Goal: Information Seeking & Learning: Learn about a topic

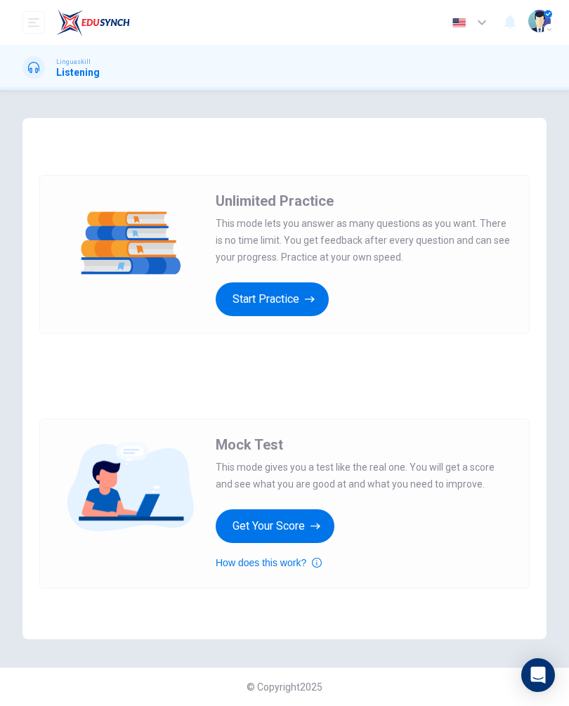
click at [34, 22] on icon "open mobile menu" at bounding box center [33, 22] width 11 height 8
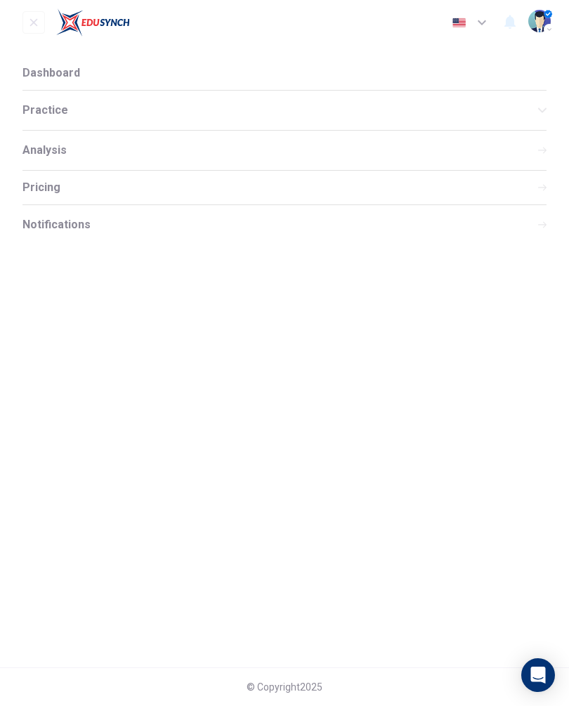
click at [135, 117] on div "Practice" at bounding box center [284, 110] width 524 height 39
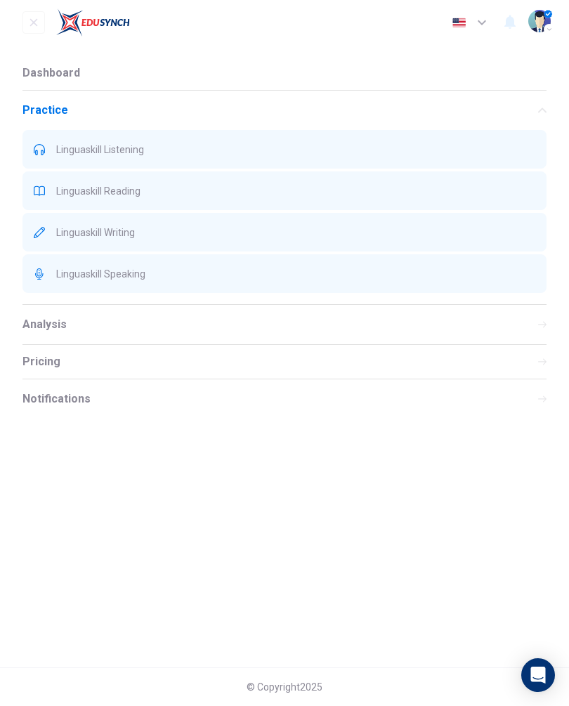
click at [73, 68] on span "Dashboard" at bounding box center [51, 72] width 58 height 11
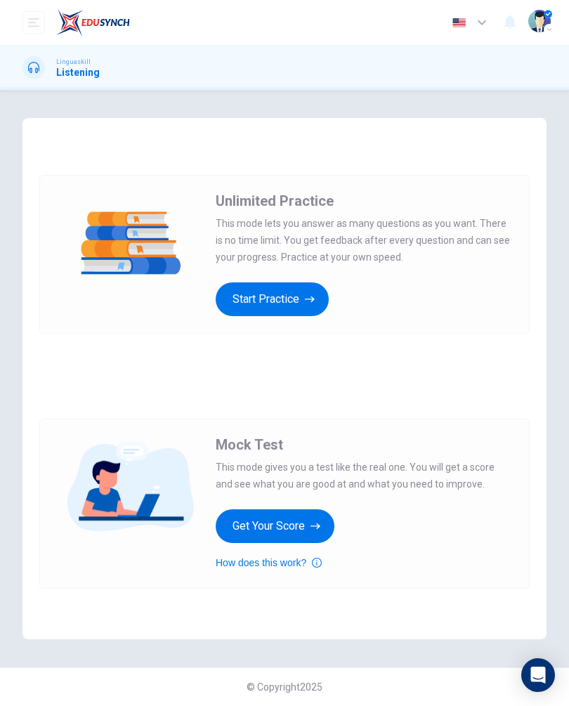
click at [314, 529] on icon "button" at bounding box center [315, 526] width 10 height 14
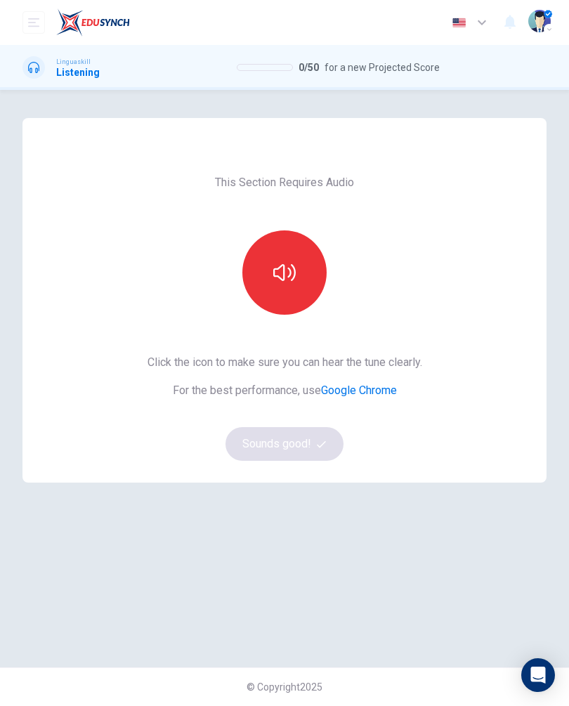
click at [296, 279] on button "button" at bounding box center [284, 272] width 84 height 84
click at [321, 451] on button "Sounds good!" at bounding box center [284, 444] width 118 height 34
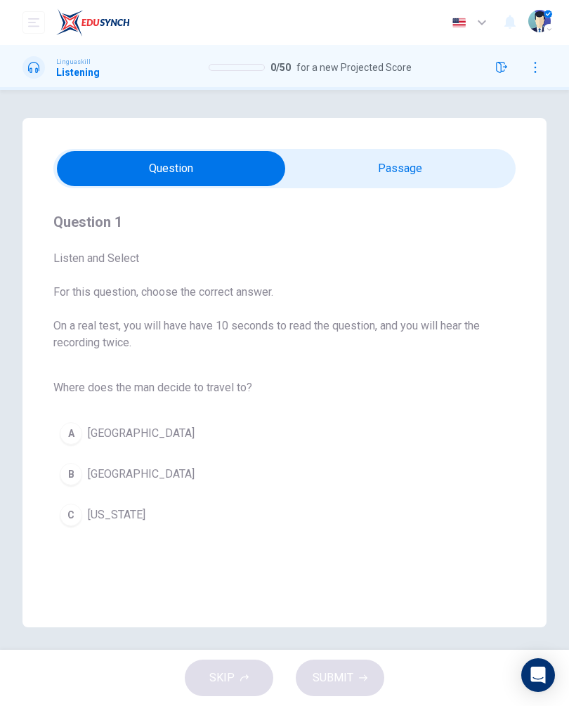
click at [449, 161] on input "checkbox" at bounding box center [170, 168] width 693 height 35
checkbox input "true"
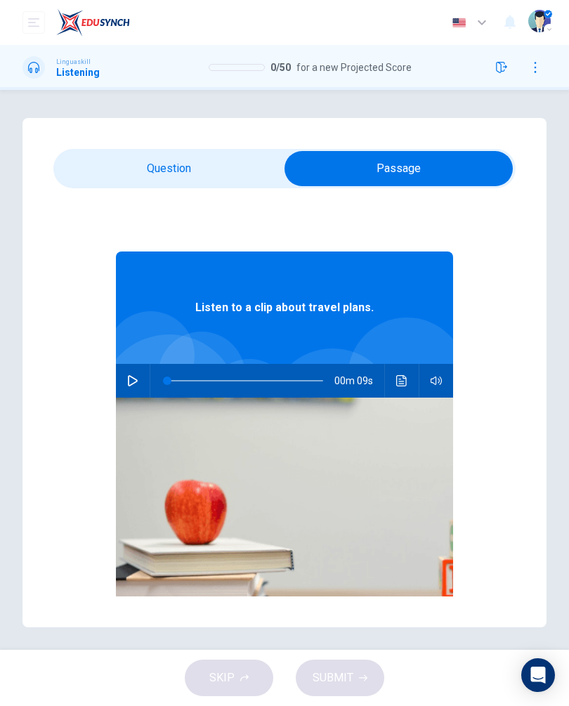
click at [142, 373] on button "button" at bounding box center [132, 381] width 22 height 34
type input "1"
click at [207, 168] on input "checkbox" at bounding box center [398, 168] width 693 height 35
checkbox input "false"
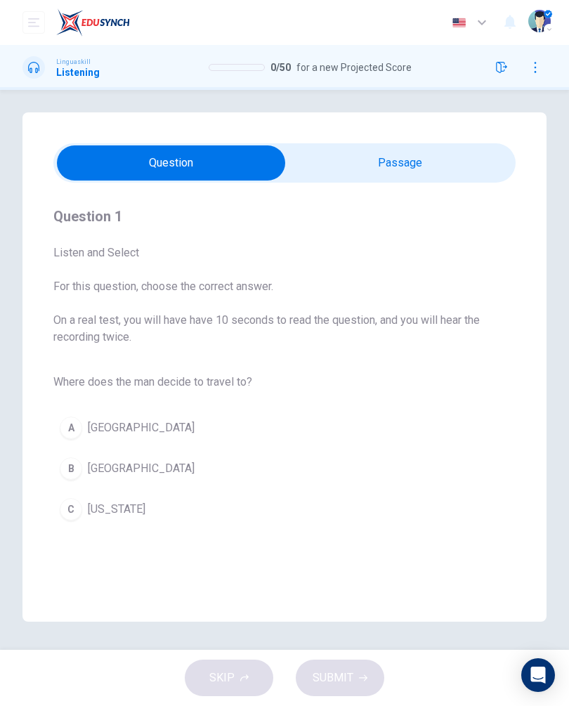
scroll to position [32, 0]
click at [80, 457] on div "B" at bounding box center [71, 468] width 22 height 22
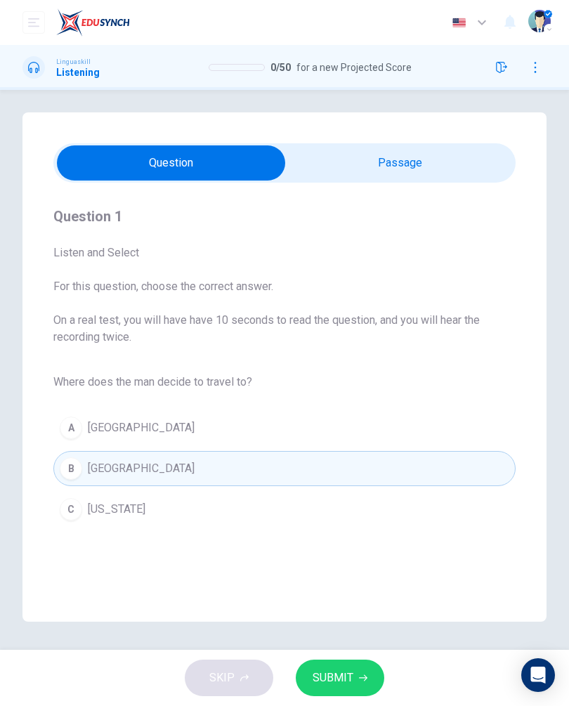
click at [348, 674] on span "SUBMIT" at bounding box center [332, 678] width 41 height 20
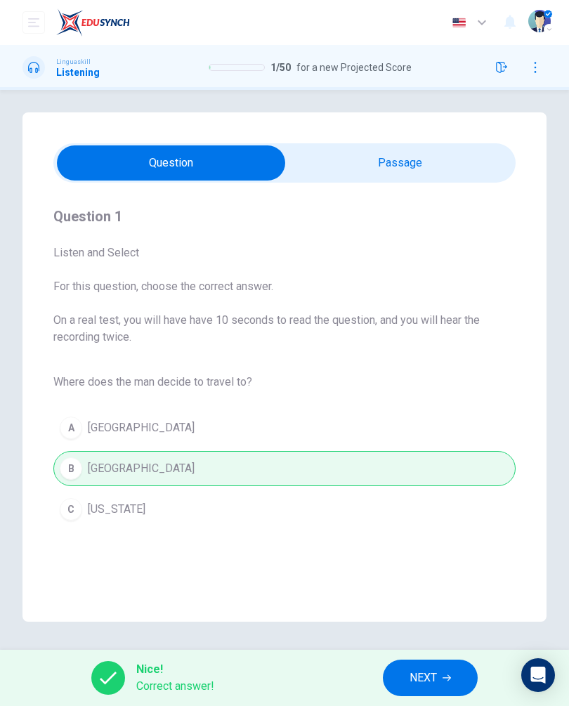
click at [432, 674] on span "NEXT" at bounding box center [422, 678] width 27 height 20
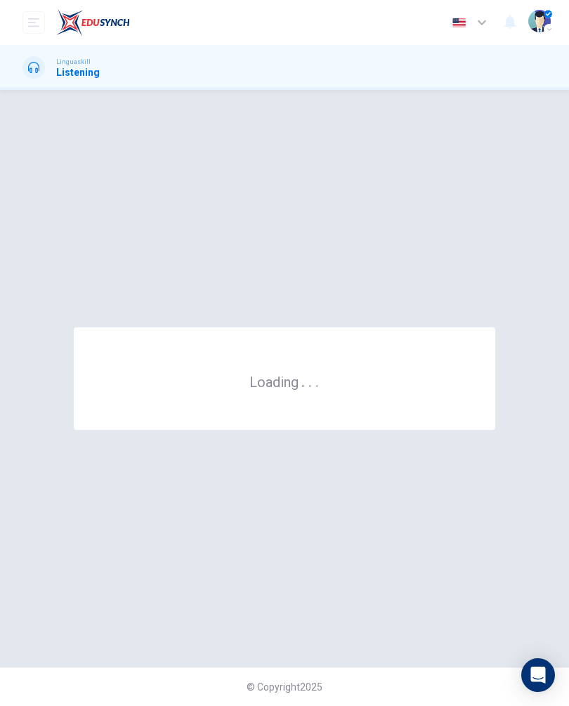
scroll to position [0, 0]
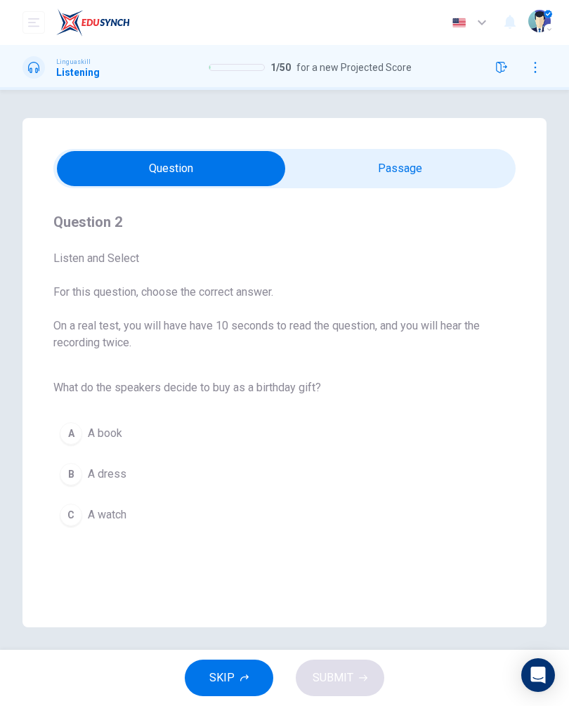
click at [456, 161] on input "checkbox" at bounding box center [170, 168] width 693 height 35
checkbox input "true"
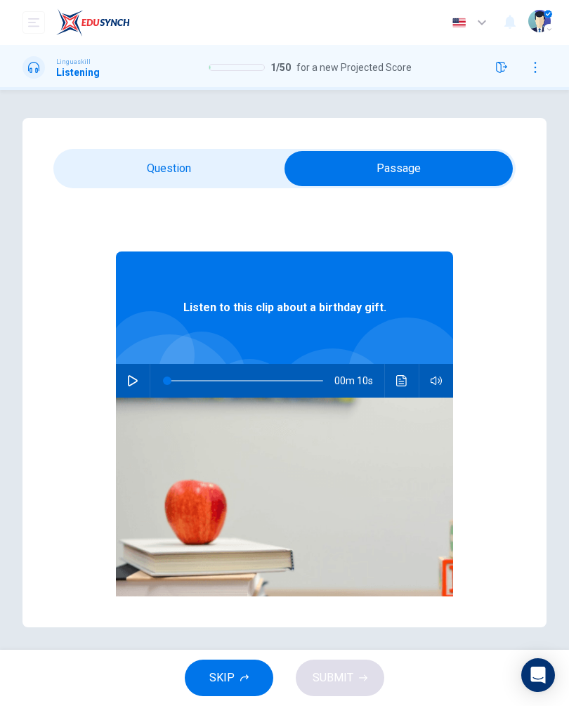
click at [138, 378] on button "button" at bounding box center [132, 381] width 22 height 34
type input "0"
click at [204, 168] on input "checkbox" at bounding box center [398, 168] width 693 height 35
checkbox input "false"
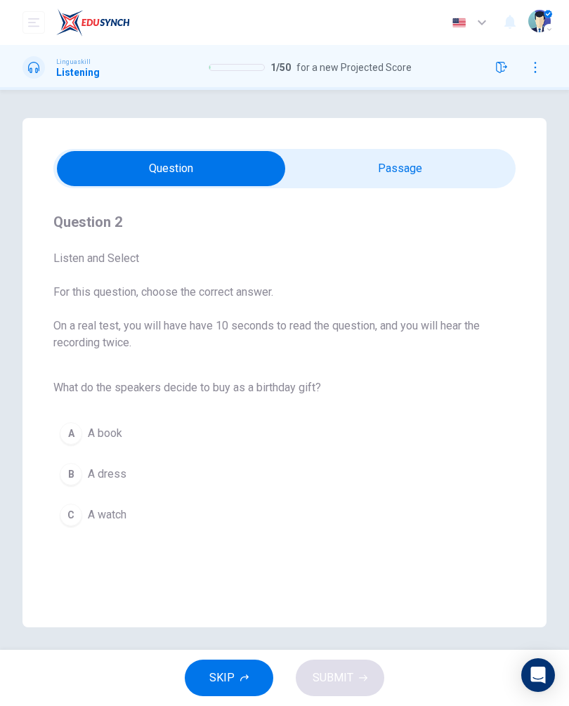
click at [109, 430] on span "A book" at bounding box center [105, 433] width 34 height 17
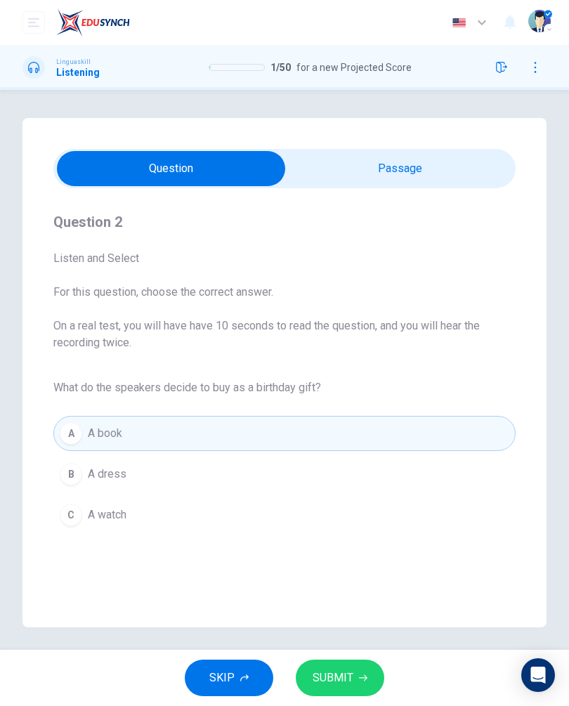
click at [367, 659] on button "SUBMIT" at bounding box center [340, 677] width 88 height 37
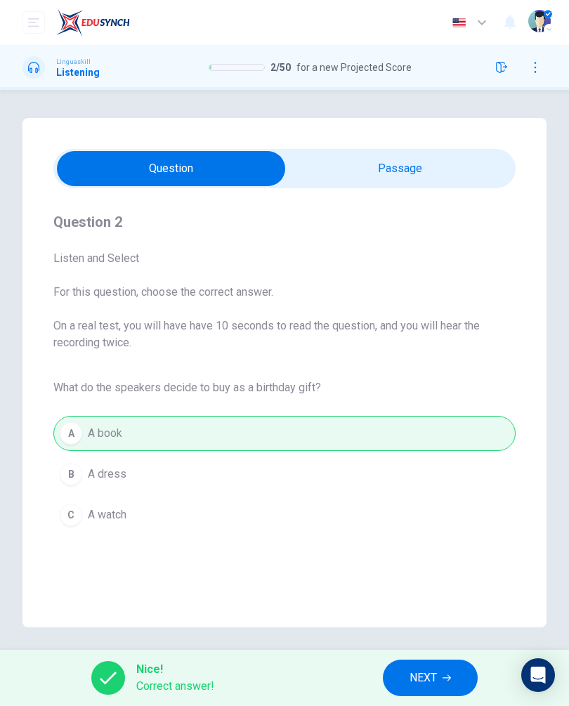
click at [437, 669] on span "NEXT" at bounding box center [422, 678] width 27 height 20
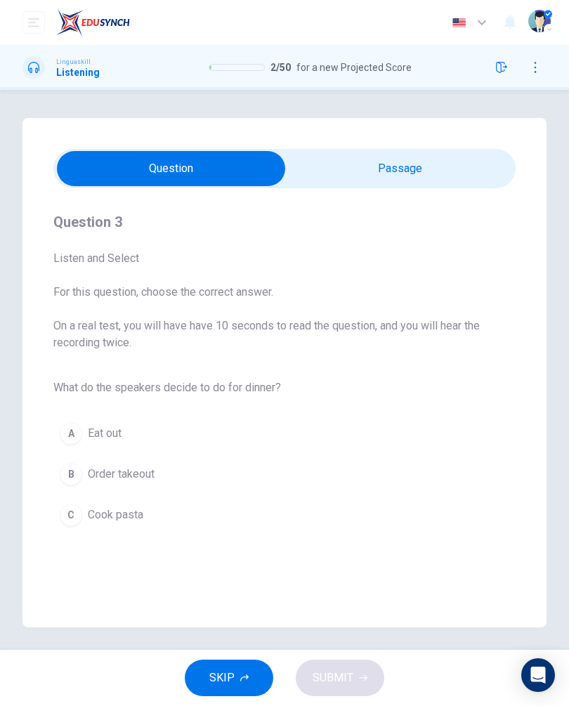
click at [454, 170] on input "checkbox" at bounding box center [170, 168] width 693 height 35
checkbox input "true"
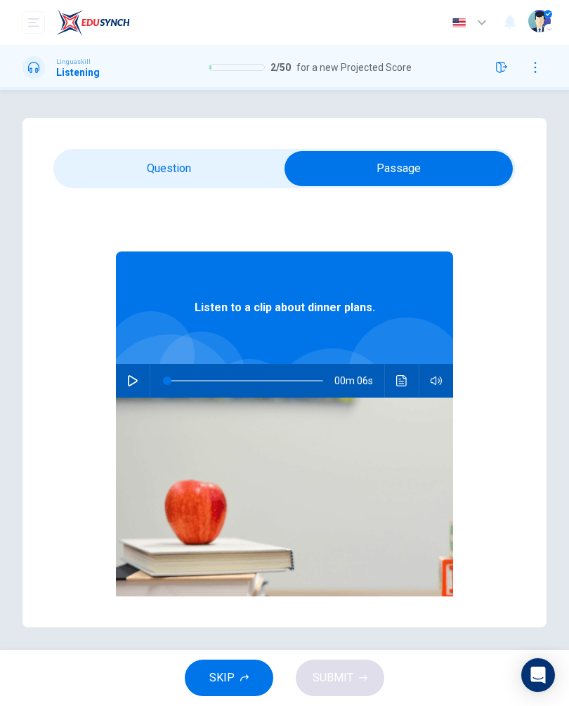
click at [139, 382] on button "button" at bounding box center [132, 381] width 22 height 34
type input "0"
click at [206, 176] on input "checkbox" at bounding box center [398, 168] width 693 height 35
checkbox input "false"
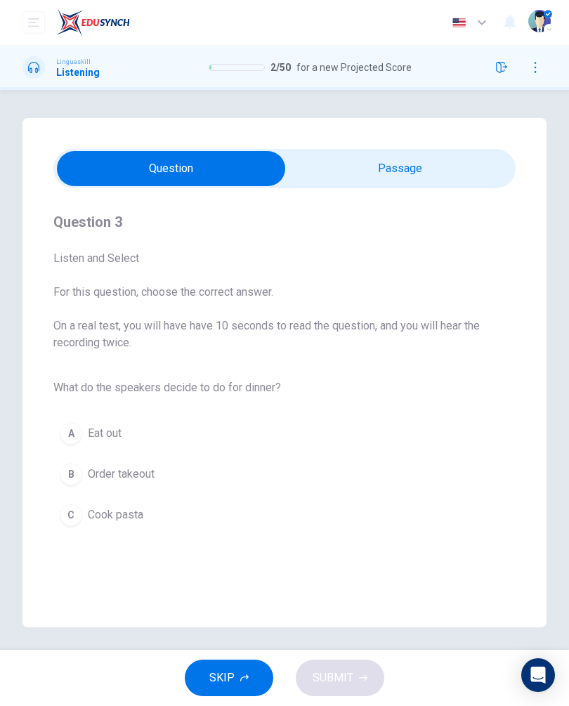
click at [252, 523] on button "C Cook pasta" at bounding box center [284, 514] width 462 height 35
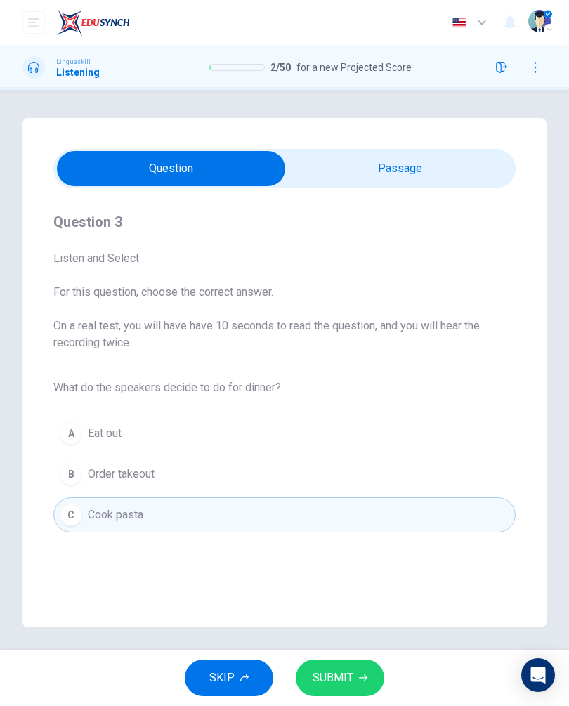
click at [333, 674] on span "SUBMIT" at bounding box center [332, 678] width 41 height 20
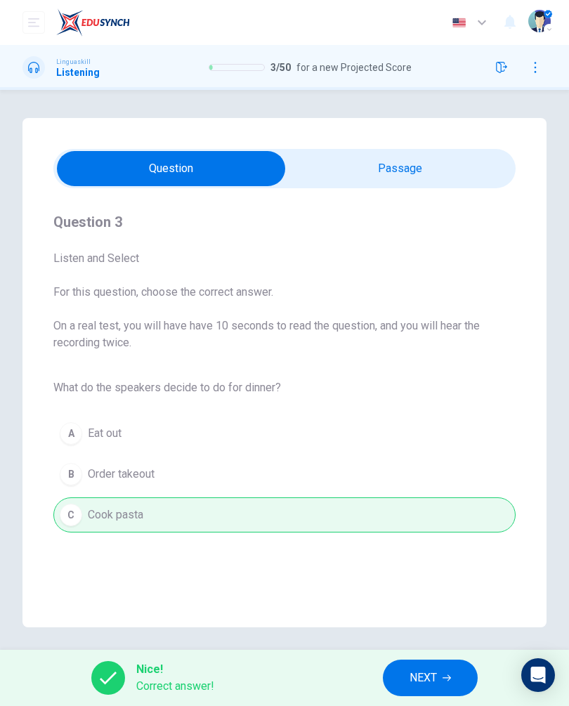
click at [431, 678] on span "NEXT" at bounding box center [422, 678] width 27 height 20
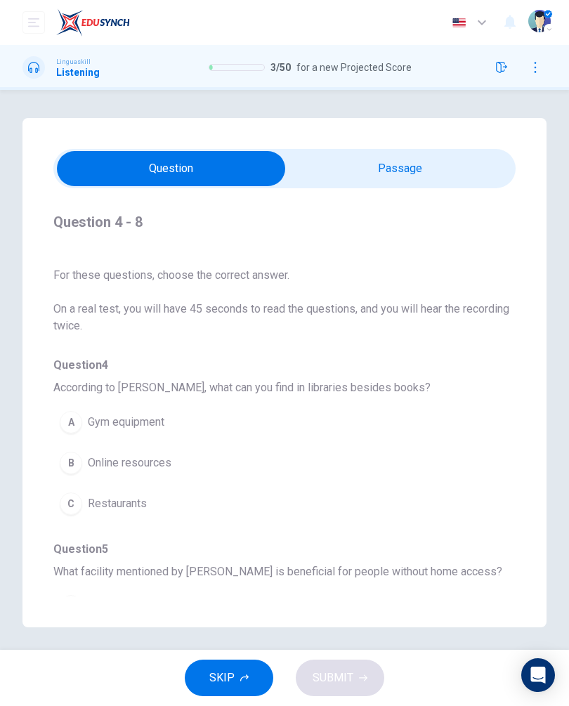
click at [421, 171] on input "checkbox" at bounding box center [170, 168] width 693 height 35
checkbox input "true"
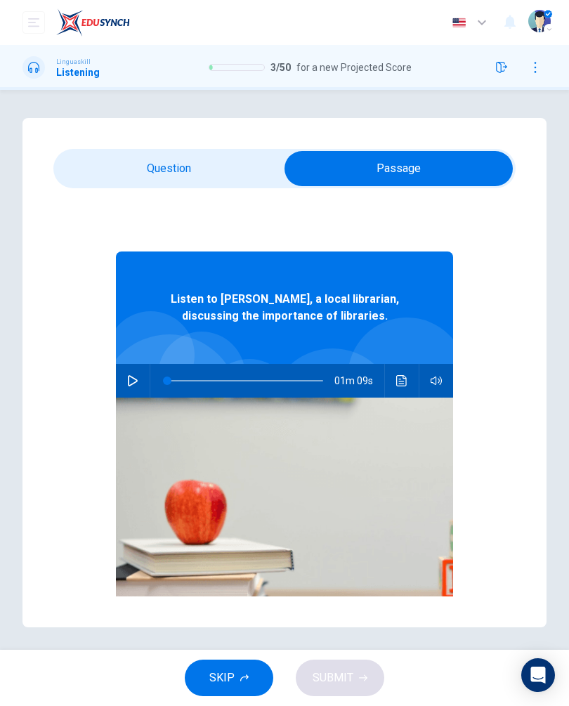
click at [140, 369] on button "button" at bounding box center [132, 381] width 22 height 34
click at [532, 350] on div "Question 4 - 8 For these questions, choose the correct answer. On a real test, …" at bounding box center [284, 372] width 524 height 509
click at [497, 428] on div "Listen to Tom, a local librarian, discussing the importance of libraries. 01m 0…" at bounding box center [284, 437] width 462 height 452
type input "3"
click at [204, 172] on input "checkbox" at bounding box center [398, 168] width 693 height 35
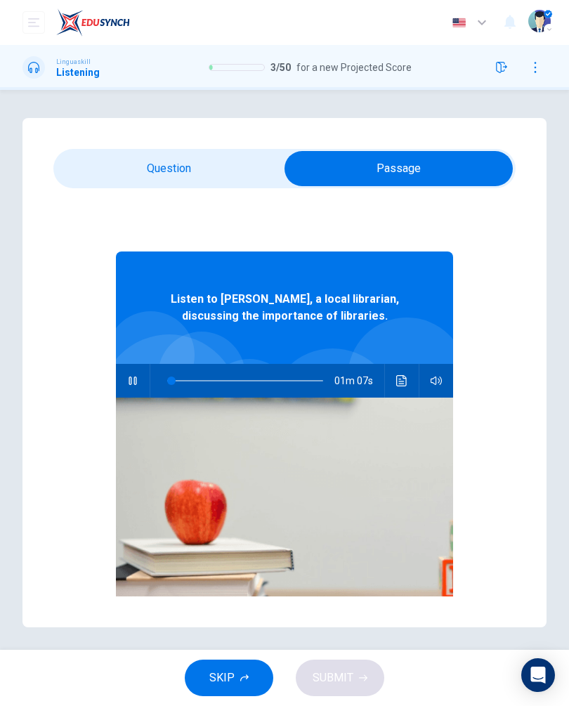
checkbox input "false"
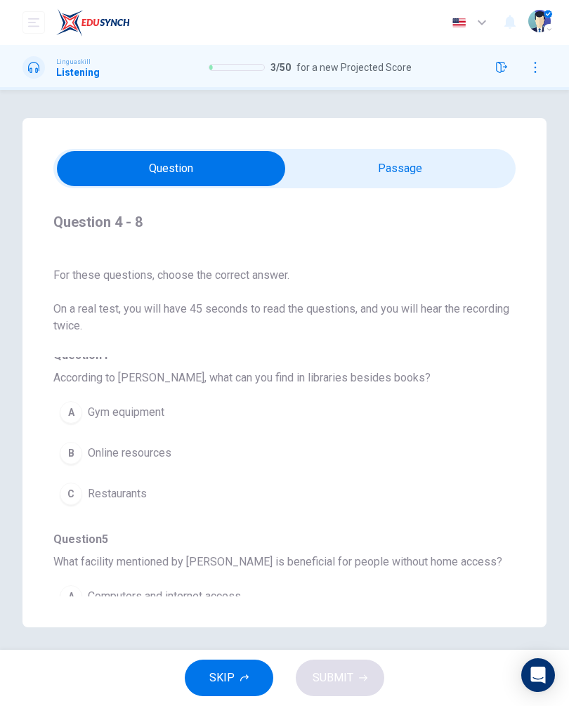
scroll to position [9, 0]
click at [74, 445] on div "B" at bounding box center [71, 453] width 22 height 22
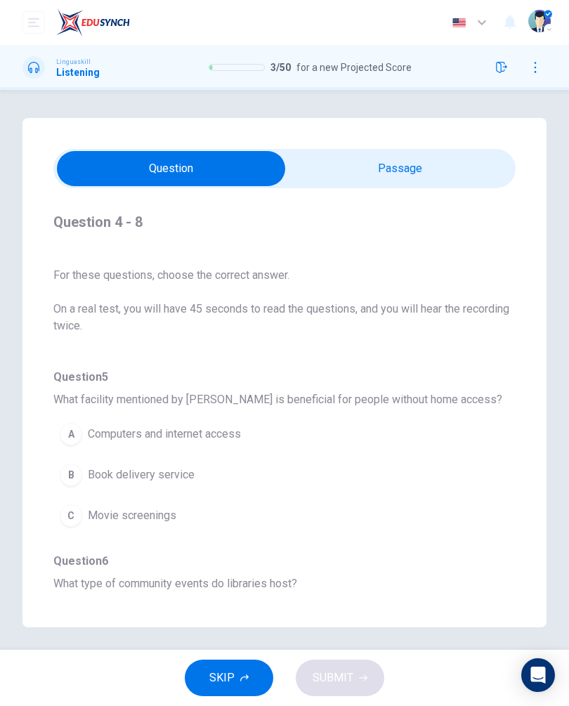
scroll to position [173, 0]
click at [229, 423] on button "A Computers and internet access" at bounding box center [258, 433] width 411 height 35
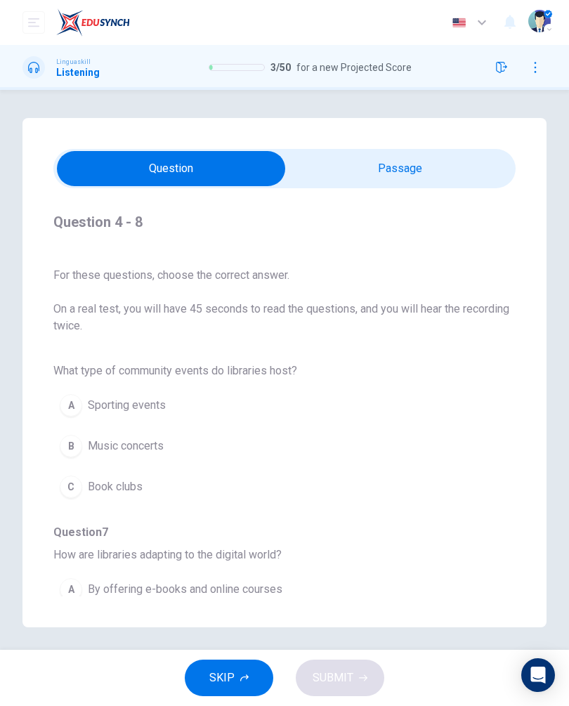
scroll to position [385, 0]
click at [127, 489] on span "Book clubs" at bounding box center [115, 485] width 55 height 17
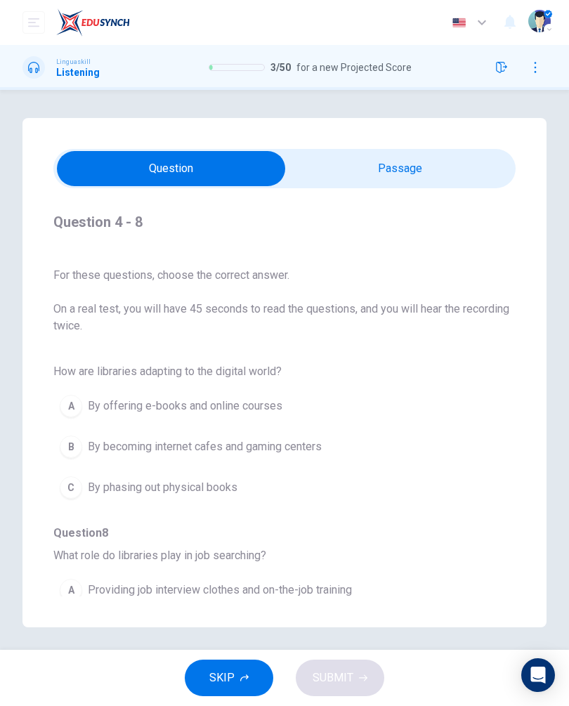
scroll to position [559, 0]
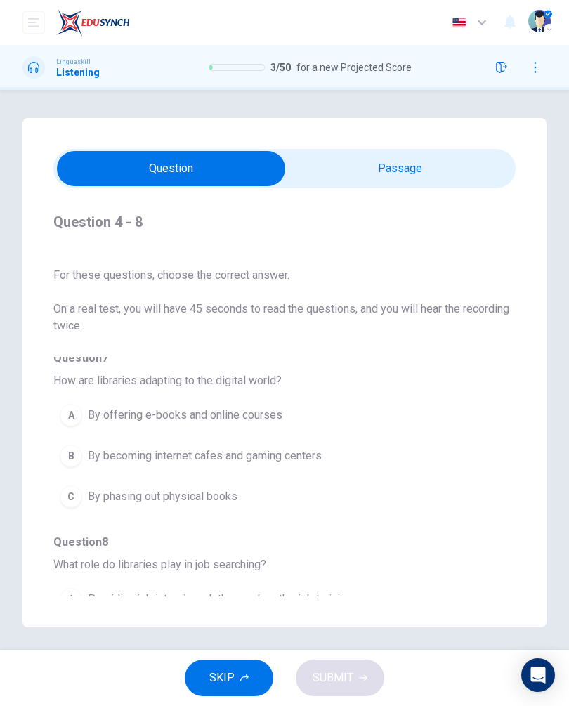
click at [258, 405] on button "A By offering e-books and online courses" at bounding box center [258, 414] width 411 height 35
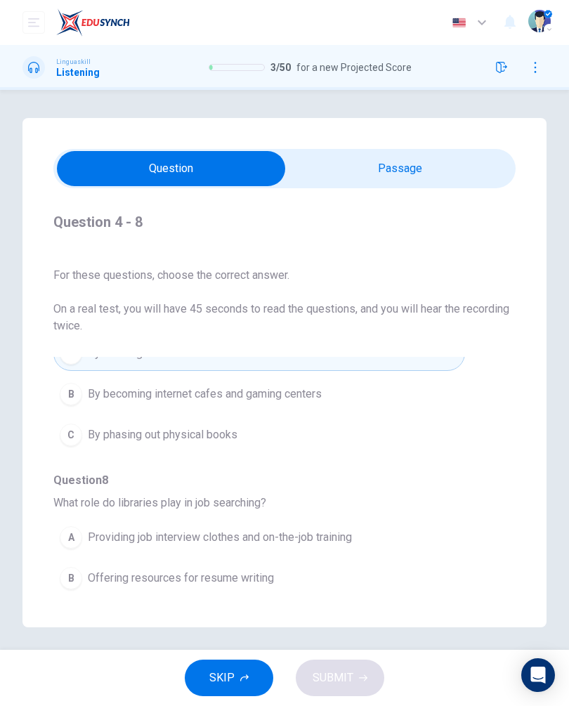
scroll to position [619, 0]
click at [336, 541] on span "Providing job interview clothes and on-the-job training" at bounding box center [220, 538] width 264 height 17
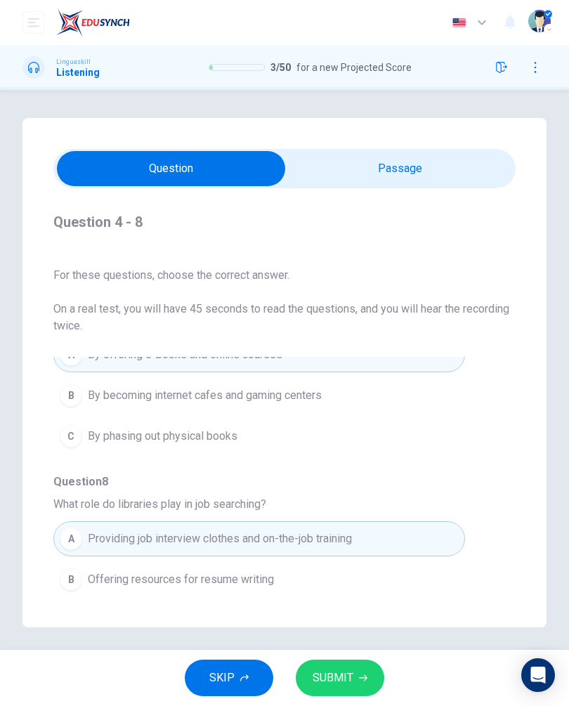
click at [342, 672] on span "SUBMIT" at bounding box center [332, 678] width 41 height 20
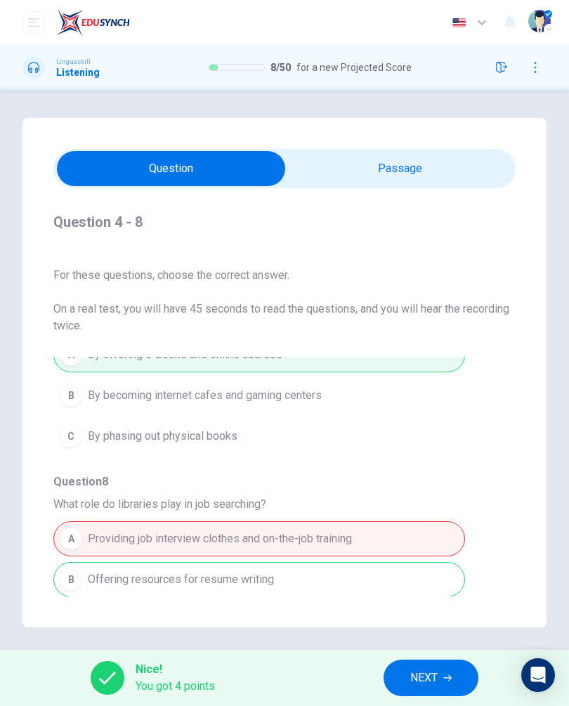
click at [432, 663] on button "NEXT" at bounding box center [430, 677] width 95 height 37
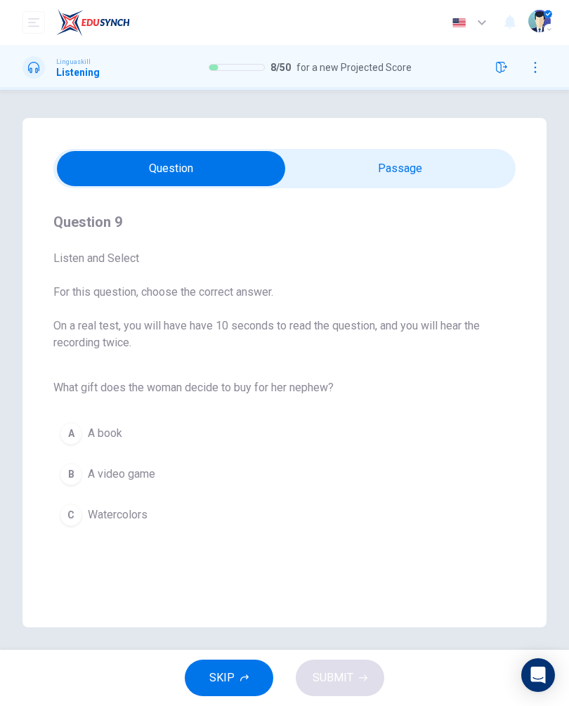
click at [456, 177] on input "checkbox" at bounding box center [170, 168] width 693 height 35
checkbox input "true"
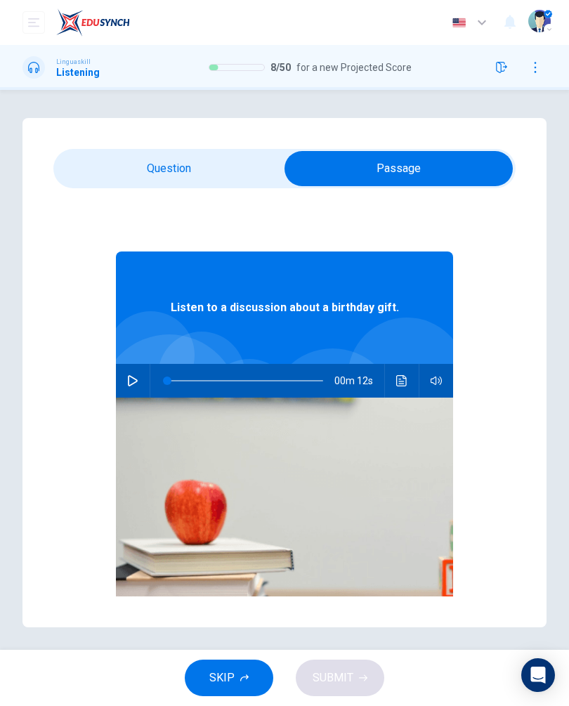
click at [140, 389] on button "button" at bounding box center [132, 381] width 22 height 34
type input "0"
click at [192, 174] on input "checkbox" at bounding box center [398, 168] width 693 height 35
checkbox input "false"
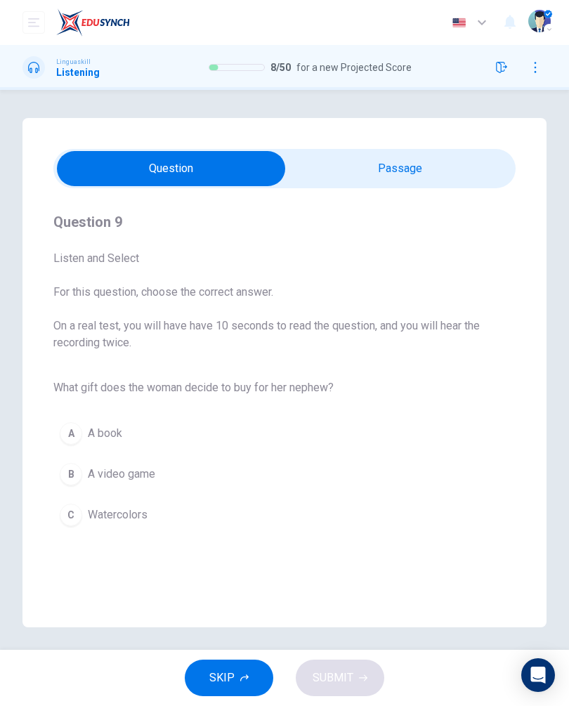
click at [136, 517] on span "Watercolors" at bounding box center [118, 514] width 60 height 17
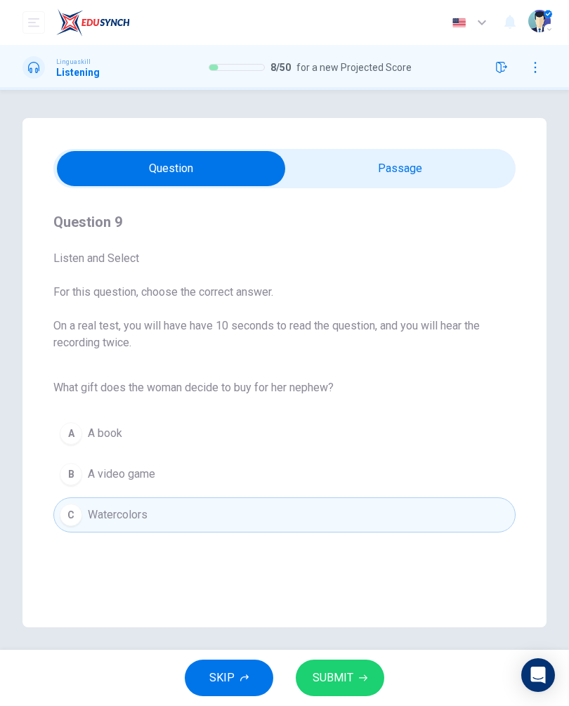
click at [350, 666] on button "SUBMIT" at bounding box center [340, 677] width 88 height 37
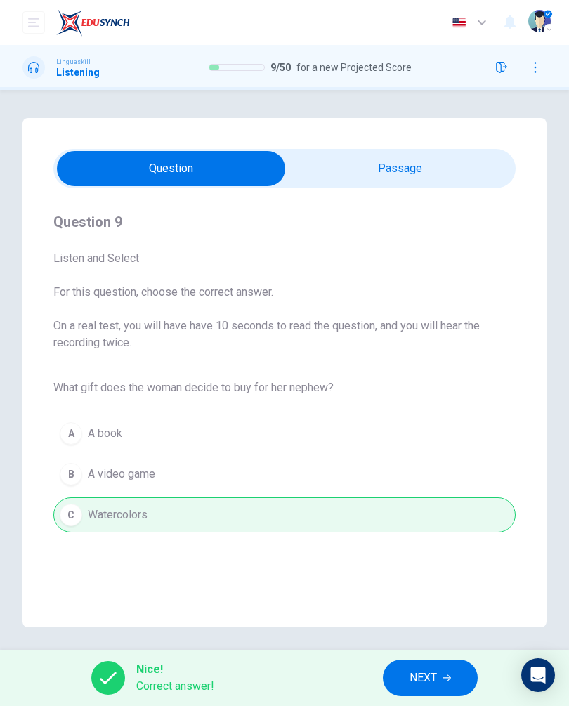
click at [429, 677] on span "NEXT" at bounding box center [422, 678] width 27 height 20
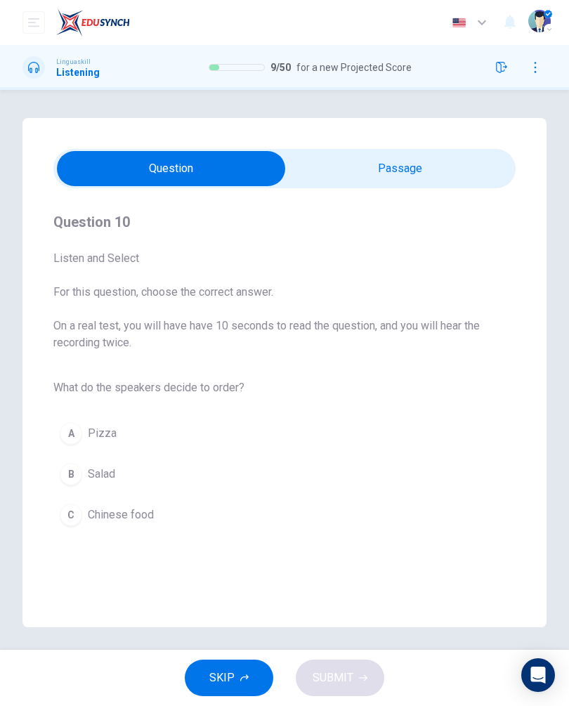
click at [121, 475] on button "B Salad" at bounding box center [284, 473] width 462 height 35
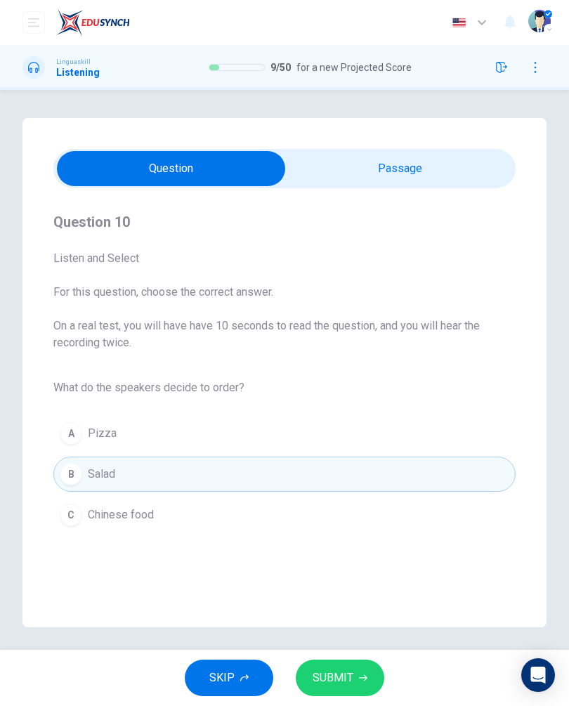
click at [362, 675] on icon "button" at bounding box center [363, 677] width 8 height 8
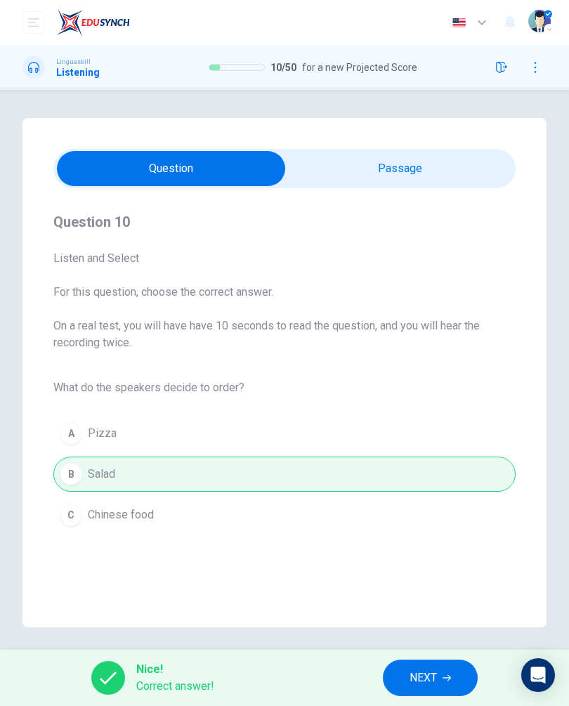
click at [421, 676] on span "NEXT" at bounding box center [422, 678] width 27 height 20
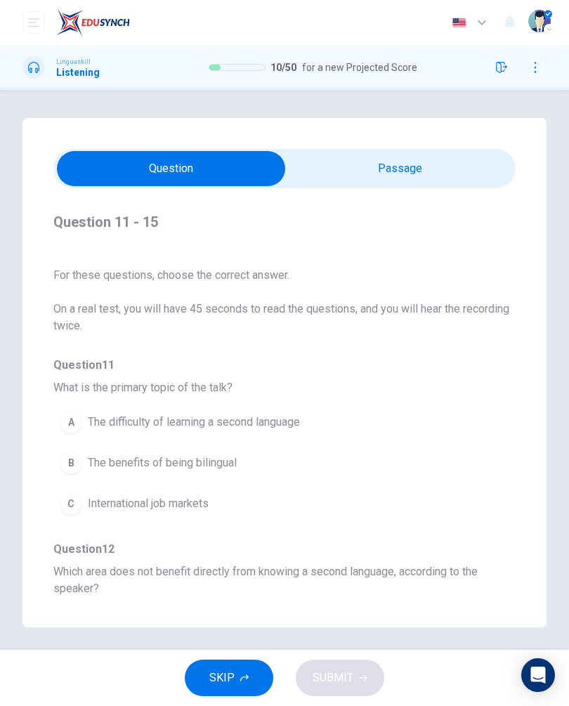
click at [415, 161] on input "checkbox" at bounding box center [170, 168] width 693 height 35
checkbox input "true"
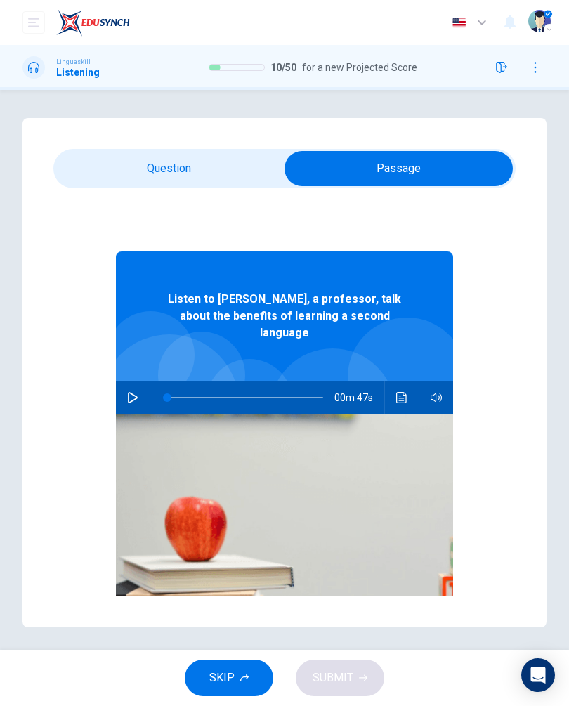
click at [131, 392] on icon "button" at bounding box center [132, 397] width 11 height 11
type input "0"
click at [204, 157] on input "checkbox" at bounding box center [398, 168] width 693 height 35
checkbox input "false"
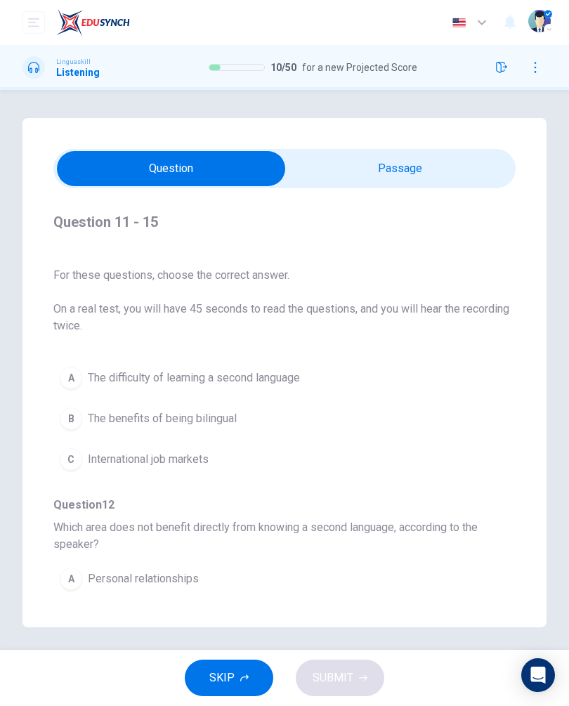
scroll to position [43, 0]
click at [93, 428] on button "B The benefits of being bilingual" at bounding box center [258, 419] width 411 height 35
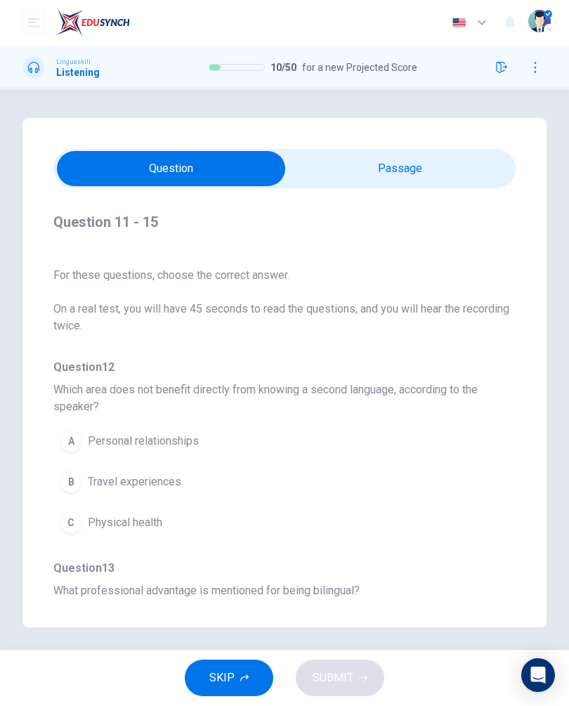
scroll to position [185, 0]
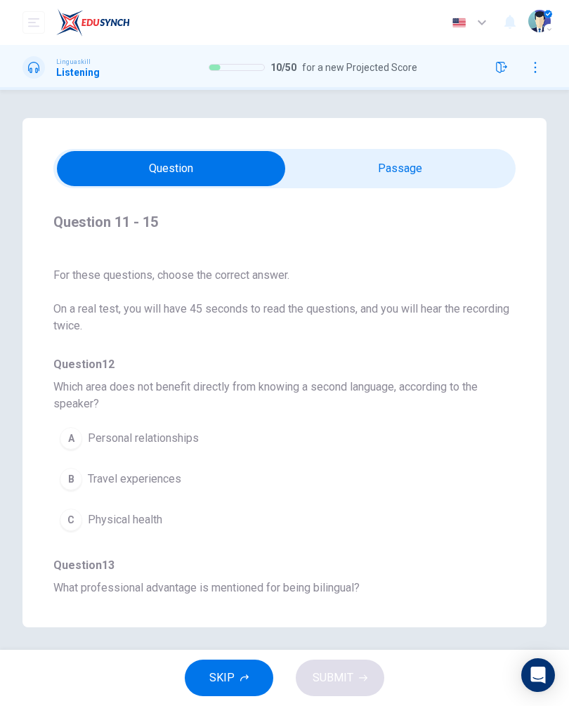
click at [194, 438] on span "Personal relationships" at bounding box center [143, 438] width 111 height 17
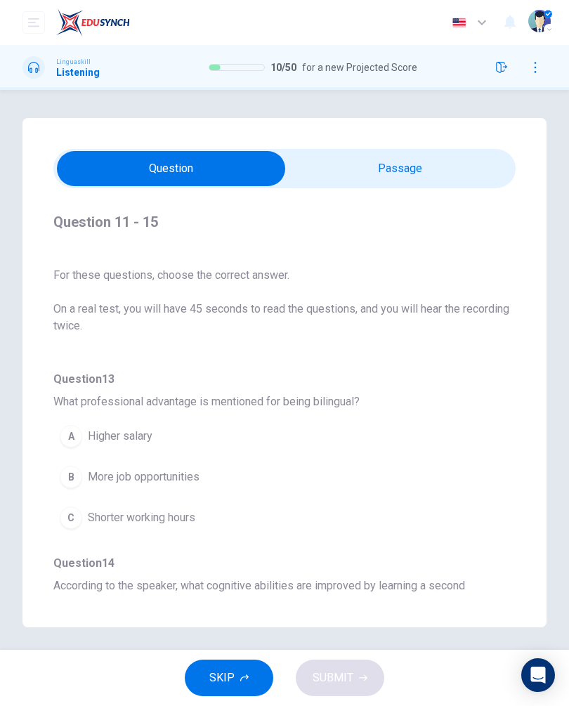
scroll to position [373, 0]
click at [242, 472] on button "B More job opportunities" at bounding box center [258, 474] width 411 height 35
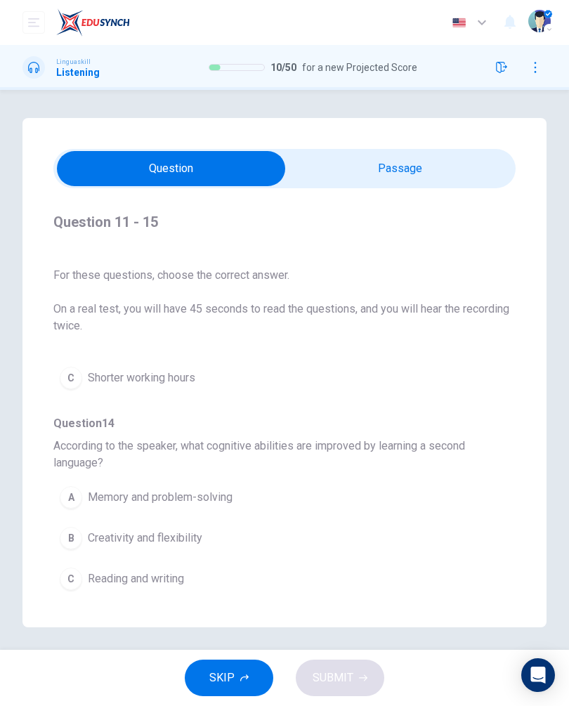
scroll to position [546, 0]
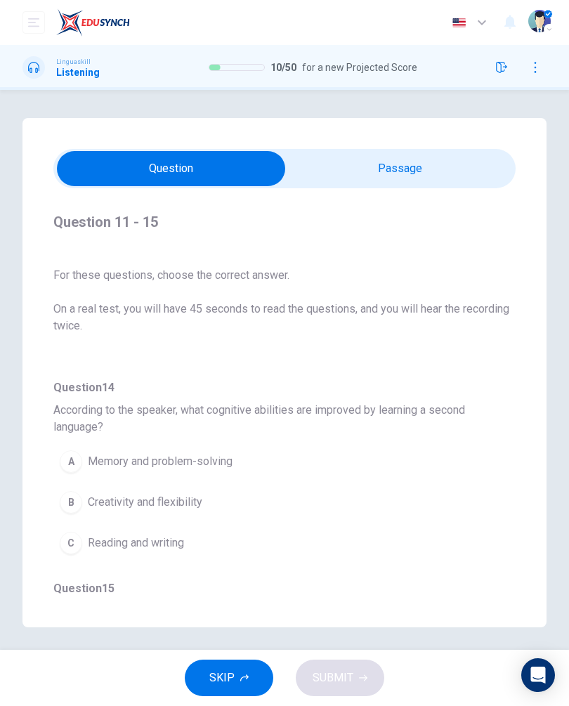
click at [185, 505] on span "Creativity and flexibility" at bounding box center [145, 502] width 114 height 17
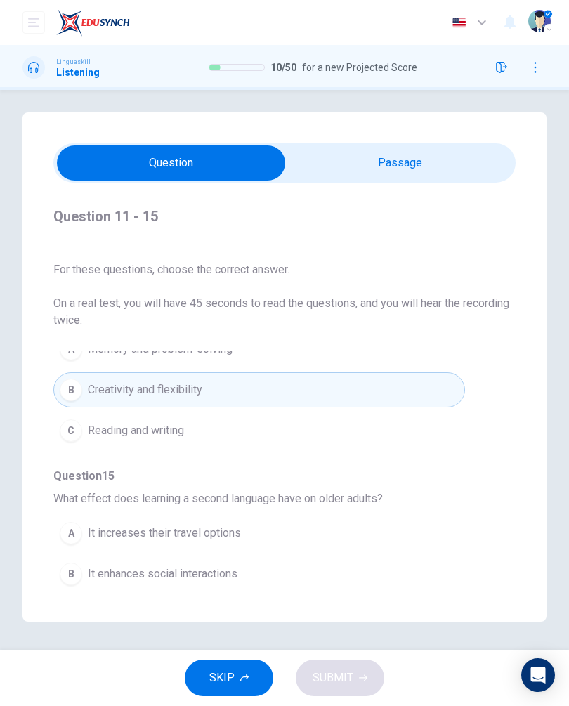
scroll to position [32, 0]
click at [238, 524] on span "It increases their travel options" at bounding box center [164, 532] width 153 height 17
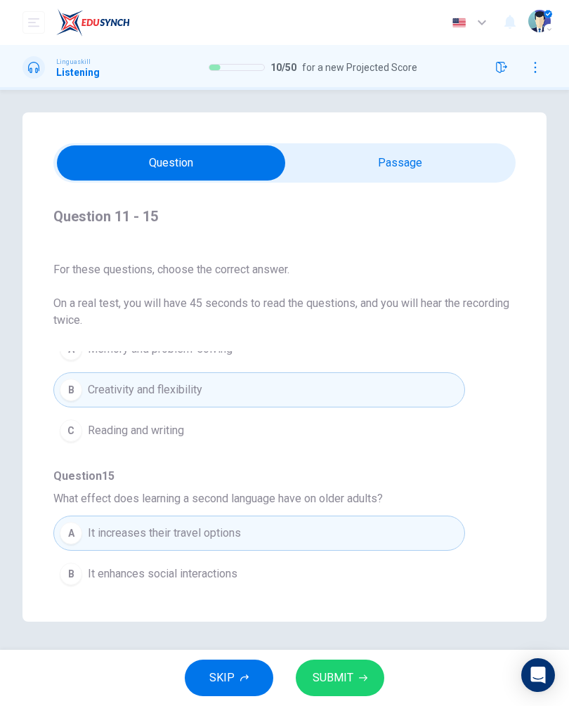
click at [357, 670] on button "SUBMIT" at bounding box center [340, 677] width 88 height 37
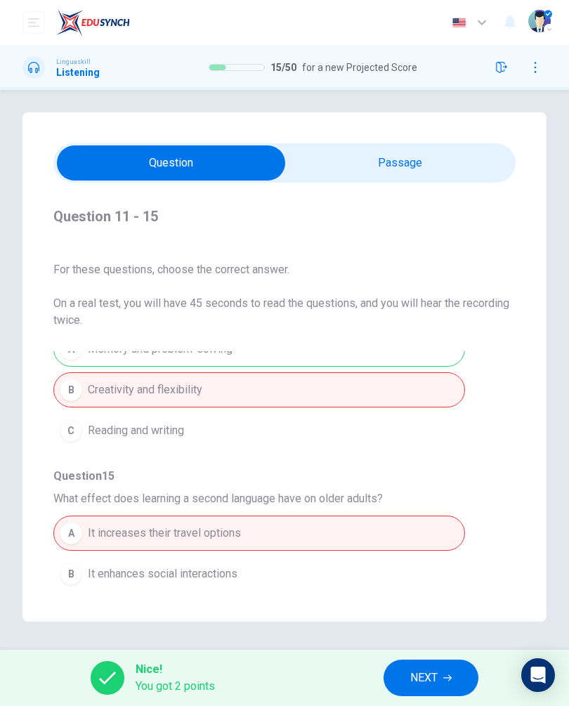
click at [432, 676] on span "NEXT" at bounding box center [423, 678] width 27 height 20
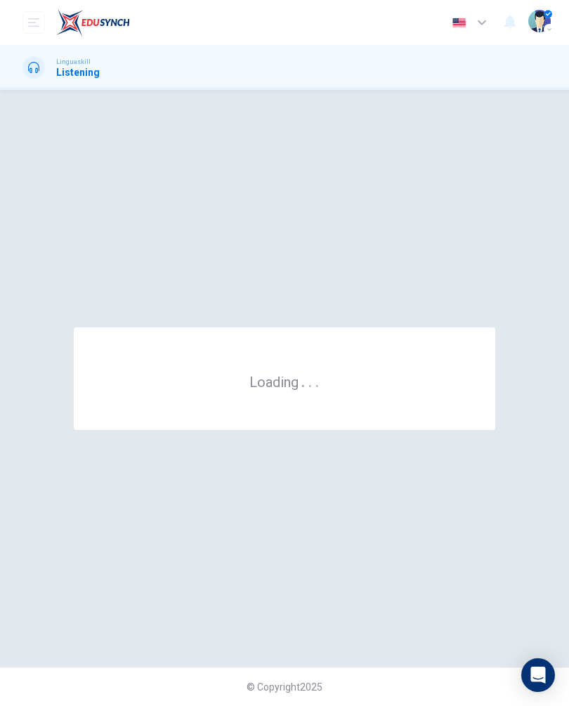
scroll to position [0, 0]
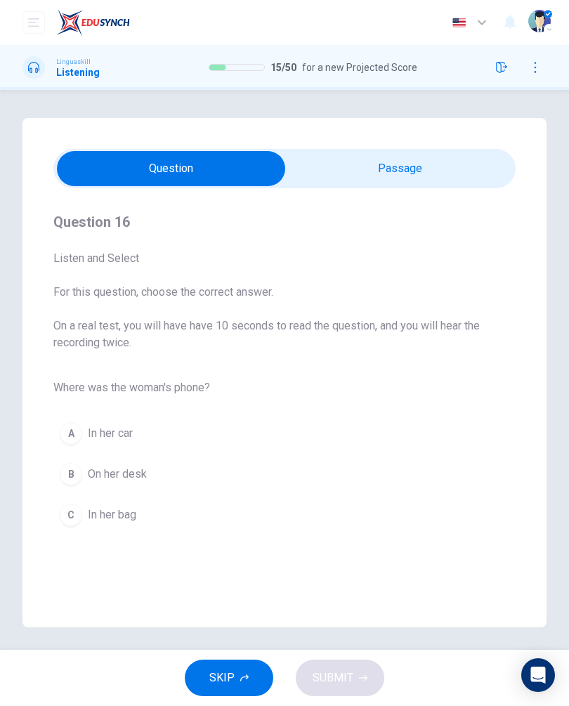
click at [392, 168] on input "checkbox" at bounding box center [170, 168] width 693 height 35
checkbox input "true"
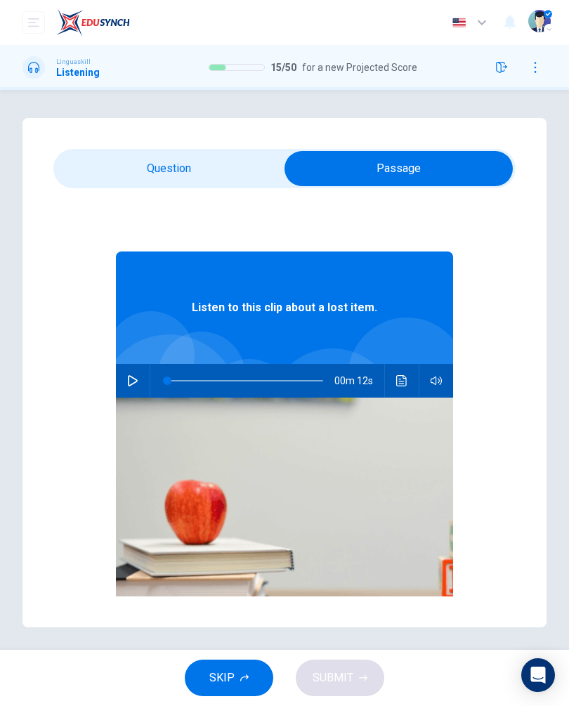
click at [143, 376] on button "button" at bounding box center [132, 381] width 22 height 34
type input "0"
click at [216, 175] on input "checkbox" at bounding box center [398, 168] width 693 height 35
checkbox input "false"
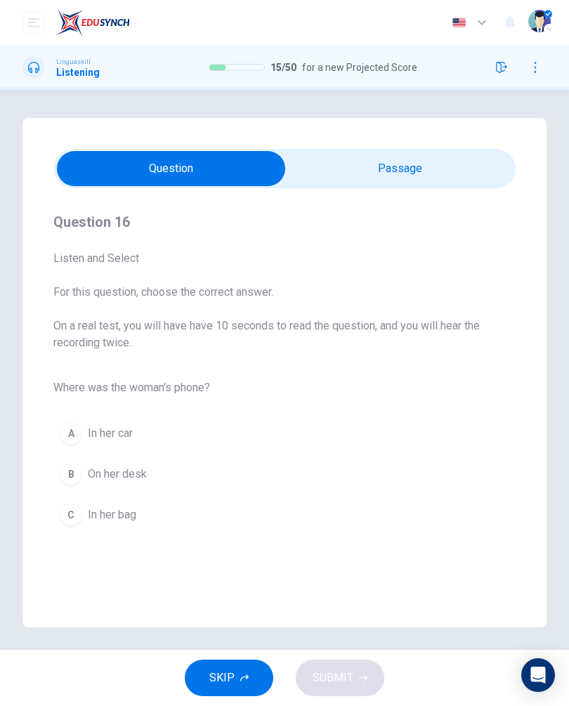
click at [150, 519] on button "C In her bag" at bounding box center [284, 514] width 462 height 35
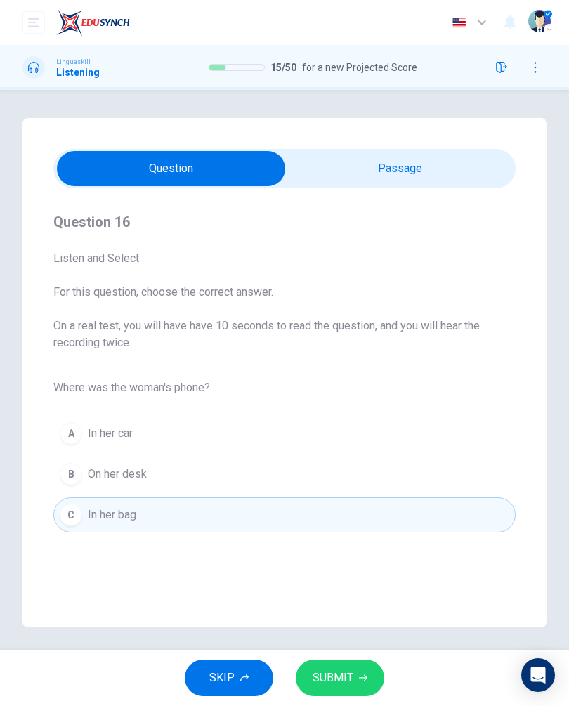
click at [354, 691] on button "SUBMIT" at bounding box center [340, 677] width 88 height 37
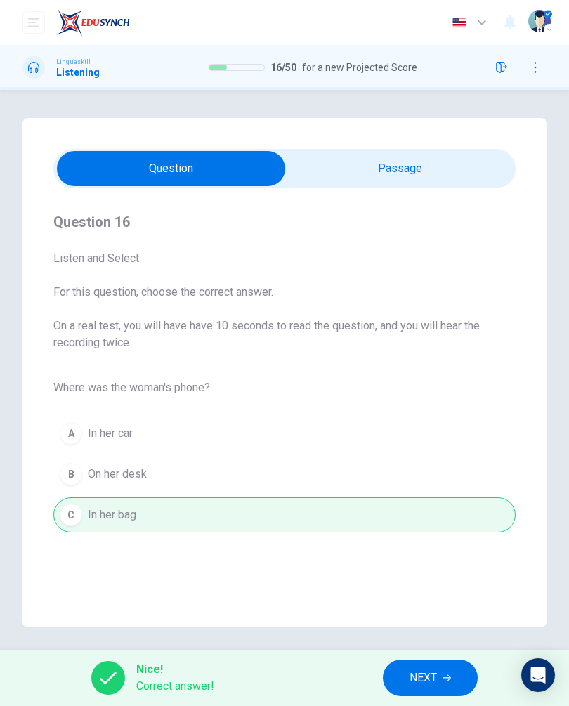
click at [418, 684] on span "NEXT" at bounding box center [422, 678] width 27 height 20
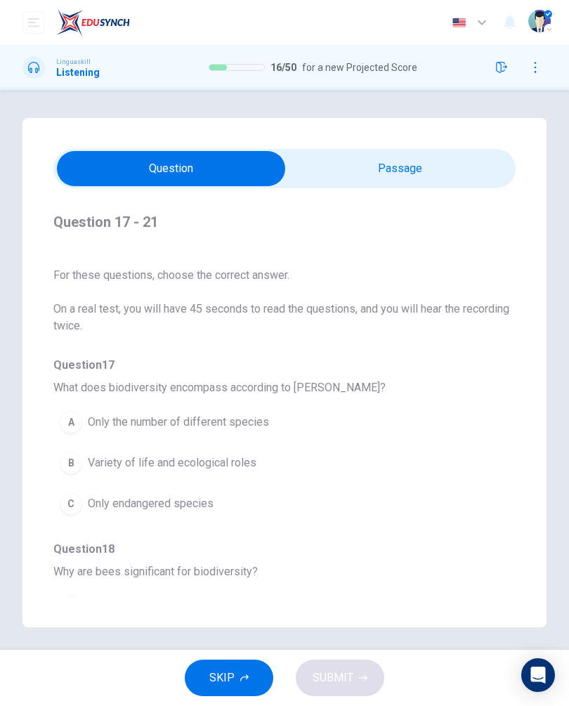
click at [452, 157] on input "checkbox" at bounding box center [170, 168] width 693 height 35
checkbox input "true"
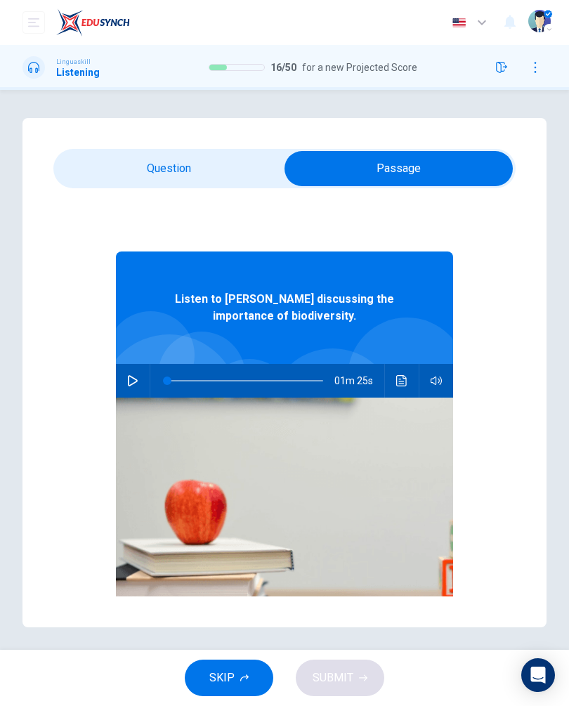
click at [143, 376] on button "button" at bounding box center [132, 381] width 22 height 34
type input "1"
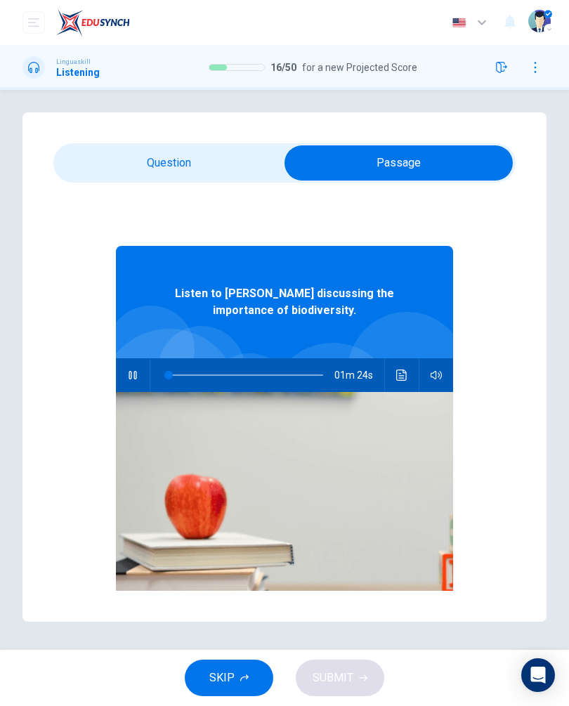
scroll to position [32, 0]
click at [241, 145] on input "checkbox" at bounding box center [398, 162] width 693 height 35
checkbox input "false"
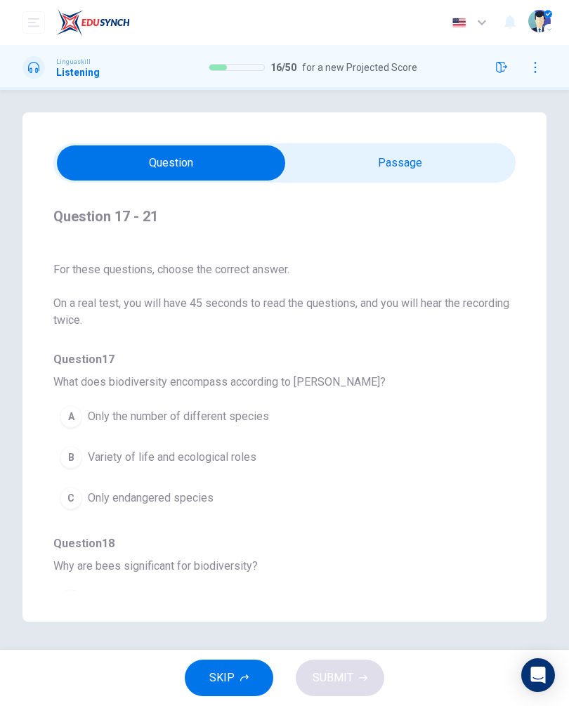
click at [264, 439] on button "B Variety of life and ecological roles" at bounding box center [258, 456] width 411 height 35
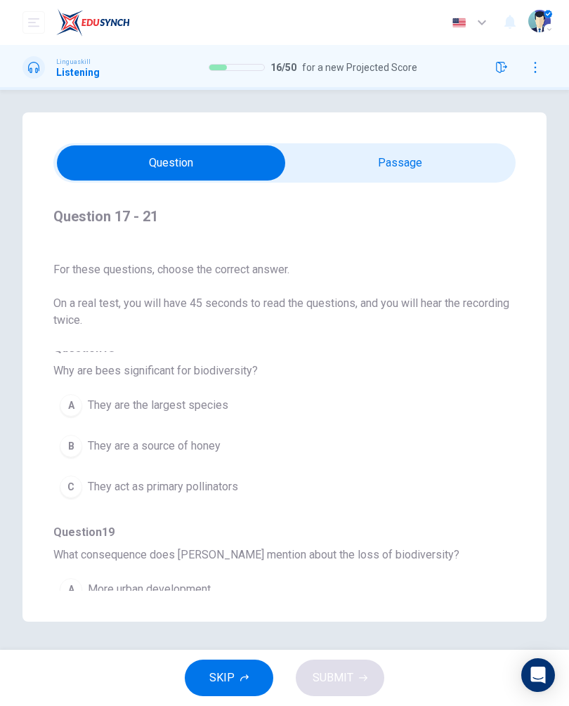
scroll to position [192, 0]
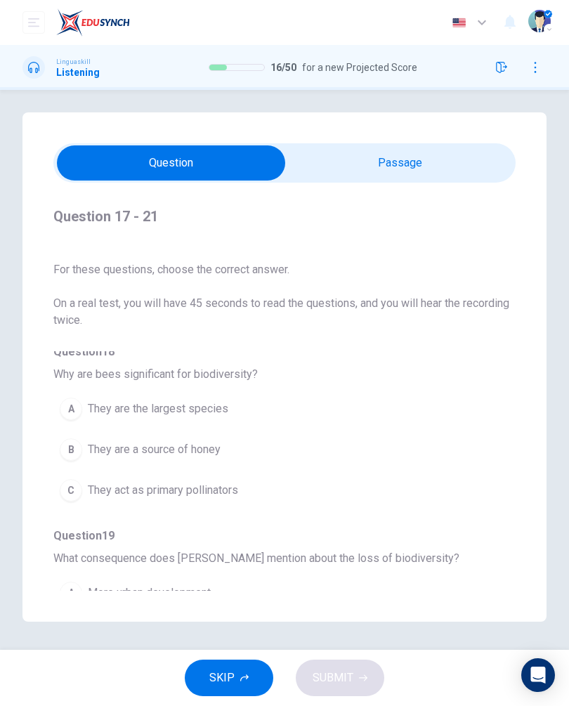
click at [231, 391] on button "A They are the largest species" at bounding box center [258, 408] width 411 height 35
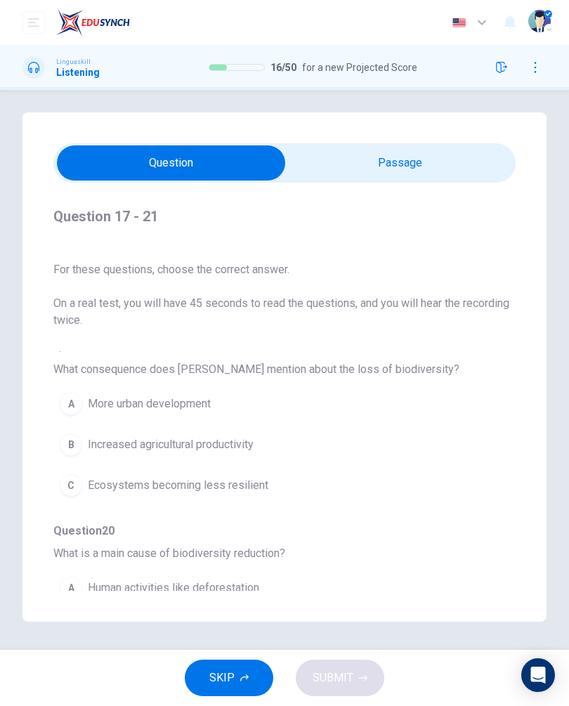
scroll to position [382, 0]
click at [110, 471] on button "C Ecosystems becoming less resilient" at bounding box center [258, 483] width 411 height 35
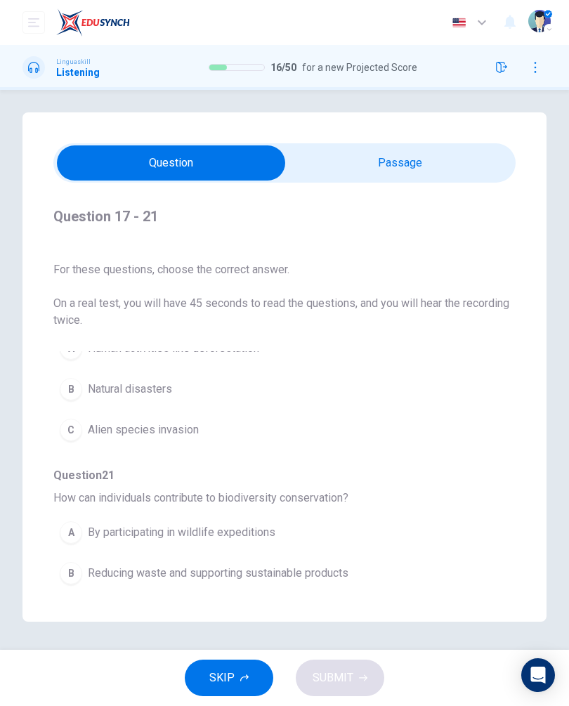
scroll to position [619, 0]
click at [254, 565] on span "Reducing waste and supporting sustainable products" at bounding box center [218, 573] width 260 height 17
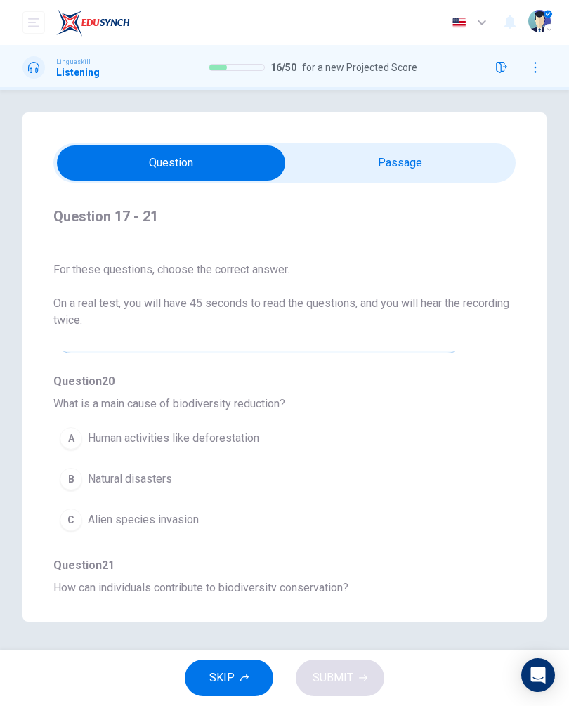
scroll to position [529, 0]
click at [166, 472] on span "Natural disasters" at bounding box center [130, 480] width 84 height 17
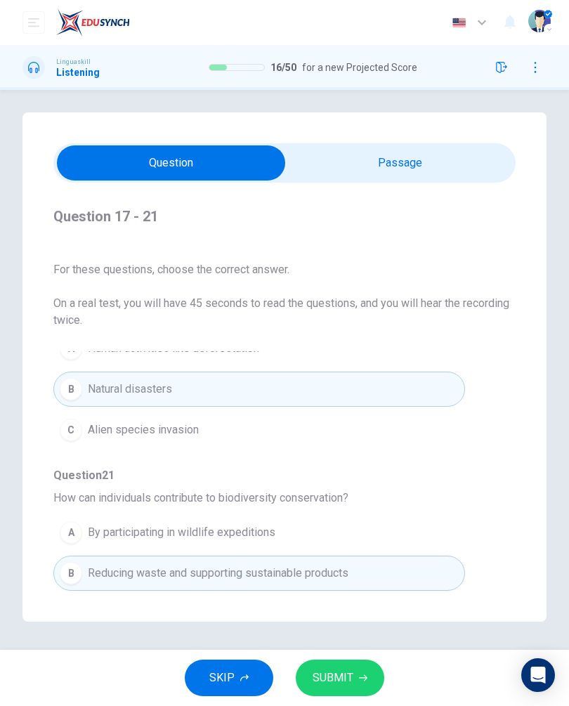
scroll to position [619, 0]
click at [354, 670] on button "SUBMIT" at bounding box center [340, 677] width 88 height 37
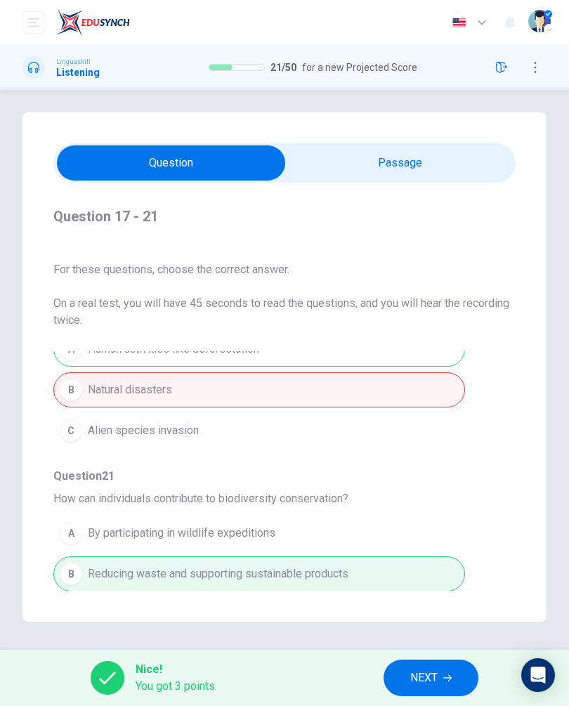
scroll to position [595, 0]
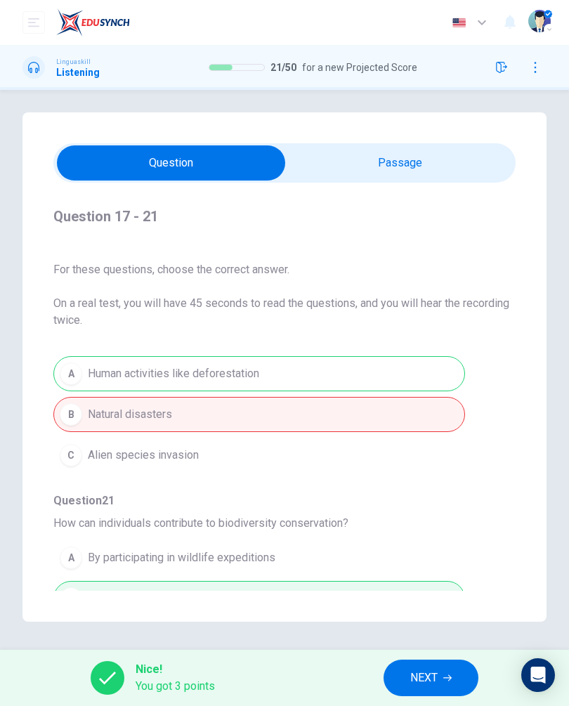
click at [425, 691] on button "NEXT" at bounding box center [430, 677] width 95 height 37
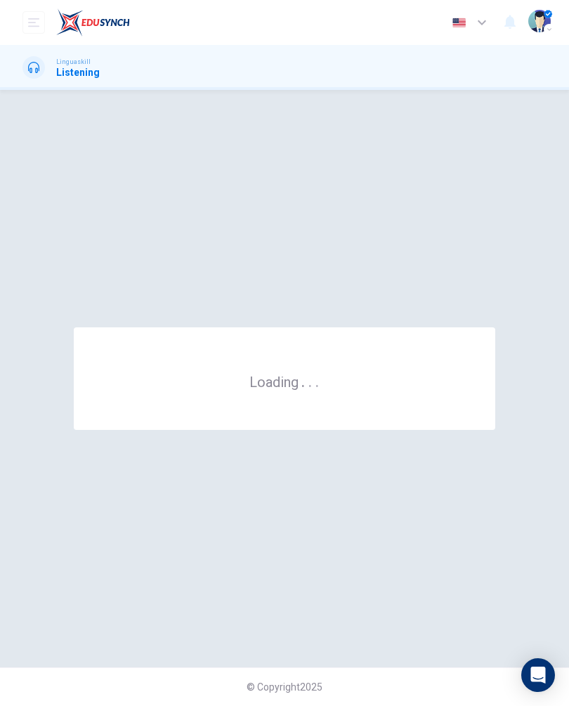
scroll to position [0, 0]
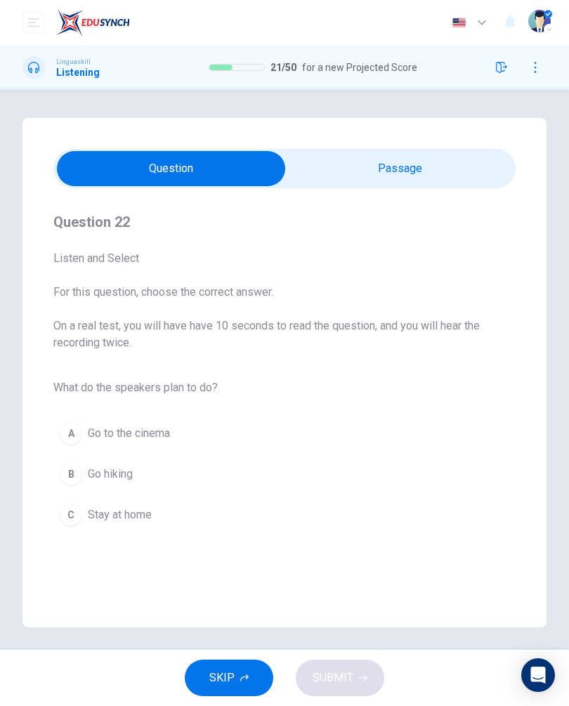
click at [141, 474] on button "B Go hiking" at bounding box center [284, 473] width 462 height 35
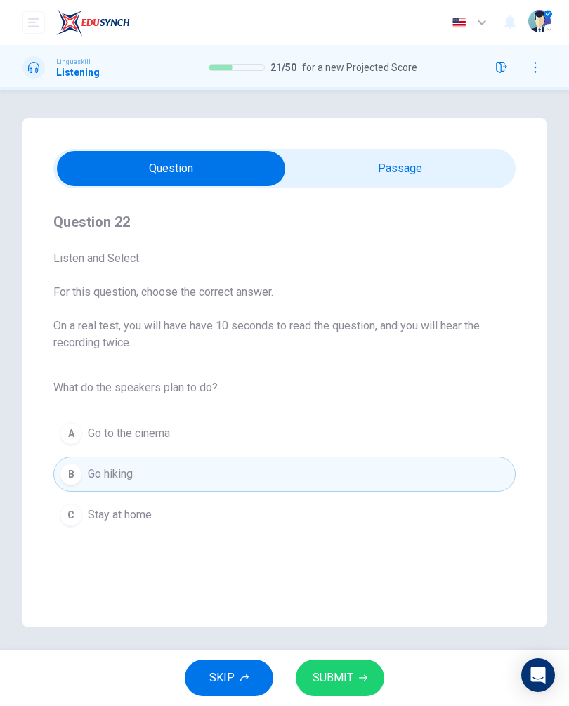
click at [340, 666] on button "SUBMIT" at bounding box center [340, 677] width 88 height 37
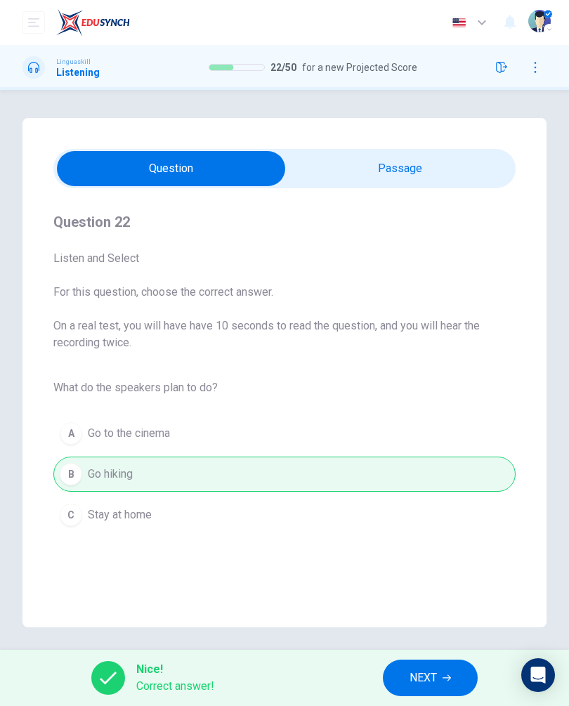
click at [424, 667] on button "NEXT" at bounding box center [430, 677] width 95 height 37
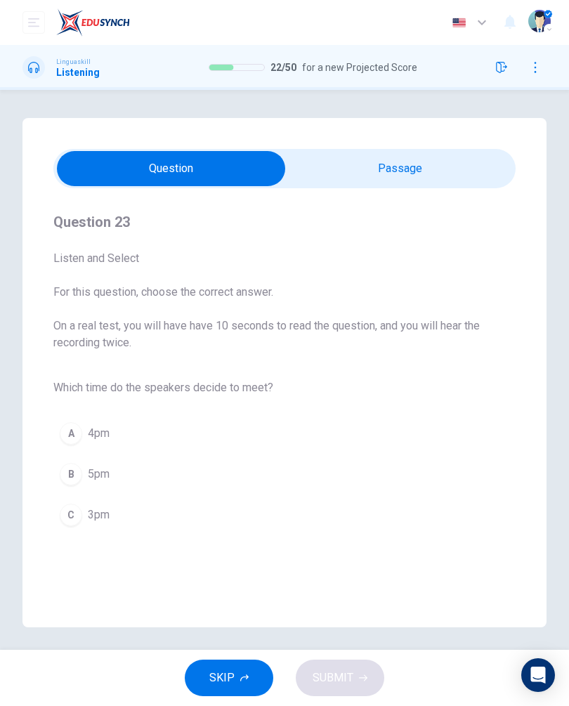
click at [383, 171] on input "checkbox" at bounding box center [170, 168] width 693 height 35
checkbox input "true"
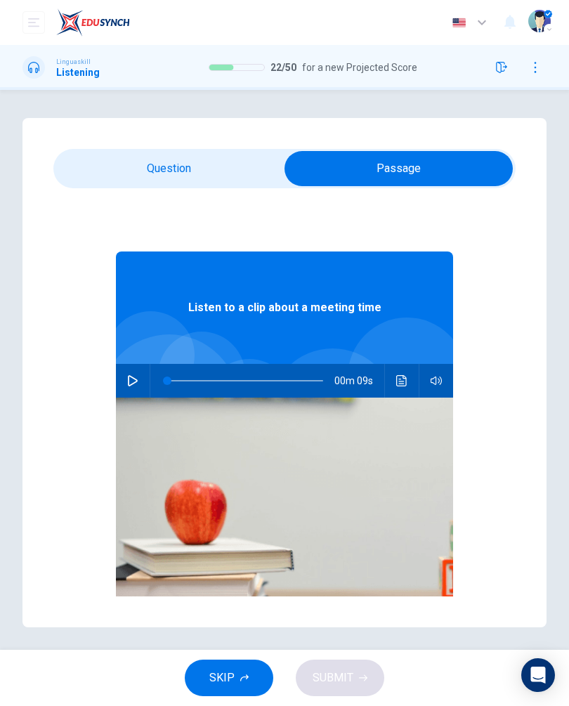
click at [147, 372] on div "00m 09s" at bounding box center [284, 381] width 337 height 34
click at [143, 376] on button "button" at bounding box center [132, 381] width 22 height 34
type input "0"
click at [215, 171] on input "checkbox" at bounding box center [398, 168] width 693 height 35
checkbox input "false"
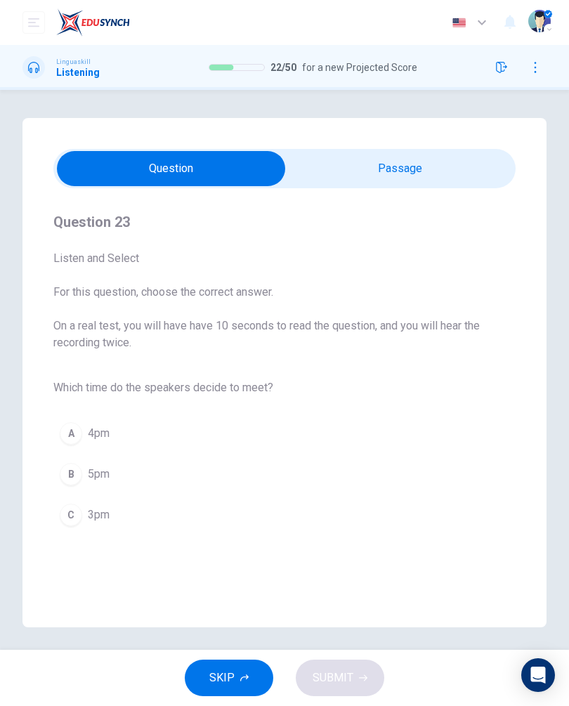
click at [176, 523] on button "C 3pm" at bounding box center [284, 514] width 462 height 35
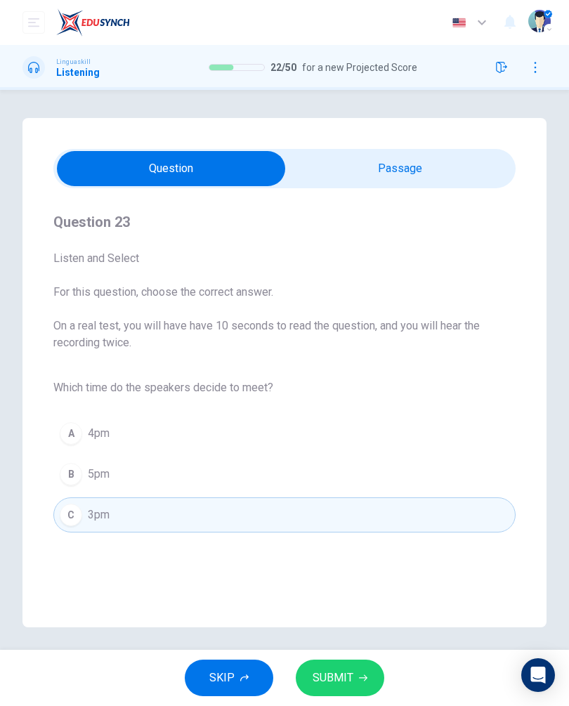
click at [339, 675] on span "SUBMIT" at bounding box center [332, 678] width 41 height 20
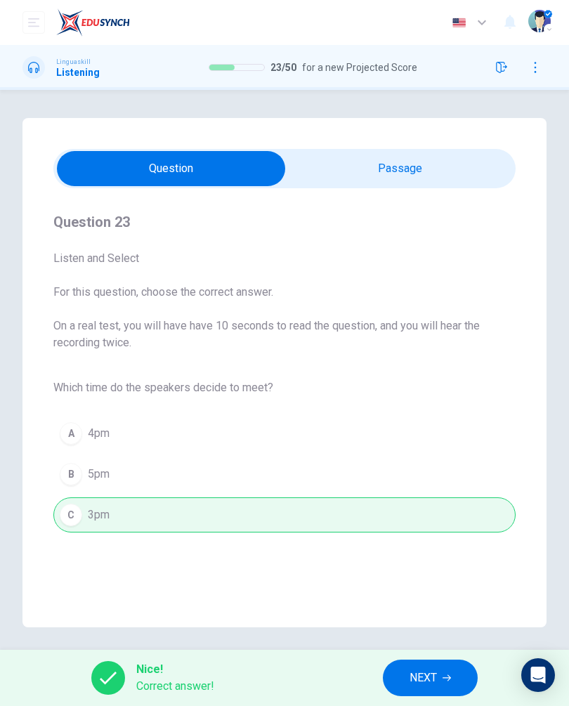
click at [434, 691] on button "NEXT" at bounding box center [430, 677] width 95 height 37
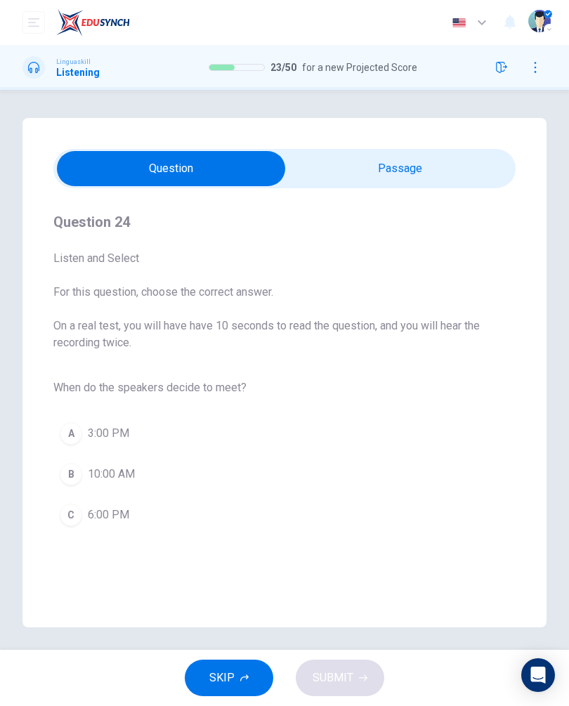
click at [126, 437] on span "3:00 PM" at bounding box center [108, 433] width 41 height 17
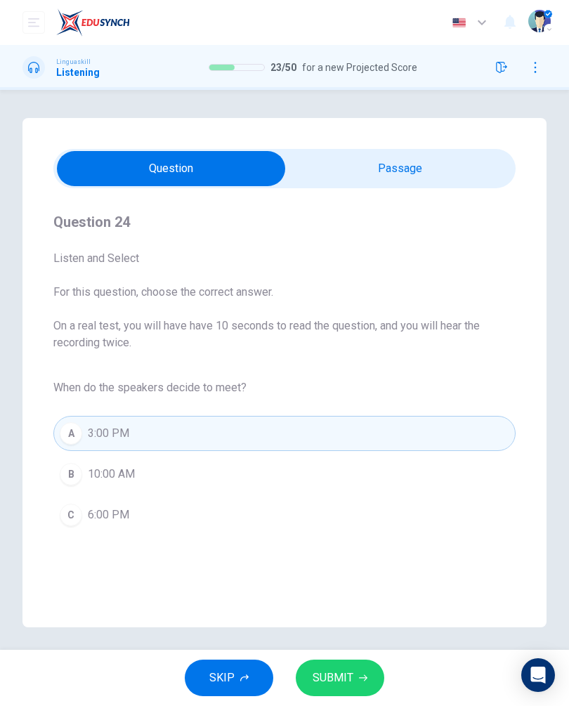
click at [344, 670] on span "SUBMIT" at bounding box center [332, 678] width 41 height 20
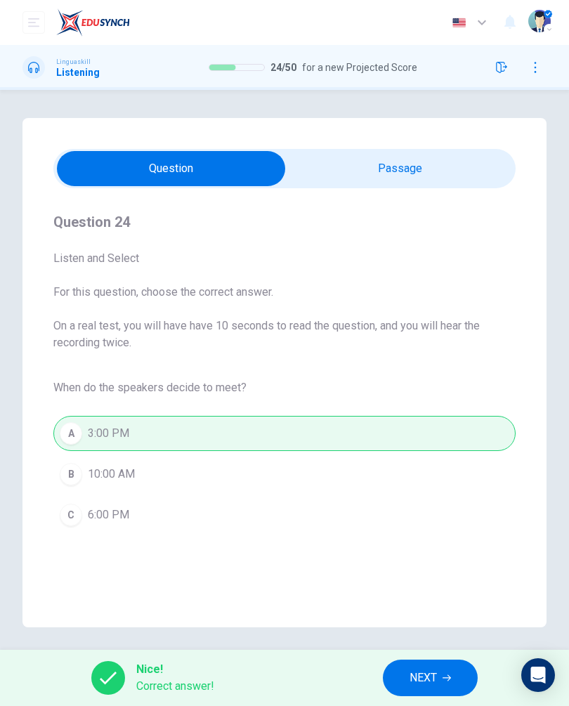
click at [429, 652] on div "Nice! Correct answer! NEXT" at bounding box center [284, 677] width 569 height 56
click at [430, 666] on button "NEXT" at bounding box center [430, 677] width 95 height 37
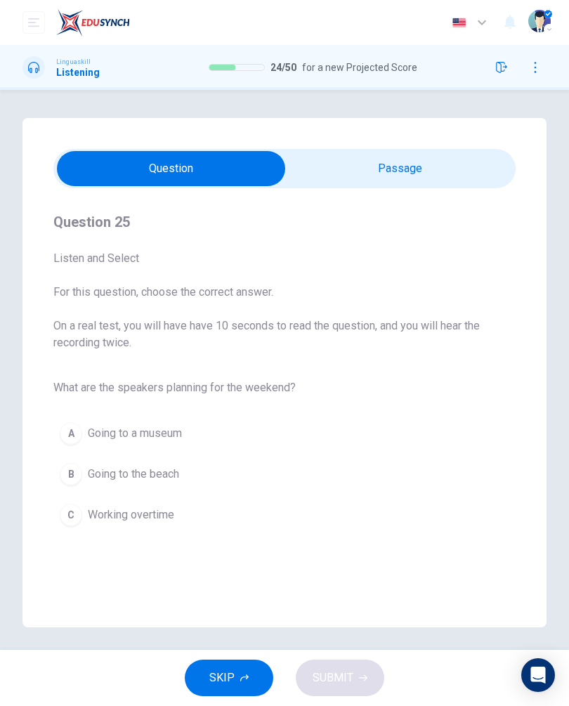
click at [419, 164] on input "checkbox" at bounding box center [170, 168] width 693 height 35
checkbox input "true"
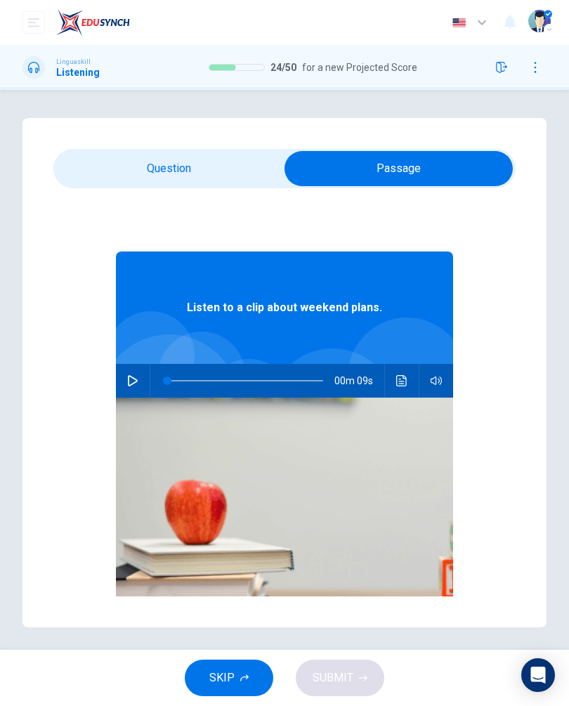
click at [143, 378] on button "button" at bounding box center [132, 381] width 22 height 34
type input "0"
click at [211, 161] on input "checkbox" at bounding box center [398, 168] width 693 height 35
checkbox input "false"
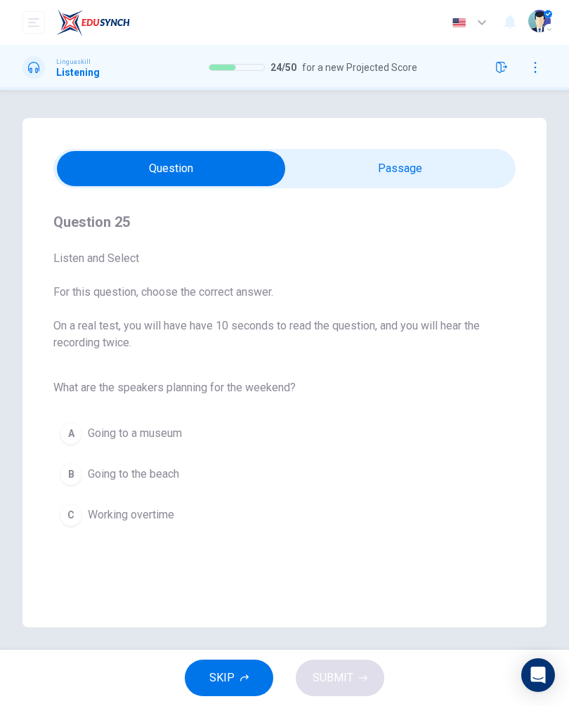
click at [235, 482] on button "B Going to the beach" at bounding box center [284, 473] width 462 height 35
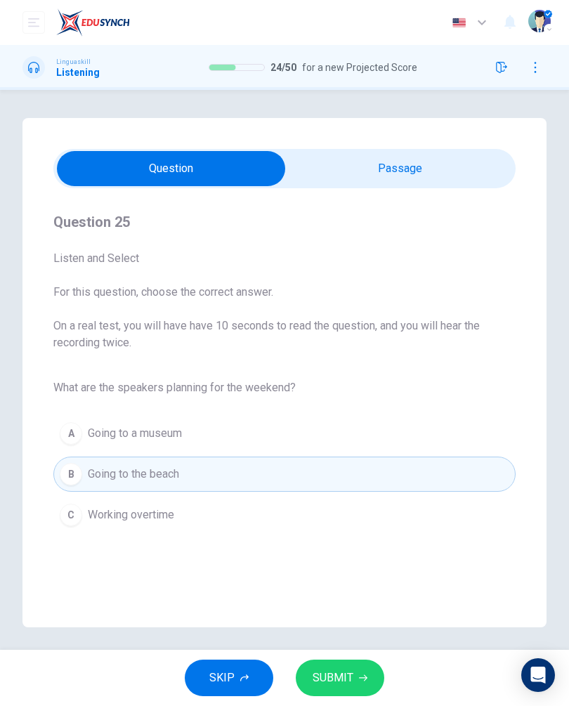
click at [338, 666] on button "SUBMIT" at bounding box center [340, 677] width 88 height 37
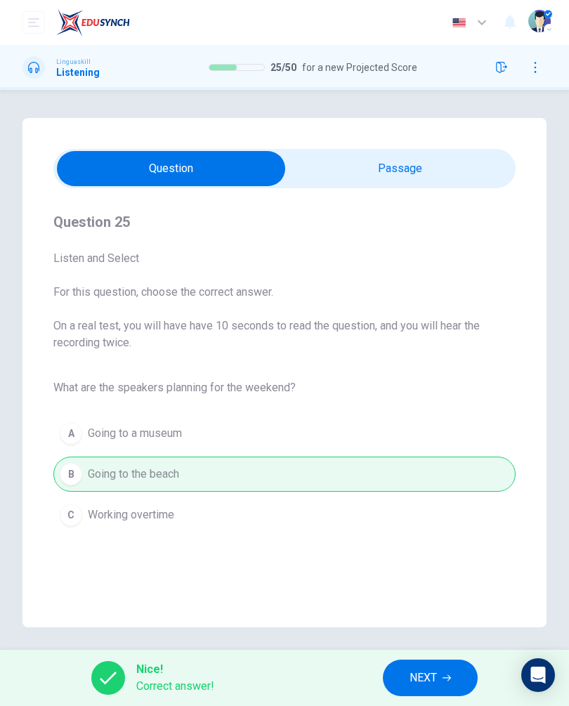
click at [421, 680] on span "NEXT" at bounding box center [422, 678] width 27 height 20
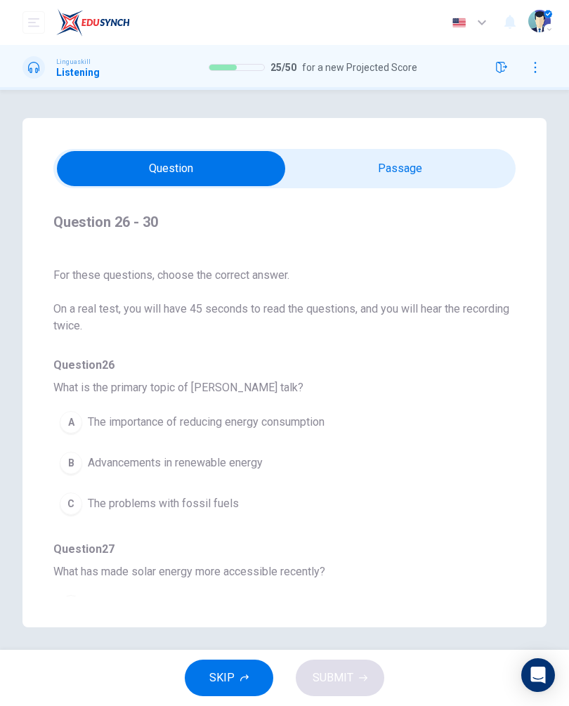
click at [423, 154] on input "checkbox" at bounding box center [170, 168] width 693 height 35
checkbox input "true"
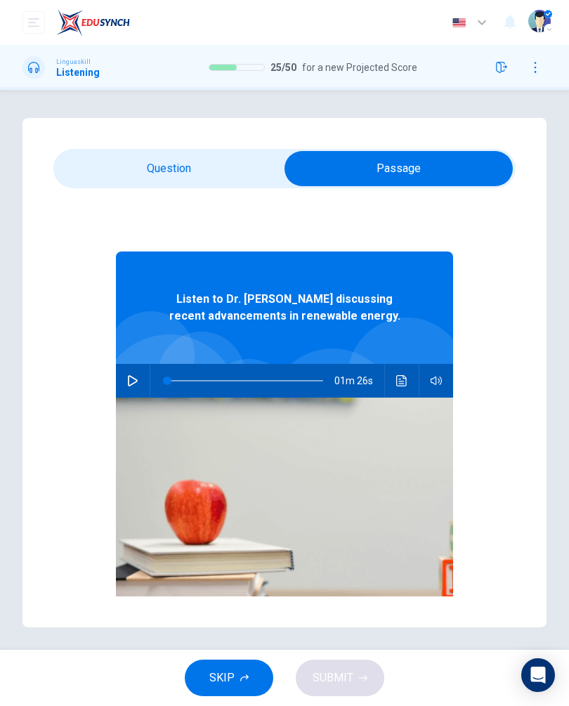
click at [144, 365] on div "01m 26s" at bounding box center [284, 381] width 337 height 34
click at [138, 383] on icon "button" at bounding box center [132, 380] width 11 height 11
click at [527, 344] on div "Question 26 - 30 For these questions, choose the correct answer. On a real test…" at bounding box center [284, 372] width 524 height 509
click at [495, 362] on div "Listen to Dr. Helen Smith discussing recent advancements in renewable energy. 0…" at bounding box center [284, 437] width 462 height 452
type input "2"
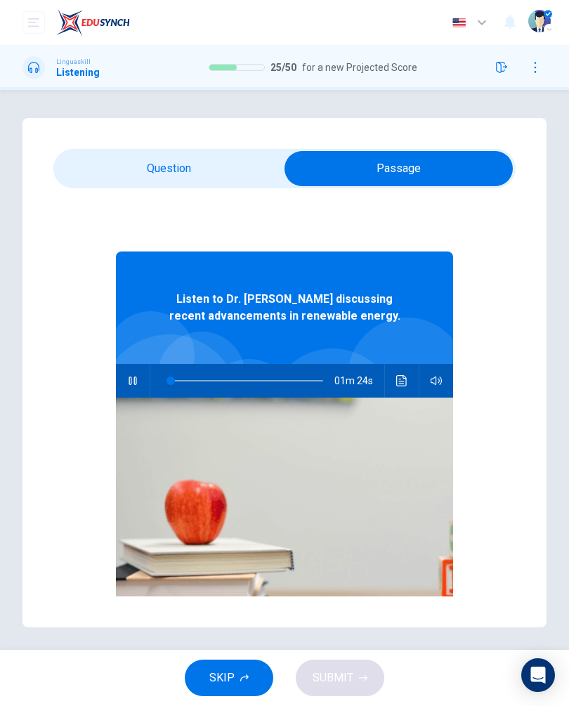
click at [225, 171] on input "checkbox" at bounding box center [398, 168] width 693 height 35
checkbox input "false"
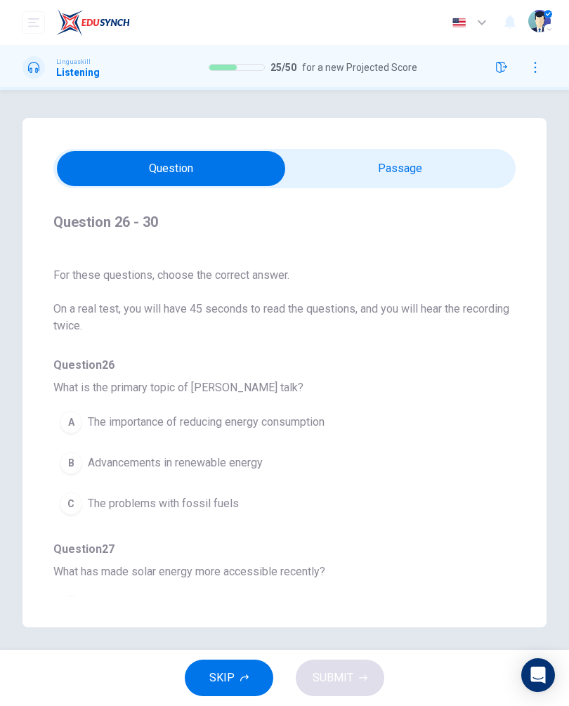
click at [331, 427] on button "A The importance of reducing energy consumption" at bounding box center [258, 421] width 411 height 35
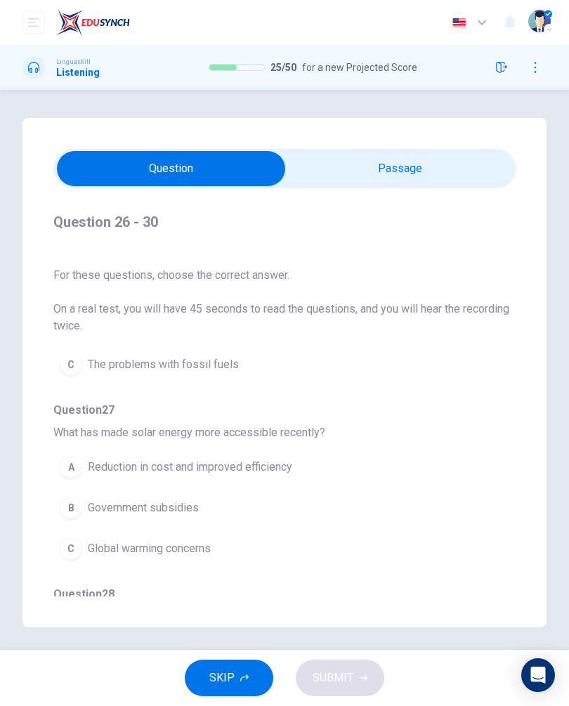
scroll to position [158, 0]
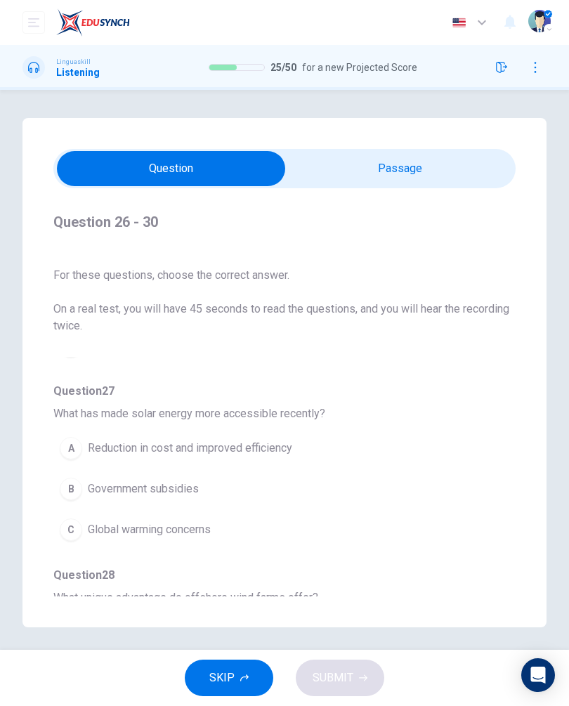
click at [276, 461] on button "A Reduction in cost and improved efficiency" at bounding box center [258, 447] width 411 height 35
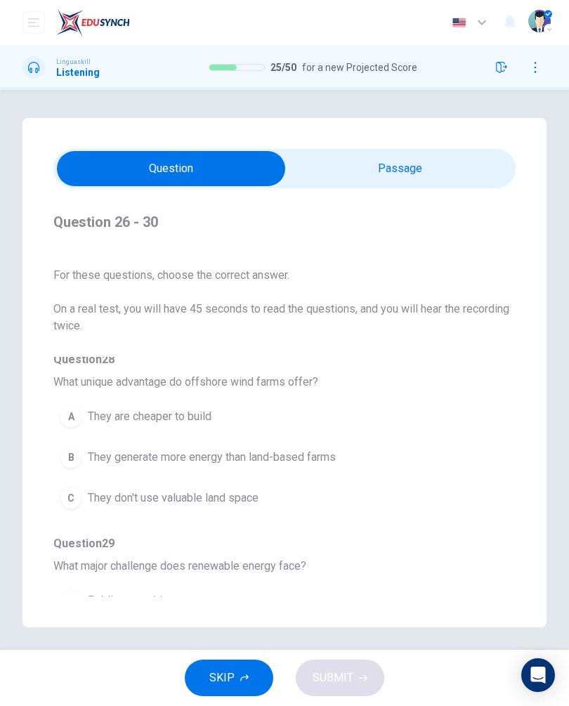
scroll to position [374, 0]
click at [317, 457] on span "They generate more energy than land-based farms" at bounding box center [212, 456] width 248 height 17
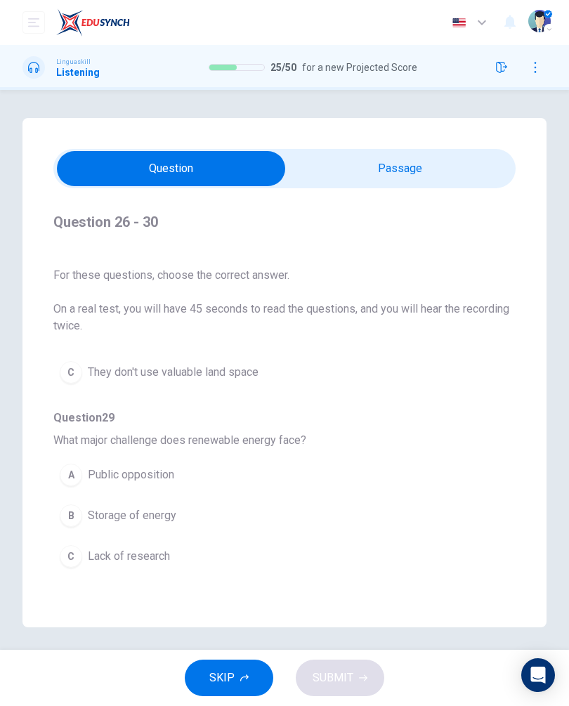
scroll to position [513, 0]
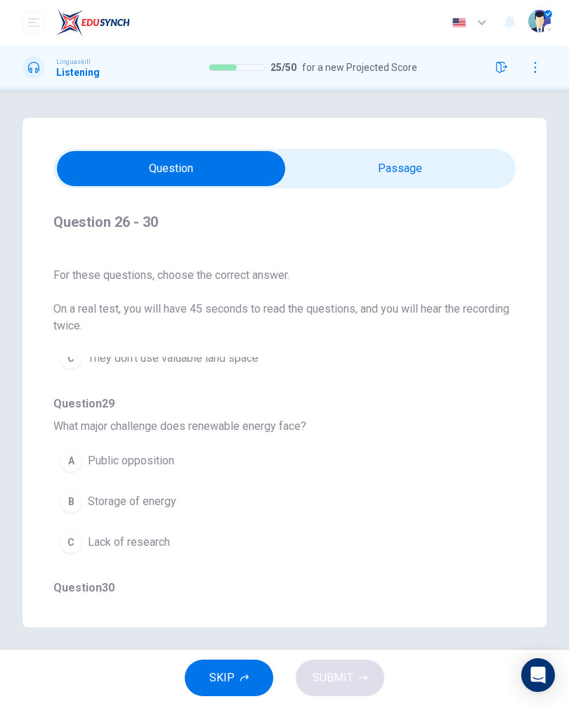
click at [189, 465] on button "A Public opposition" at bounding box center [258, 460] width 411 height 35
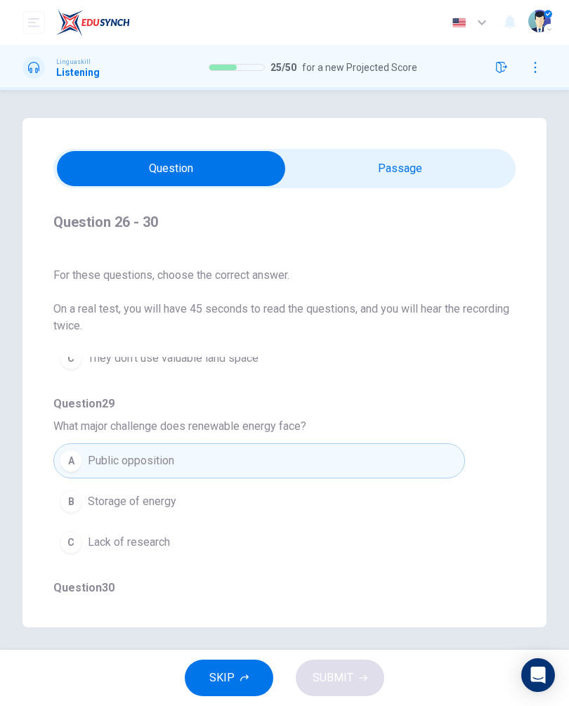
click at [239, 494] on button "B Storage of energy" at bounding box center [258, 501] width 411 height 35
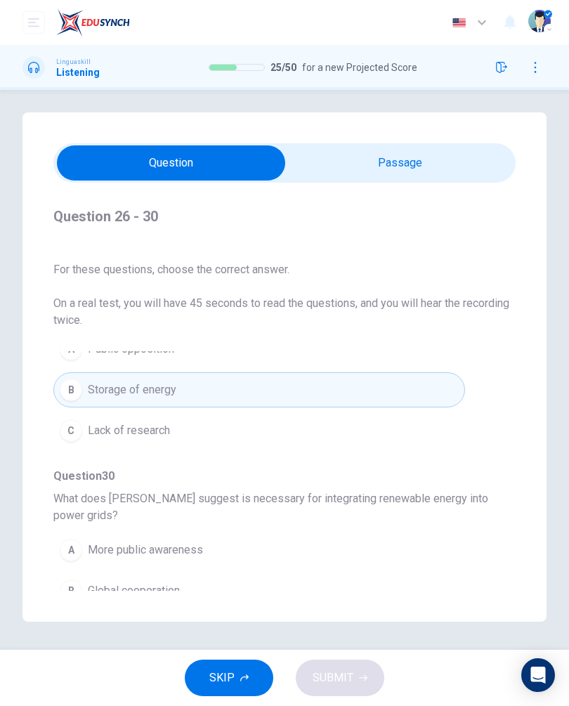
scroll to position [32, 0]
click at [263, 614] on button "C Technological and policy changes" at bounding box center [258, 631] width 411 height 35
click at [347, 660] on button "SUBMIT" at bounding box center [340, 677] width 88 height 37
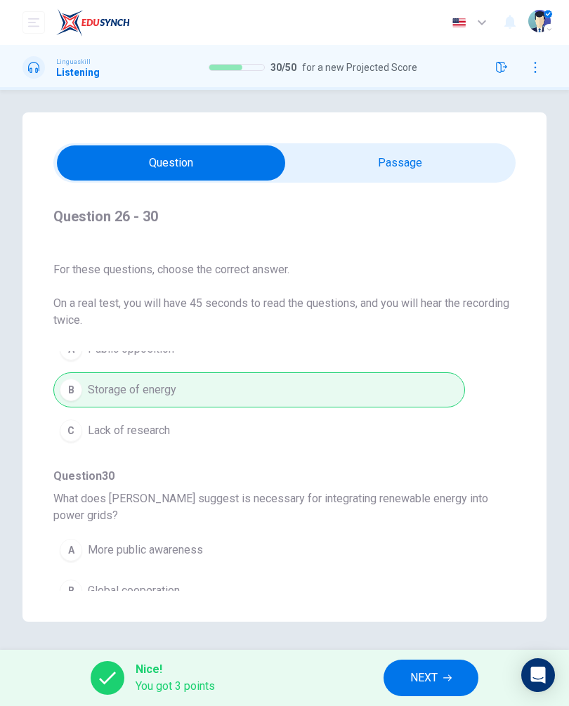
click at [417, 670] on span "NEXT" at bounding box center [423, 678] width 27 height 20
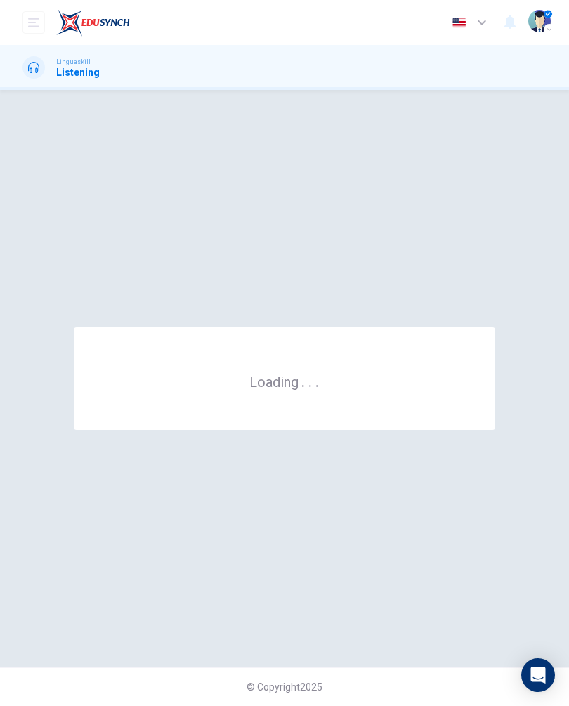
scroll to position [0, 0]
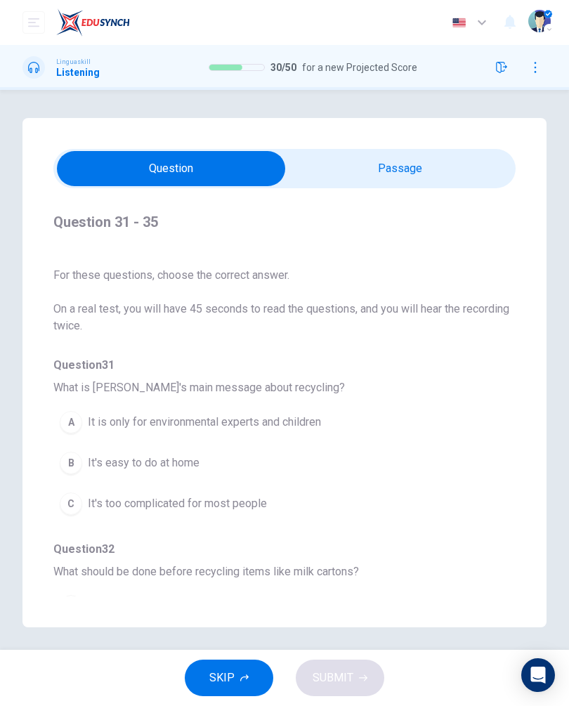
click at [408, 165] on input "checkbox" at bounding box center [170, 168] width 693 height 35
checkbox input "true"
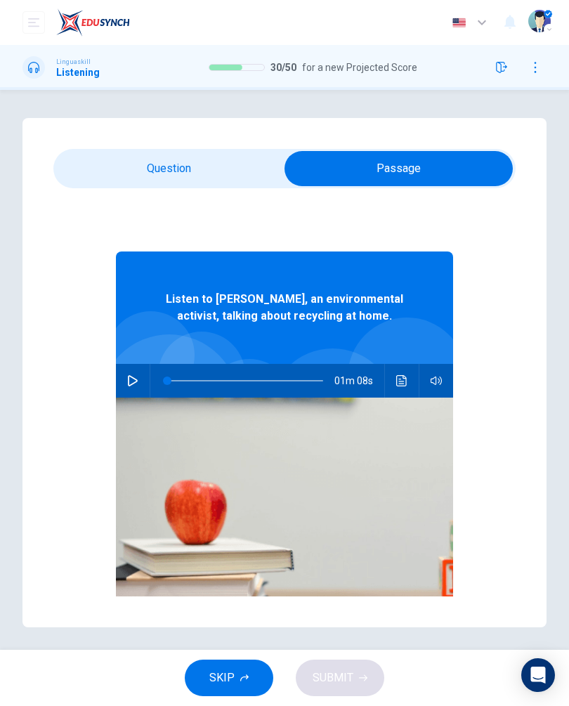
click at [143, 380] on button "button" at bounding box center [132, 381] width 22 height 34
type input "0"
click at [214, 170] on input "checkbox" at bounding box center [398, 168] width 693 height 35
checkbox input "false"
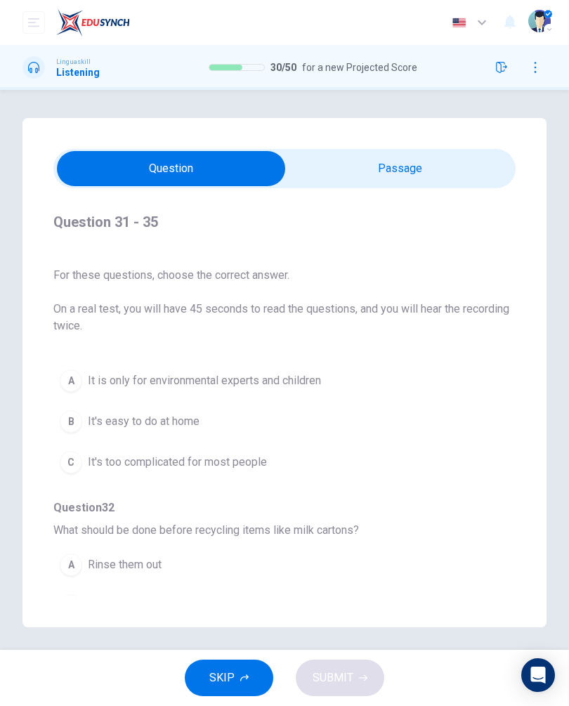
scroll to position [46, 0]
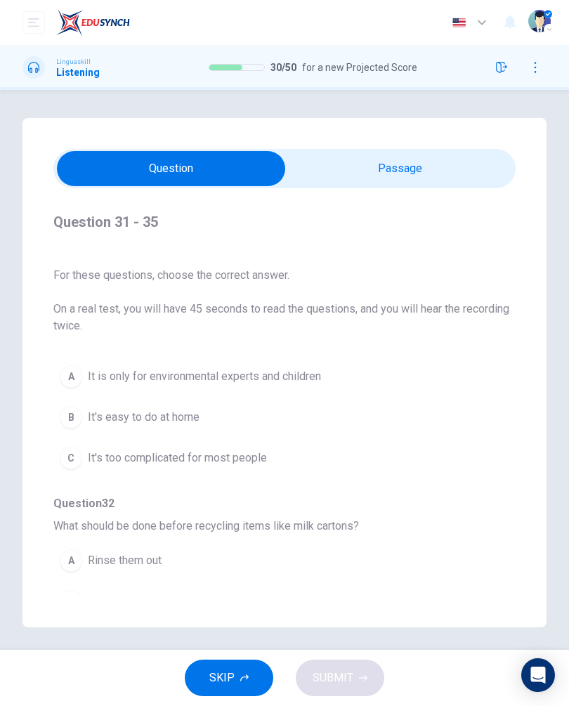
click at [180, 416] on span "It's easy to do at home" at bounding box center [144, 417] width 112 height 17
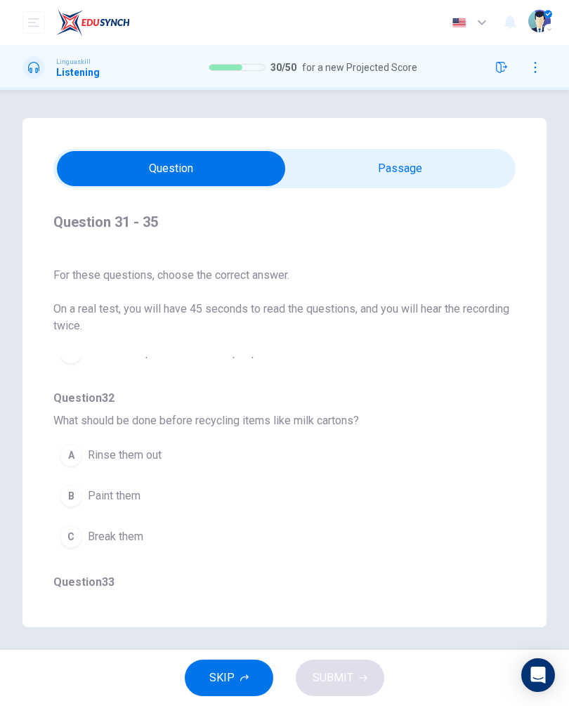
scroll to position [155, 0]
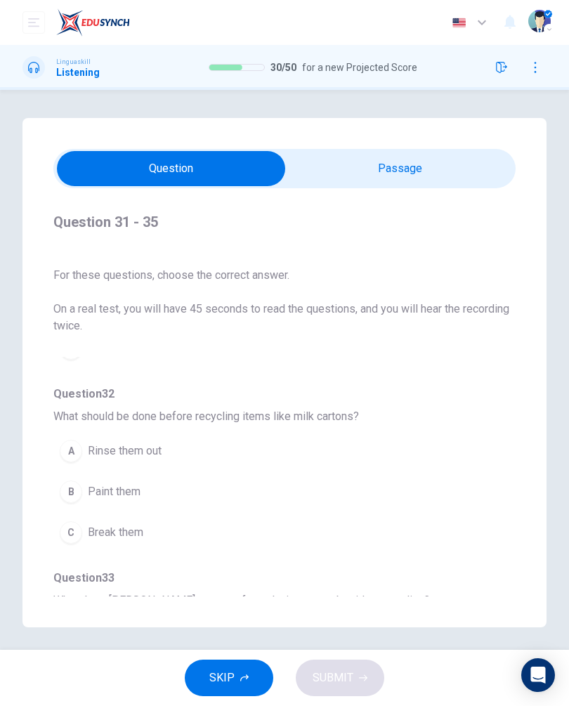
click at [158, 456] on span "Rinse them out" at bounding box center [125, 450] width 74 height 17
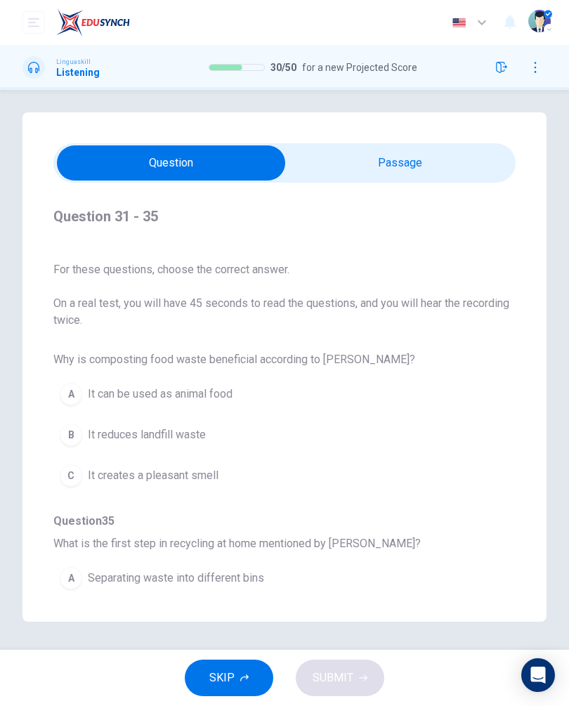
scroll to position [577, 0]
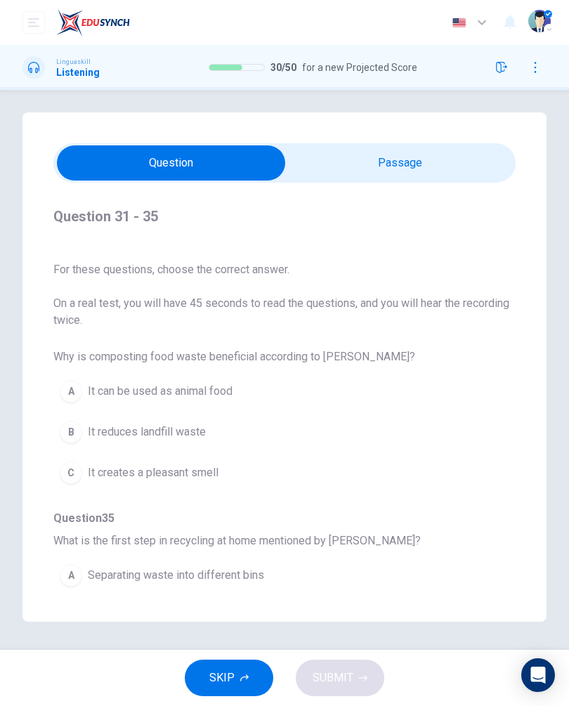
click at [71, 421] on div "B" at bounding box center [71, 432] width 22 height 22
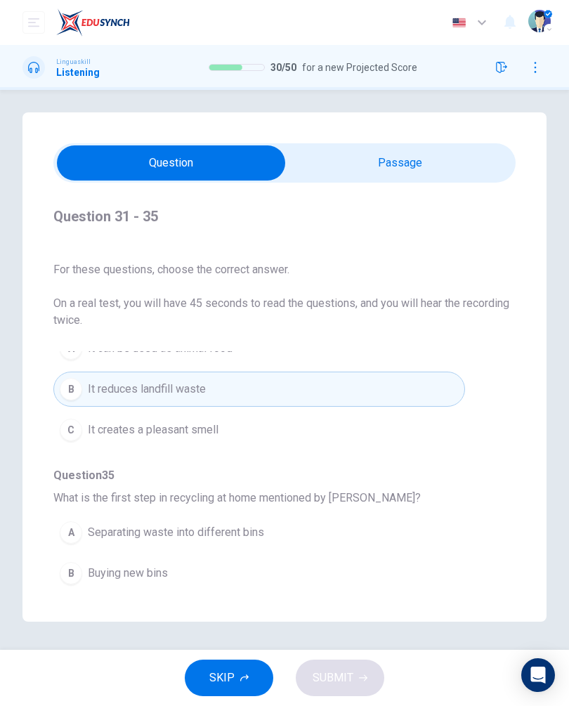
scroll to position [619, 0]
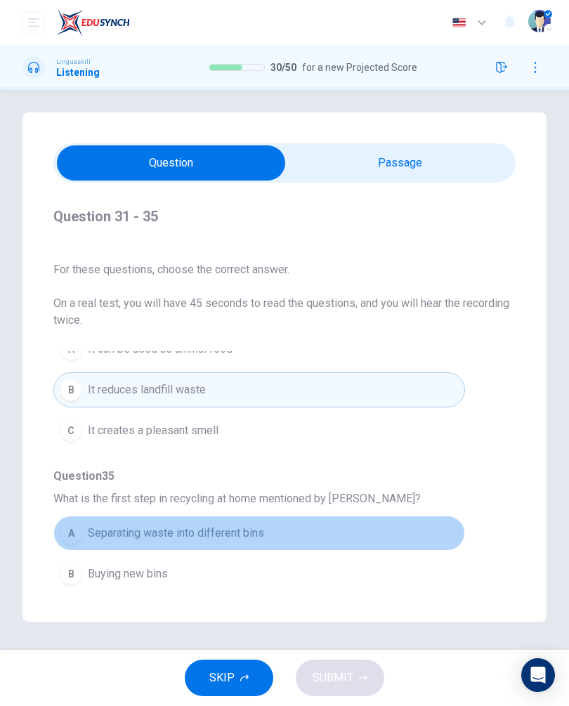
click at [74, 522] on div "A" at bounding box center [71, 533] width 22 height 22
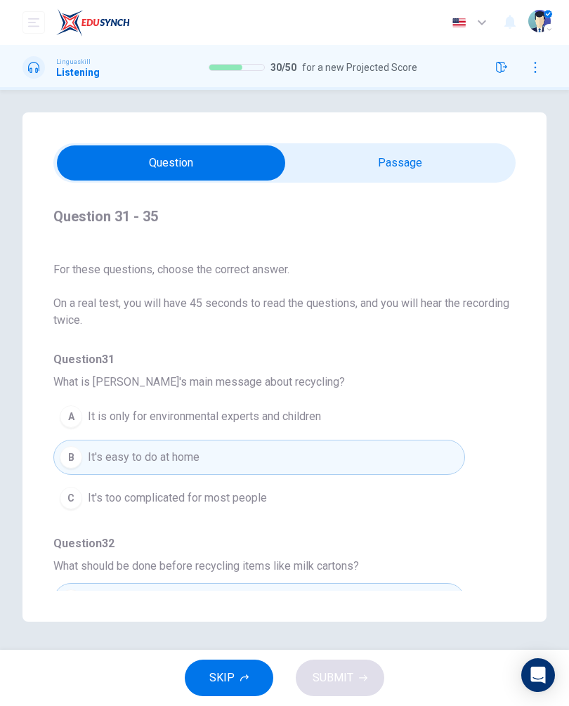
scroll to position [32, 0]
click at [65, 351] on div "Question 31 What is Emily's main message about recycling? A It is only for envi…" at bounding box center [284, 480] width 462 height 258
click at [126, 351] on span "Question 31" at bounding box center [284, 359] width 462 height 17
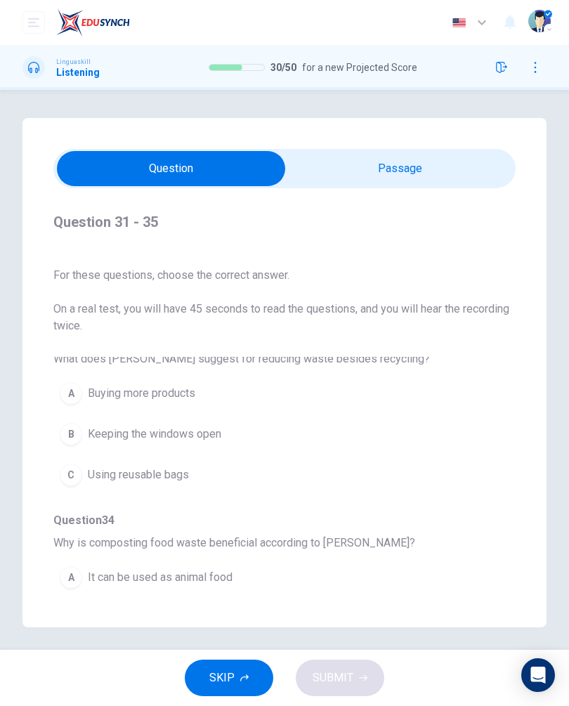
scroll to position [396, 0]
click at [70, 478] on div "C" at bounding box center [71, 475] width 22 height 22
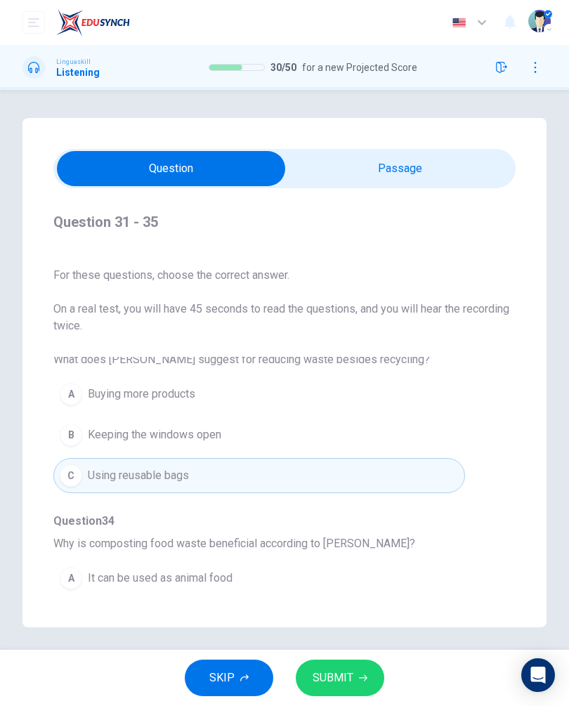
click at [329, 676] on span "SUBMIT" at bounding box center [332, 678] width 41 height 20
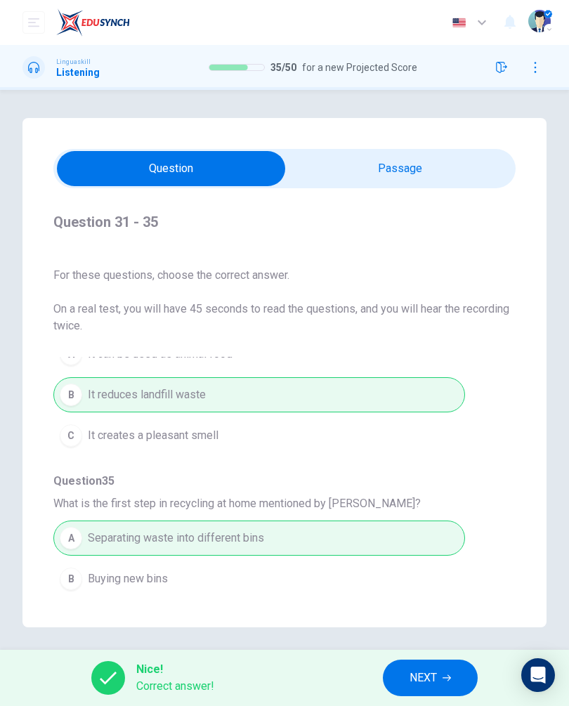
scroll to position [619, 0]
click at [428, 673] on span "NEXT" at bounding box center [422, 678] width 27 height 20
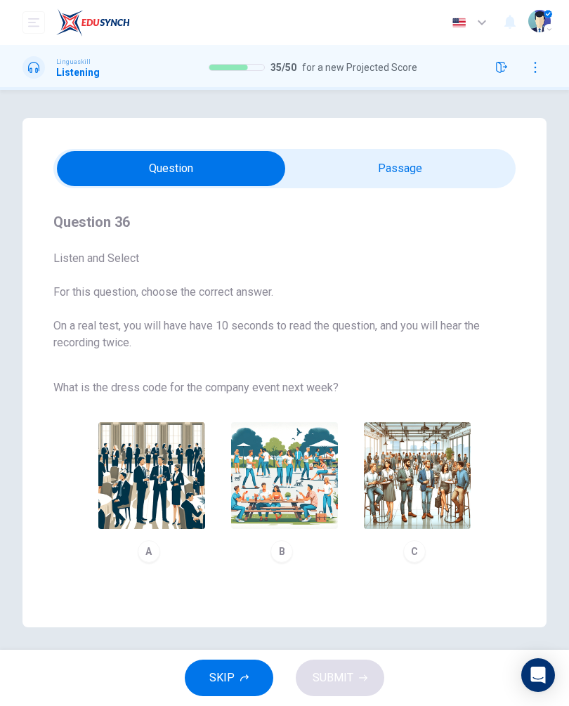
click at [360, 154] on input "checkbox" at bounding box center [170, 168] width 693 height 35
checkbox input "true"
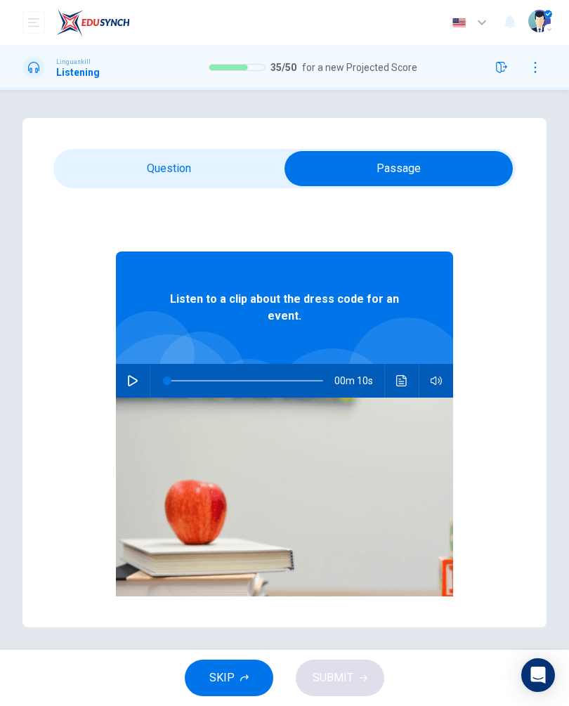
click at [123, 375] on button "button" at bounding box center [132, 381] width 22 height 34
type input "0"
click at [79, 171] on input "checkbox" at bounding box center [398, 168] width 693 height 35
checkbox input "false"
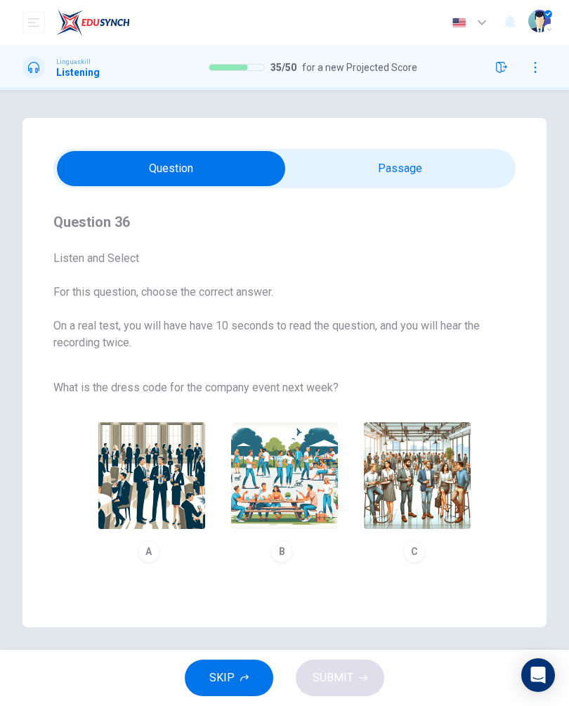
click at [397, 484] on img "button" at bounding box center [417, 475] width 107 height 107
click at [316, 675] on span "SUBMIT" at bounding box center [332, 678] width 41 height 20
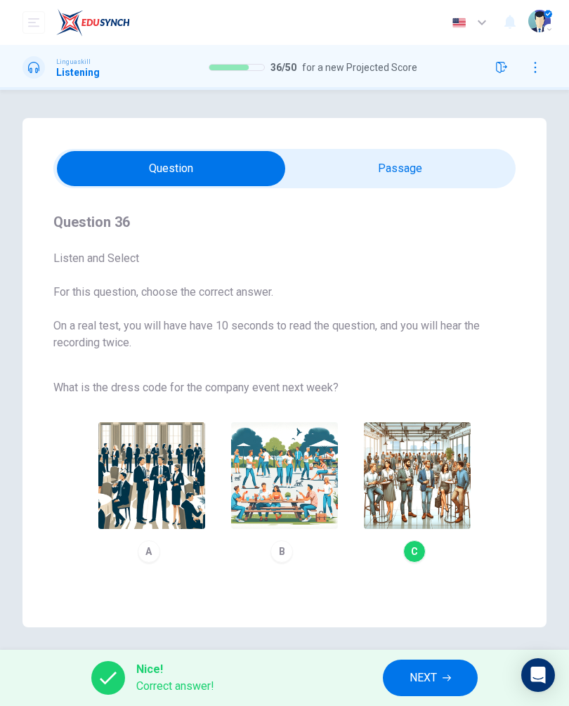
click at [409, 673] on button "NEXT" at bounding box center [430, 677] width 95 height 37
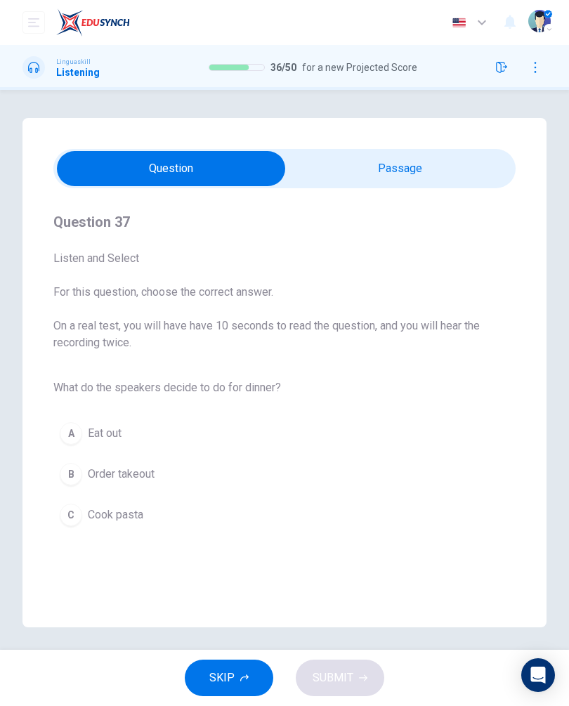
click at [350, 167] on input "checkbox" at bounding box center [170, 168] width 693 height 35
checkbox input "true"
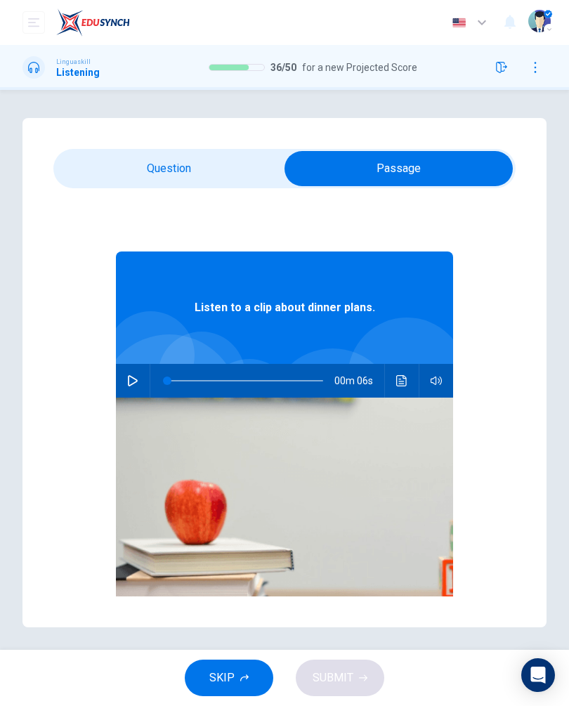
click at [129, 371] on button "button" at bounding box center [132, 381] width 22 height 34
type input "0"
click at [93, 155] on input "checkbox" at bounding box center [398, 168] width 693 height 35
checkbox input "false"
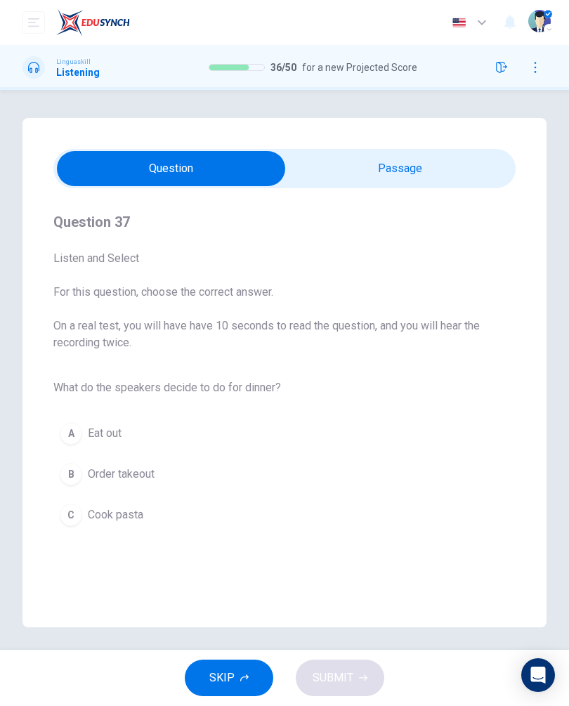
click at [66, 519] on div "C" at bounding box center [71, 514] width 22 height 22
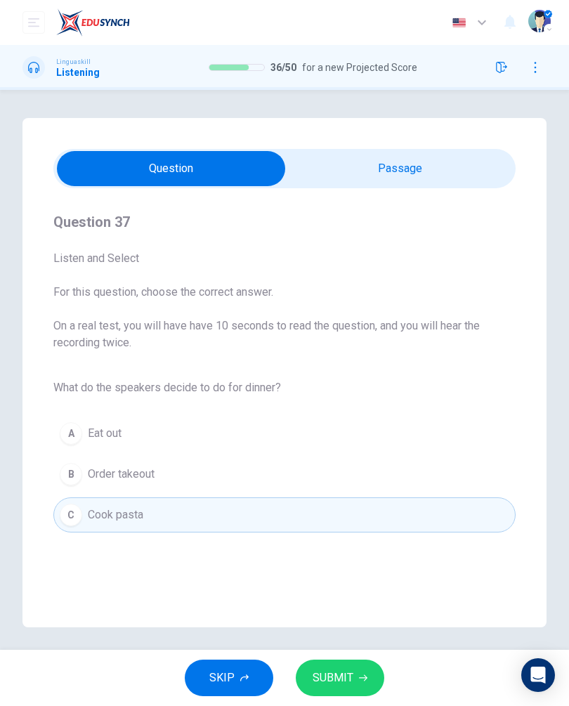
click at [328, 681] on span "SUBMIT" at bounding box center [332, 678] width 41 height 20
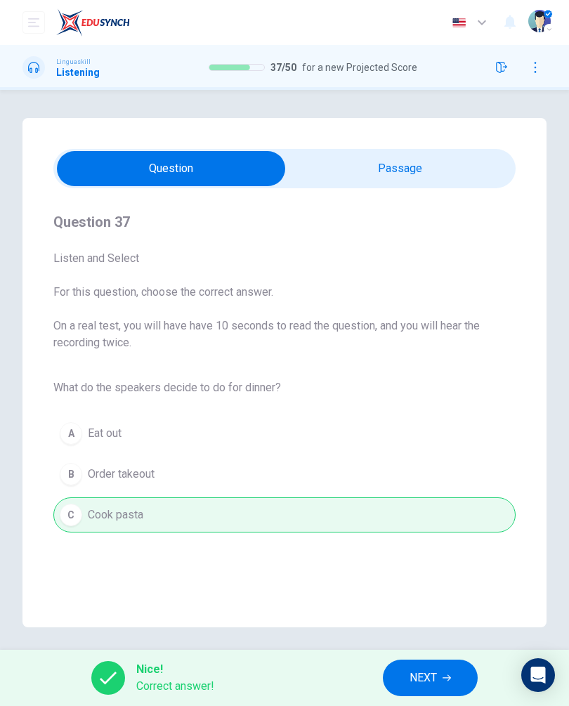
click at [423, 673] on span "NEXT" at bounding box center [422, 678] width 27 height 20
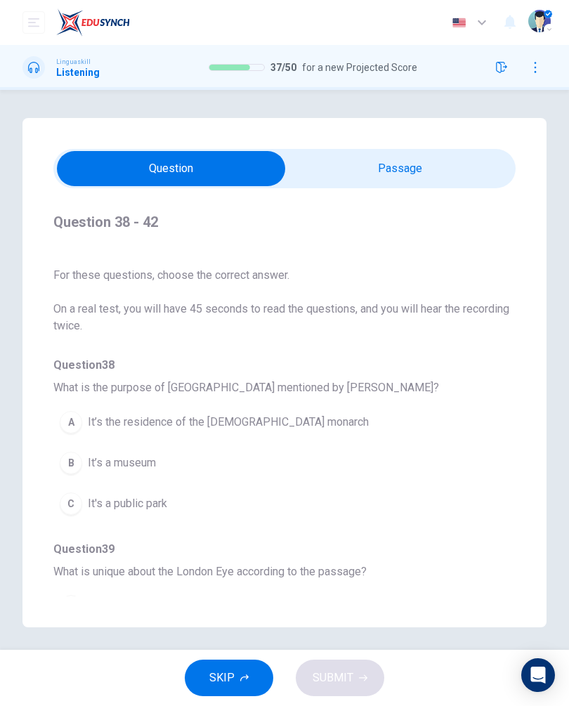
click at [338, 139] on div "Question 38 - 42 For these questions, choose the correct answer. On a real test…" at bounding box center [284, 372] width 524 height 509
click at [332, 159] on input "checkbox" at bounding box center [170, 168] width 693 height 35
checkbox input "true"
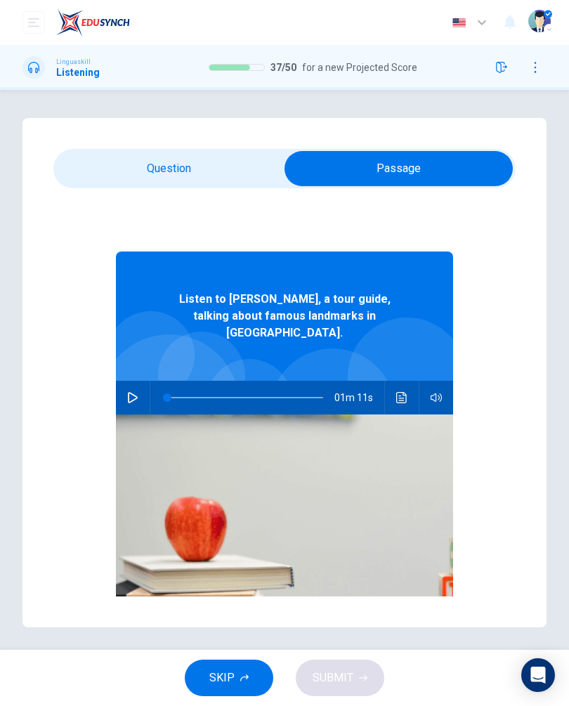
click at [128, 392] on icon "button" at bounding box center [132, 397] width 11 height 11
type input "0"
click at [113, 183] on input "checkbox" at bounding box center [398, 168] width 693 height 35
checkbox input "false"
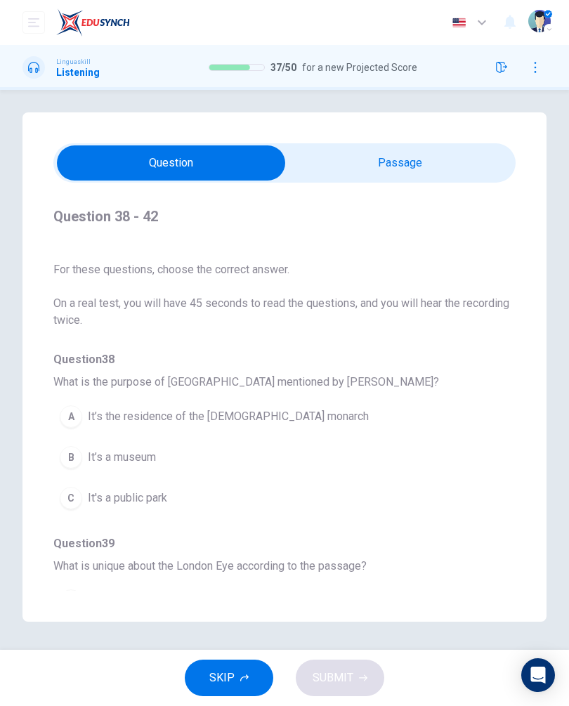
scroll to position [32, 0]
click at [67, 405] on div "A" at bounding box center [71, 416] width 22 height 22
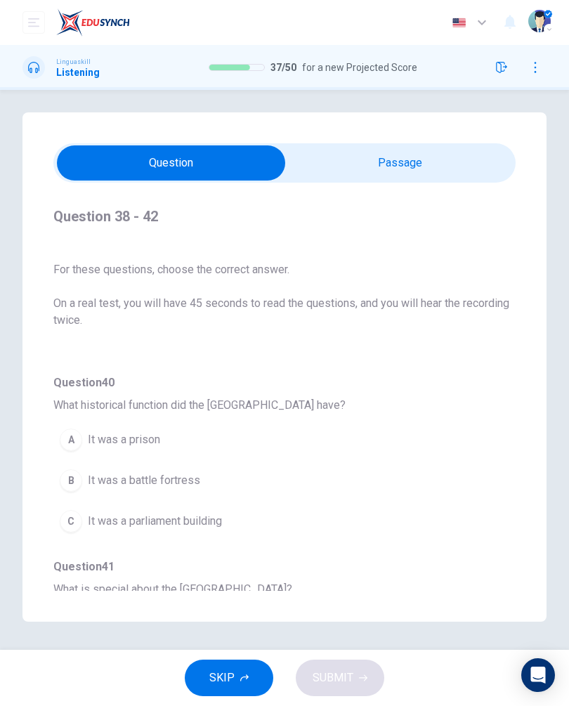
scroll to position [344, 0]
click at [73, 510] on div "C" at bounding box center [71, 521] width 22 height 22
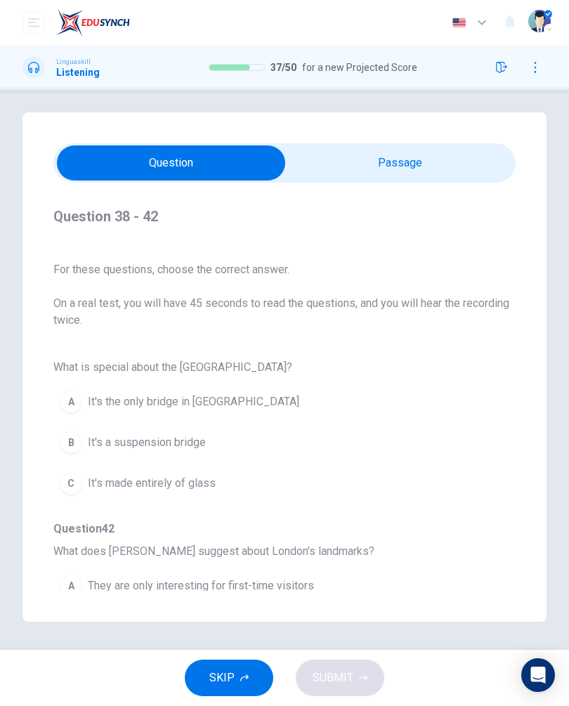
scroll to position [566, 0]
click at [72, 391] on div "A" at bounding box center [71, 402] width 22 height 22
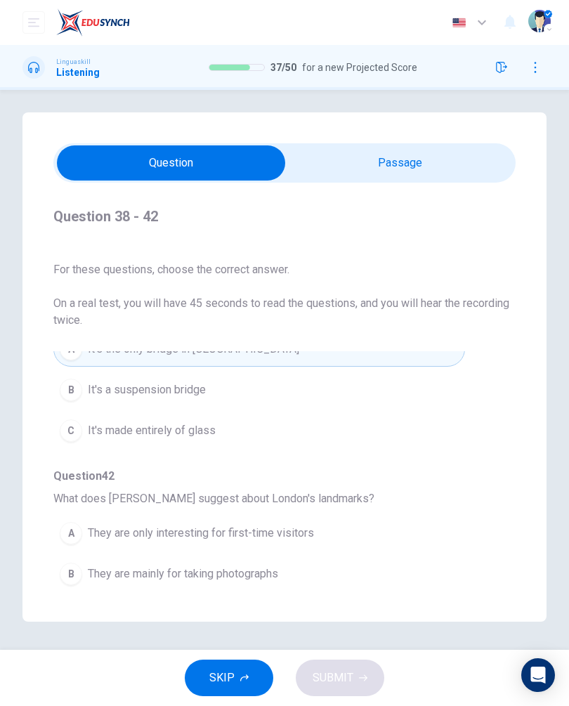
scroll to position [32, 0]
click at [72, 603] on div "C" at bounding box center [71, 614] width 22 height 22
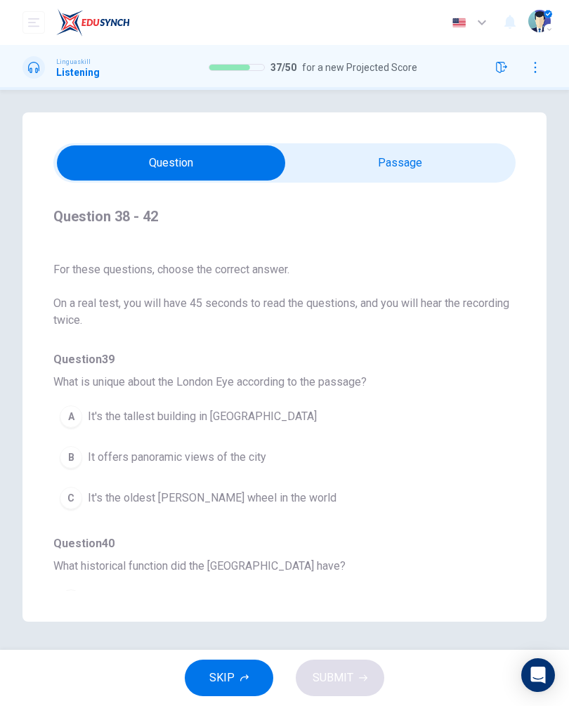
scroll to position [184, 0]
click at [81, 439] on button "B It offers panoramic views of the city" at bounding box center [258, 456] width 411 height 35
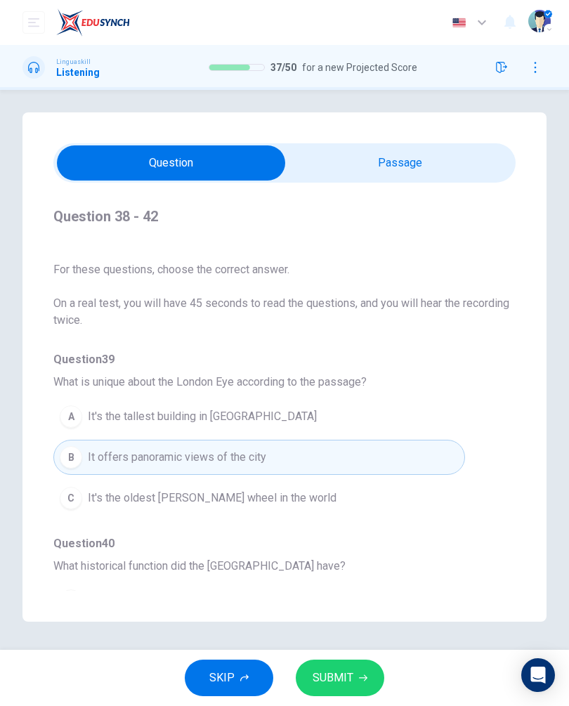
click at [328, 676] on span "SUBMIT" at bounding box center [332, 678] width 41 height 20
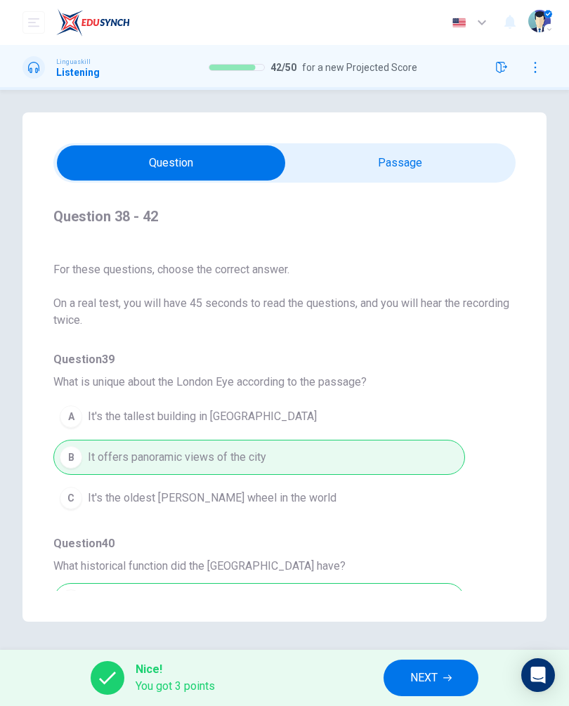
click at [428, 672] on span "NEXT" at bounding box center [423, 678] width 27 height 20
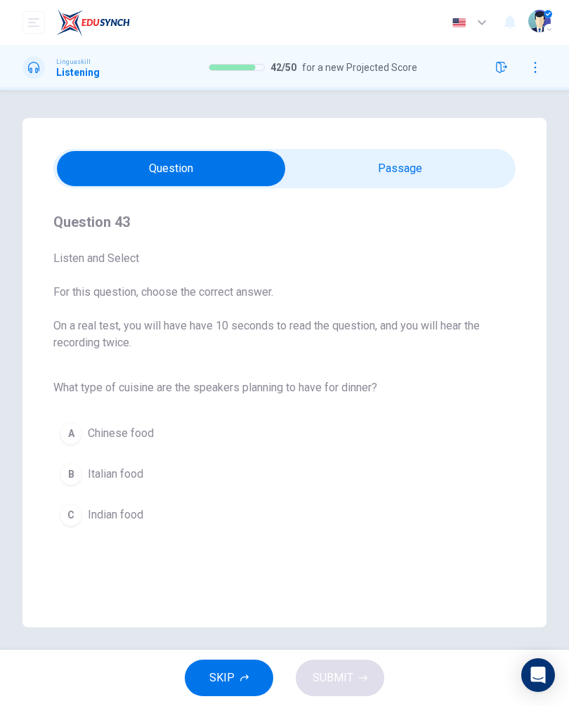
click at [352, 158] on input "checkbox" at bounding box center [170, 168] width 693 height 35
checkbox input "true"
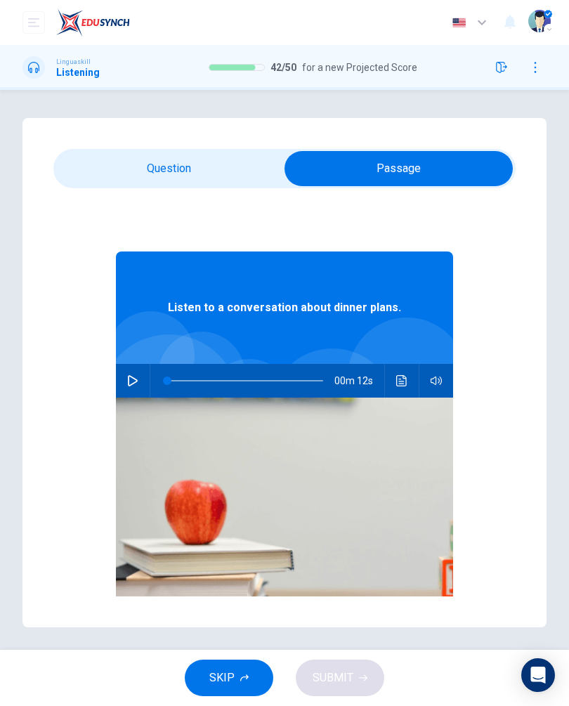
click at [126, 389] on button "button" at bounding box center [132, 381] width 22 height 34
type input "7"
click at [95, 145] on div "Question 43 Listen and Select For this question, choose the correct answer. On …" at bounding box center [284, 372] width 524 height 509
click at [79, 163] on input "checkbox" at bounding box center [398, 168] width 693 height 35
checkbox input "false"
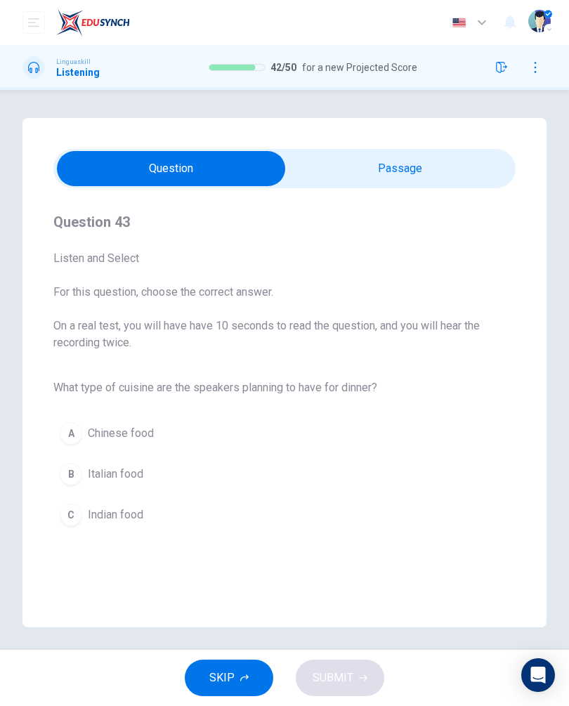
click at [74, 470] on div "B" at bounding box center [71, 474] width 22 height 22
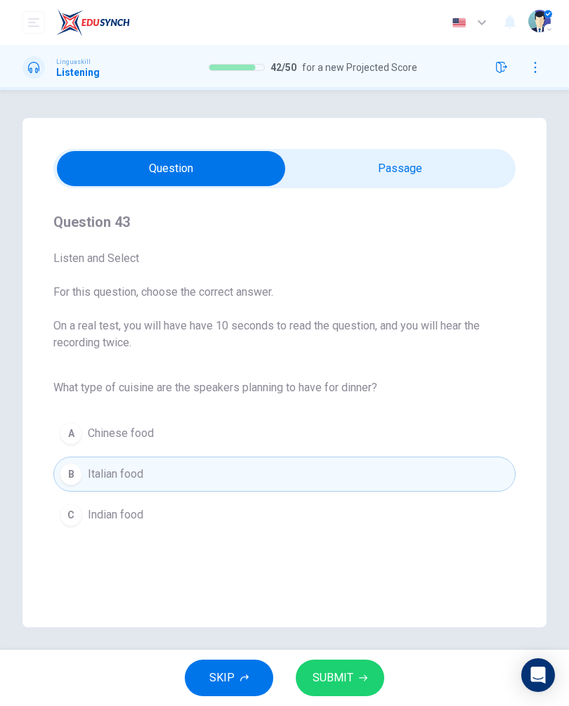
click at [308, 669] on button "SUBMIT" at bounding box center [340, 677] width 88 height 37
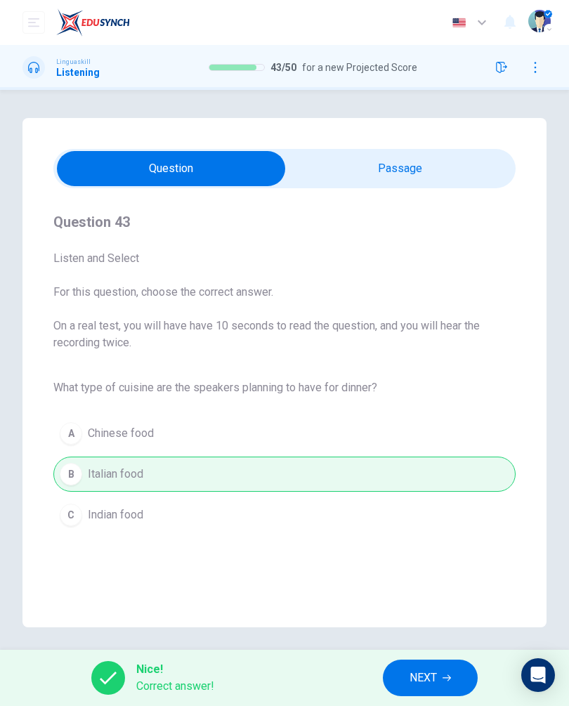
click at [418, 671] on span "NEXT" at bounding box center [422, 678] width 27 height 20
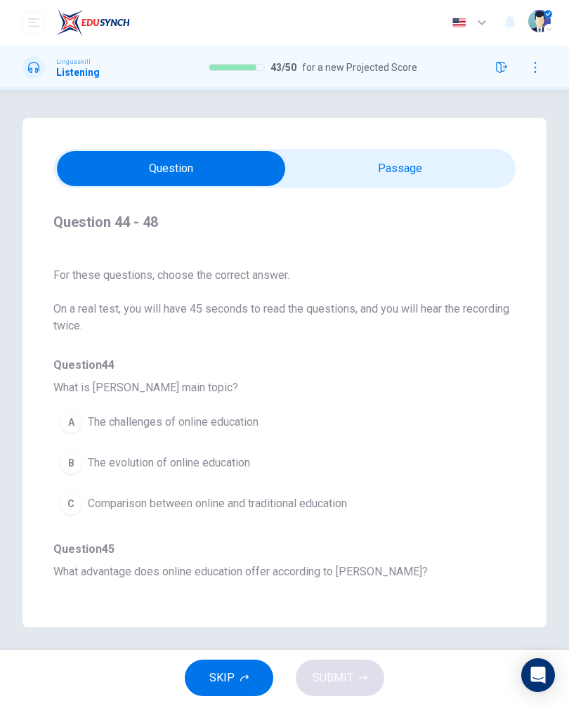
click at [378, 154] on input "checkbox" at bounding box center [170, 168] width 693 height 35
checkbox input "true"
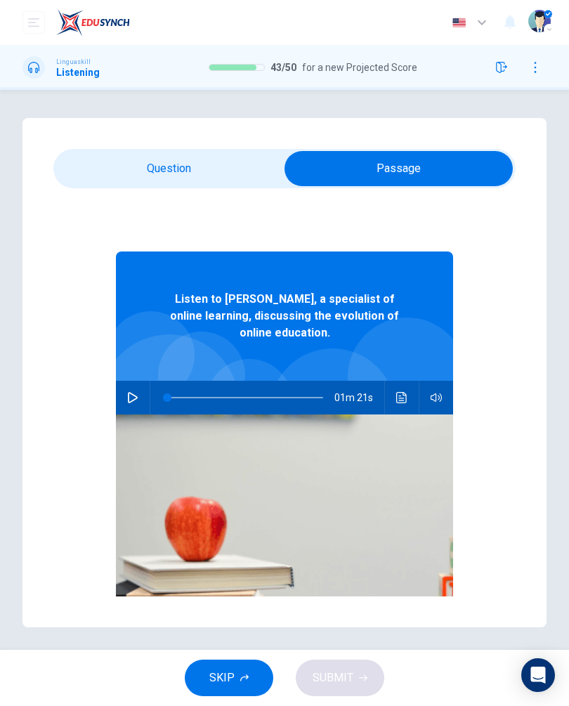
click at [126, 395] on button "button" at bounding box center [132, 397] width 22 height 34
type input "0"
click at [107, 177] on input "checkbox" at bounding box center [398, 168] width 693 height 35
checkbox input "false"
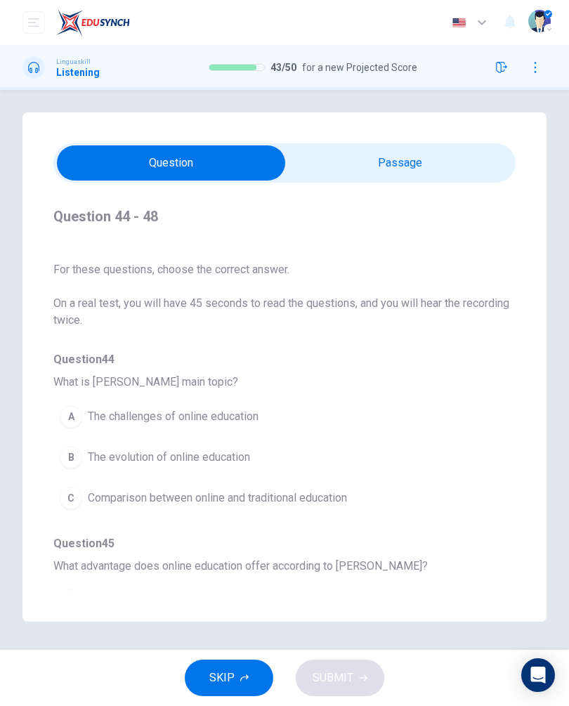
scroll to position [32, 0]
click at [74, 446] on div "B" at bounding box center [71, 457] width 22 height 22
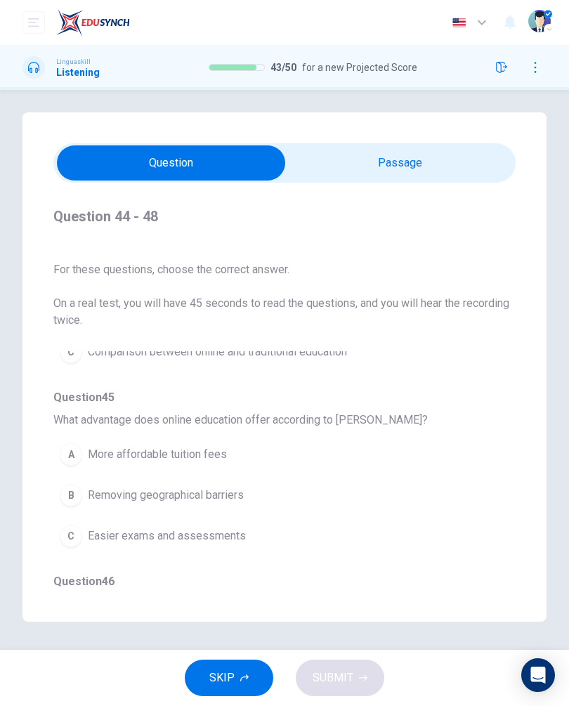
scroll to position [177, 0]
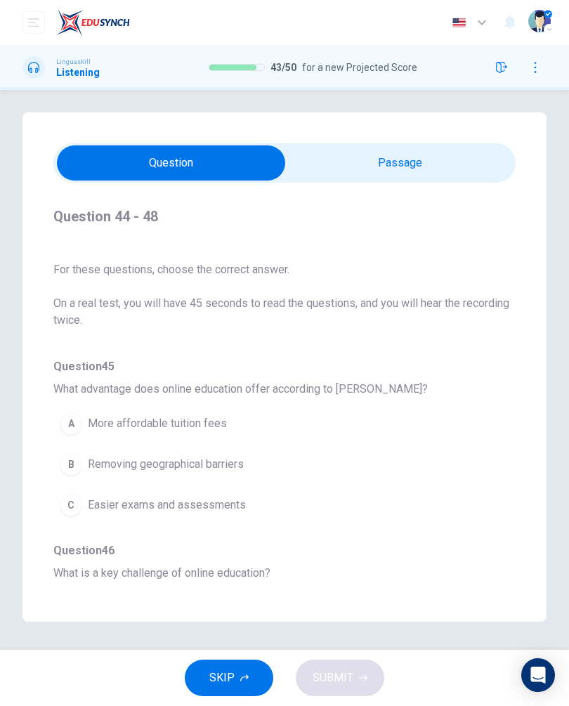
click at [79, 494] on div "C" at bounding box center [71, 505] width 22 height 22
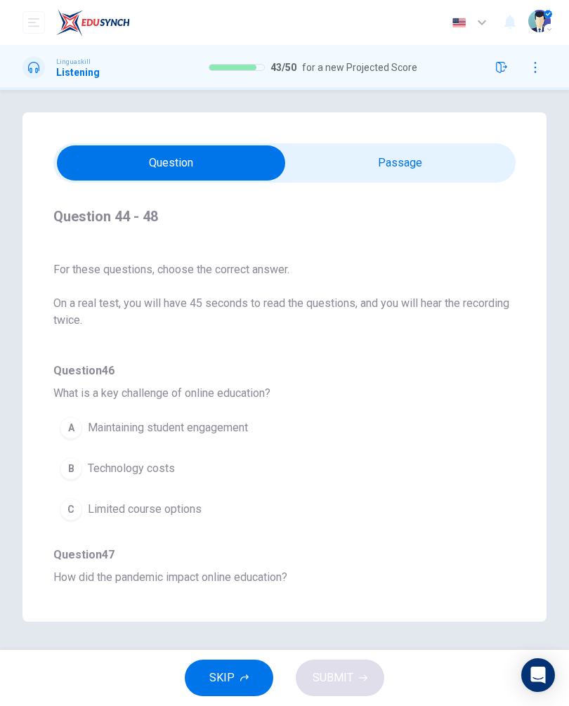
scroll to position [354, 0]
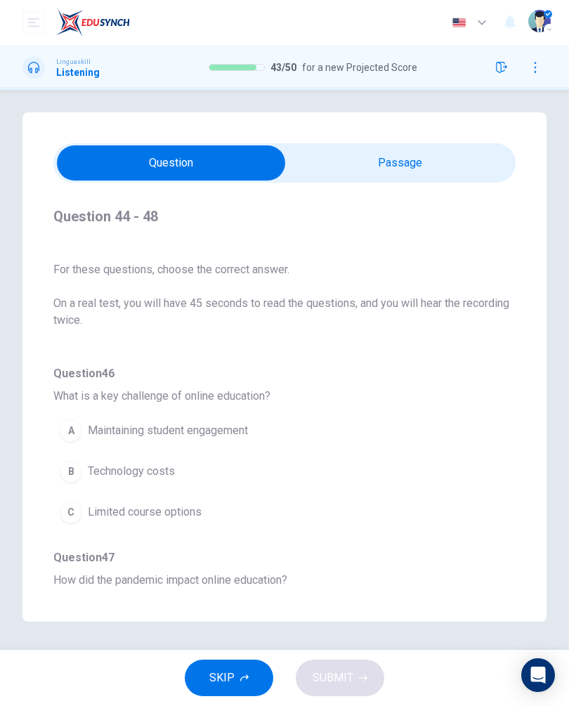
click at [67, 419] on div "A" at bounding box center [71, 430] width 22 height 22
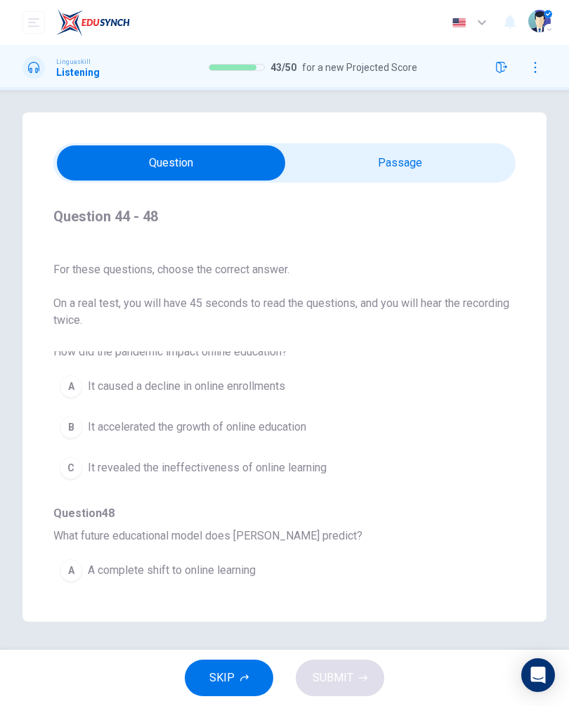
scroll to position [586, 0]
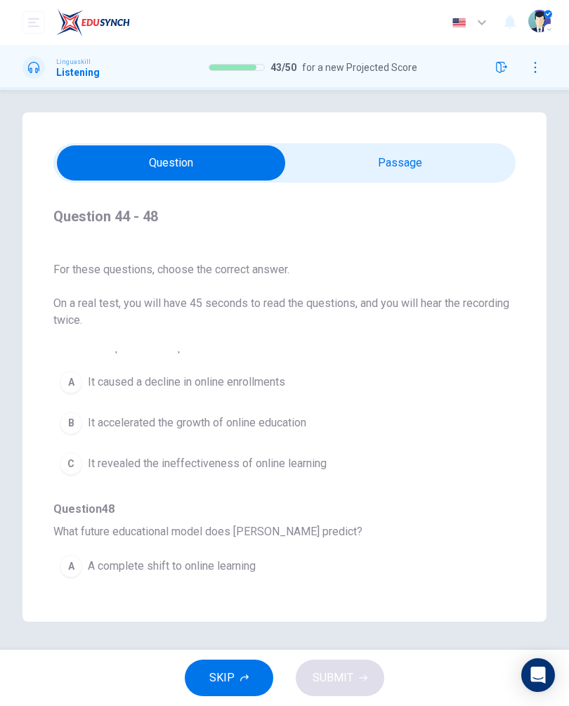
click at [68, 595] on div "B" at bounding box center [71, 606] width 22 height 22
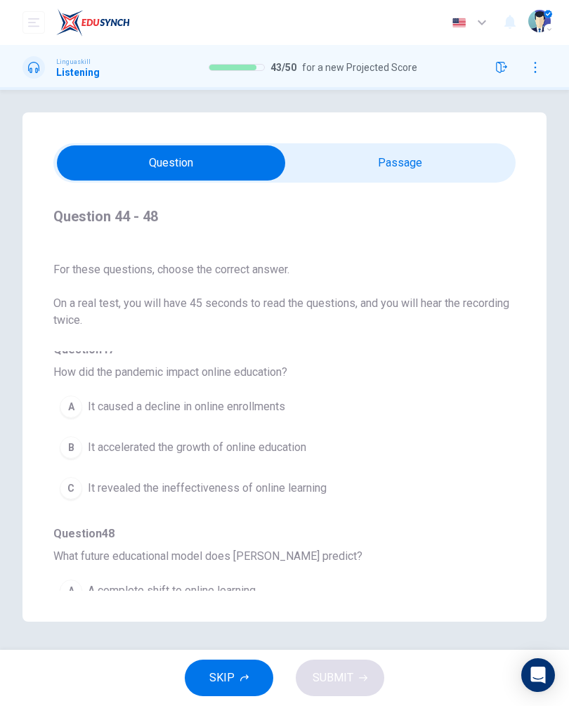
scroll to position [563, 0]
click at [70, 475] on div "C" at bounding box center [71, 486] width 22 height 22
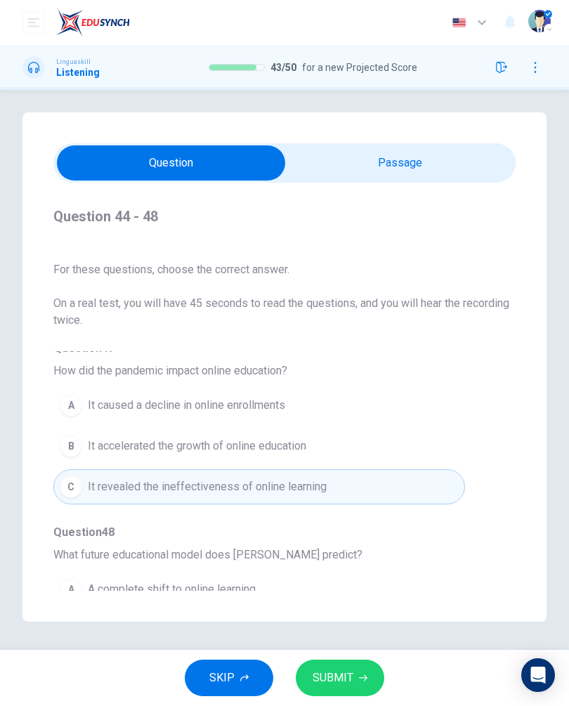
click at [345, 688] on button "SUBMIT" at bounding box center [340, 677] width 88 height 37
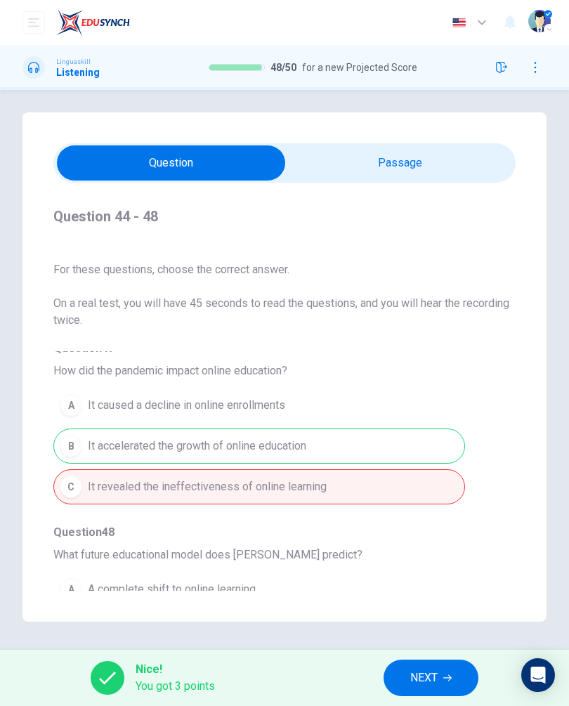
click at [430, 663] on button "NEXT" at bounding box center [430, 677] width 95 height 37
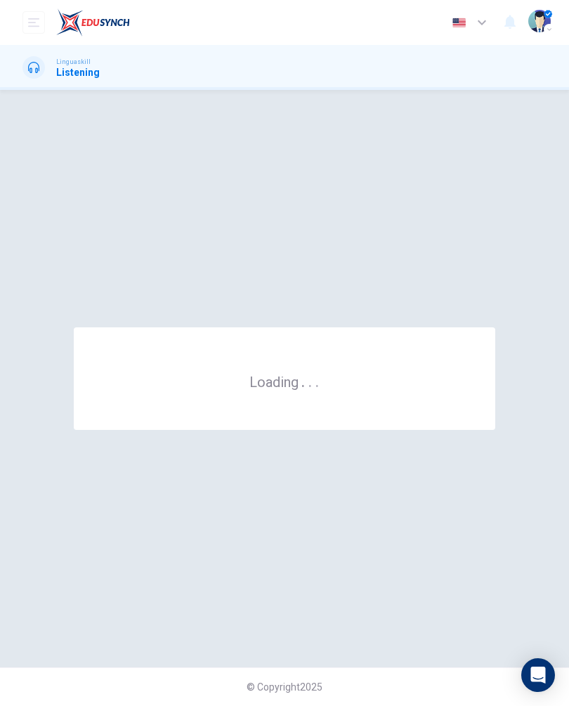
scroll to position [0, 0]
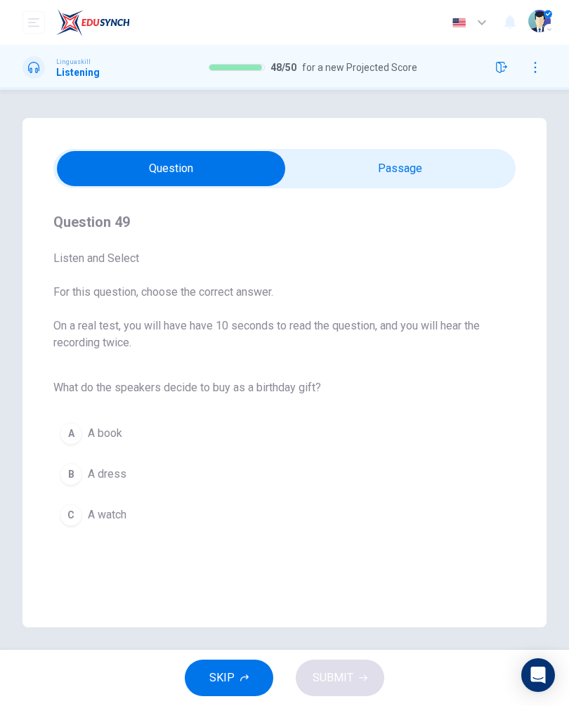
click at [353, 162] on input "checkbox" at bounding box center [170, 168] width 693 height 35
checkbox input "true"
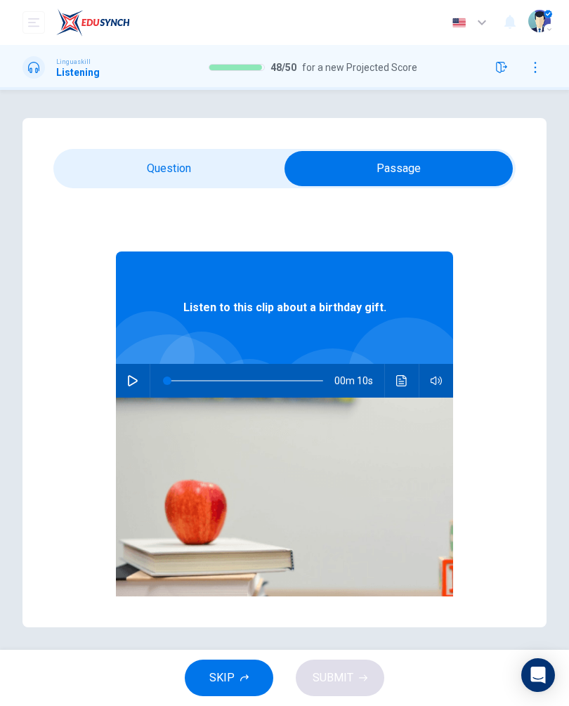
click at [131, 391] on button "button" at bounding box center [132, 381] width 22 height 34
type input "0"
click at [92, 179] on input "checkbox" at bounding box center [398, 168] width 693 height 35
checkbox input "false"
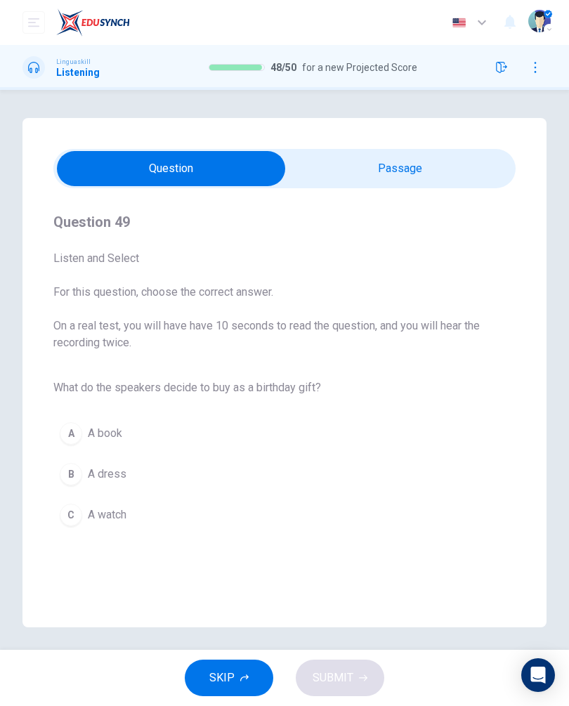
click at [74, 425] on div "A" at bounding box center [71, 433] width 22 height 22
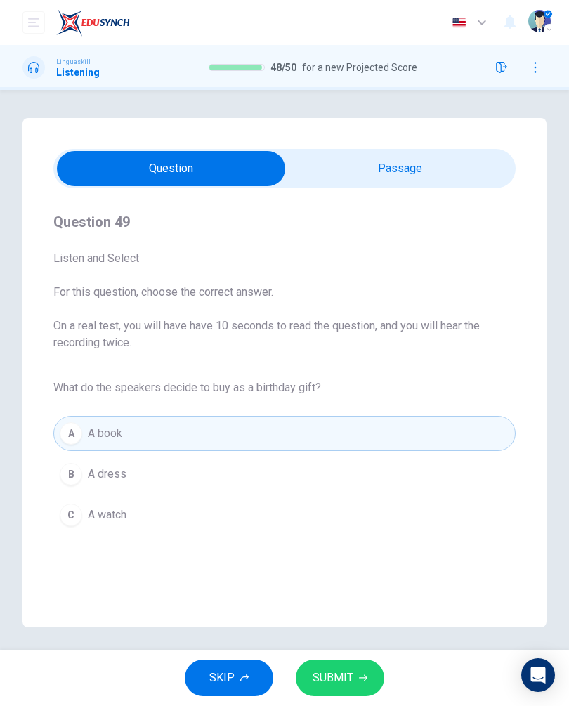
click at [321, 679] on span "SUBMIT" at bounding box center [332, 678] width 41 height 20
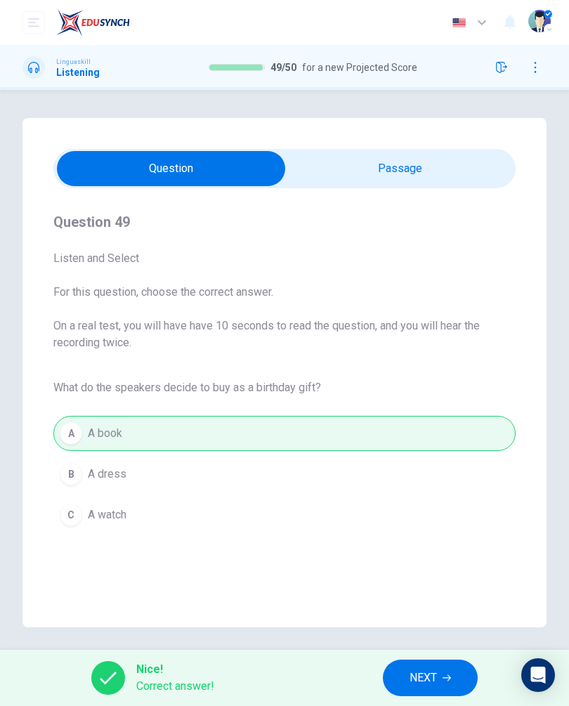
click at [425, 673] on span "NEXT" at bounding box center [422, 678] width 27 height 20
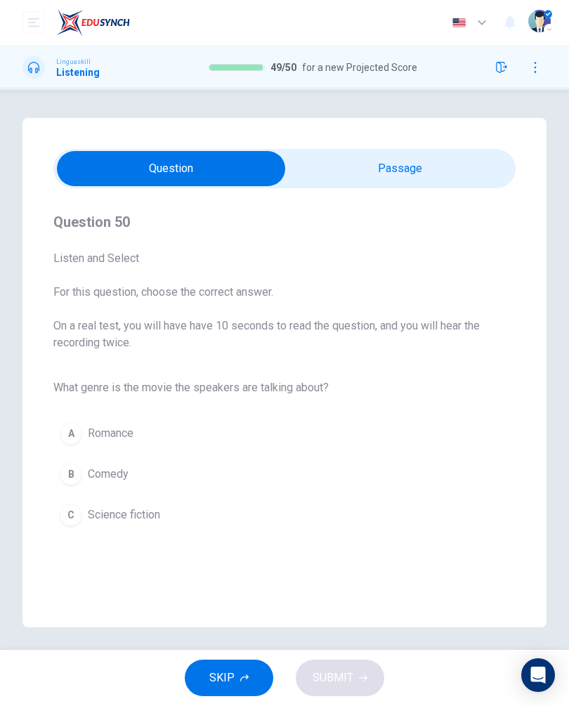
click at [362, 143] on div "Question 50 Listen and Select For this question, choose the correct answer. On …" at bounding box center [284, 372] width 524 height 509
click at [73, 510] on div "C" at bounding box center [71, 514] width 22 height 22
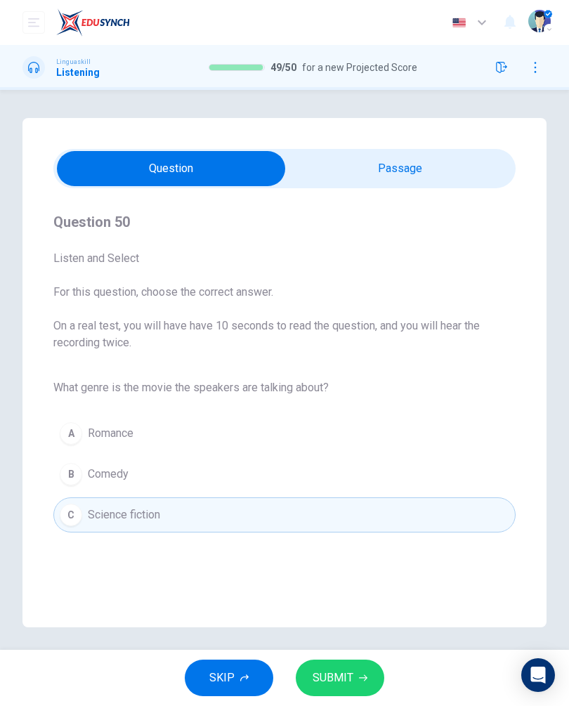
click at [315, 680] on span "SUBMIT" at bounding box center [332, 678] width 41 height 20
